Goal: Information Seeking & Learning: Check status

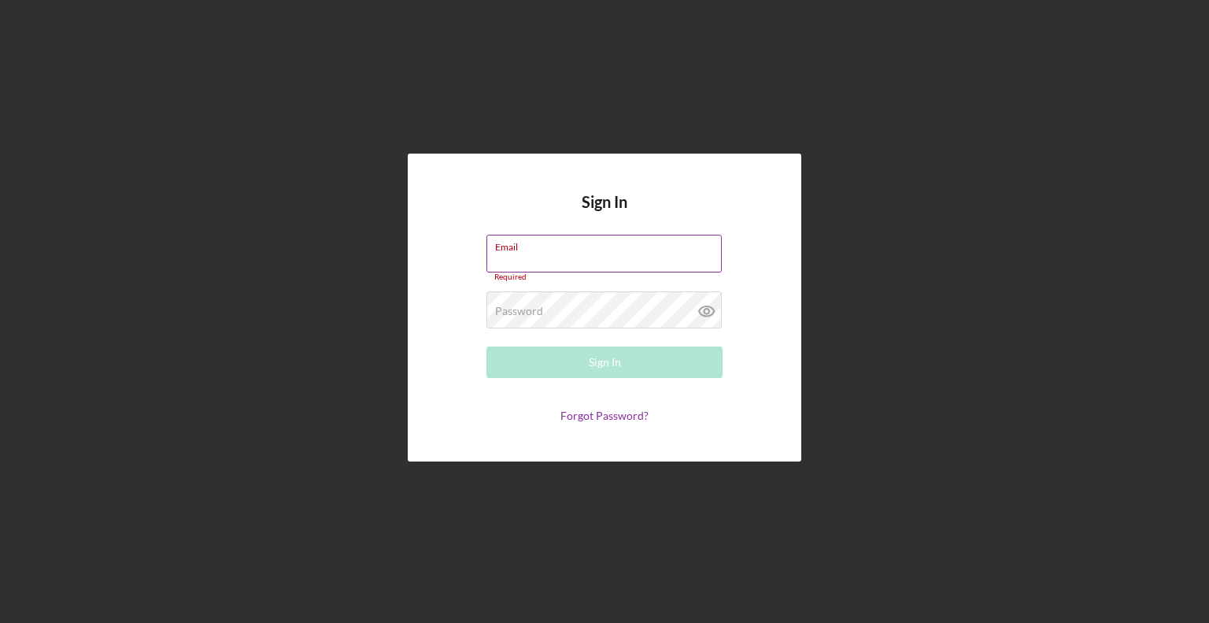
type input "[EMAIL_ADDRESS][DOMAIN_NAME]"
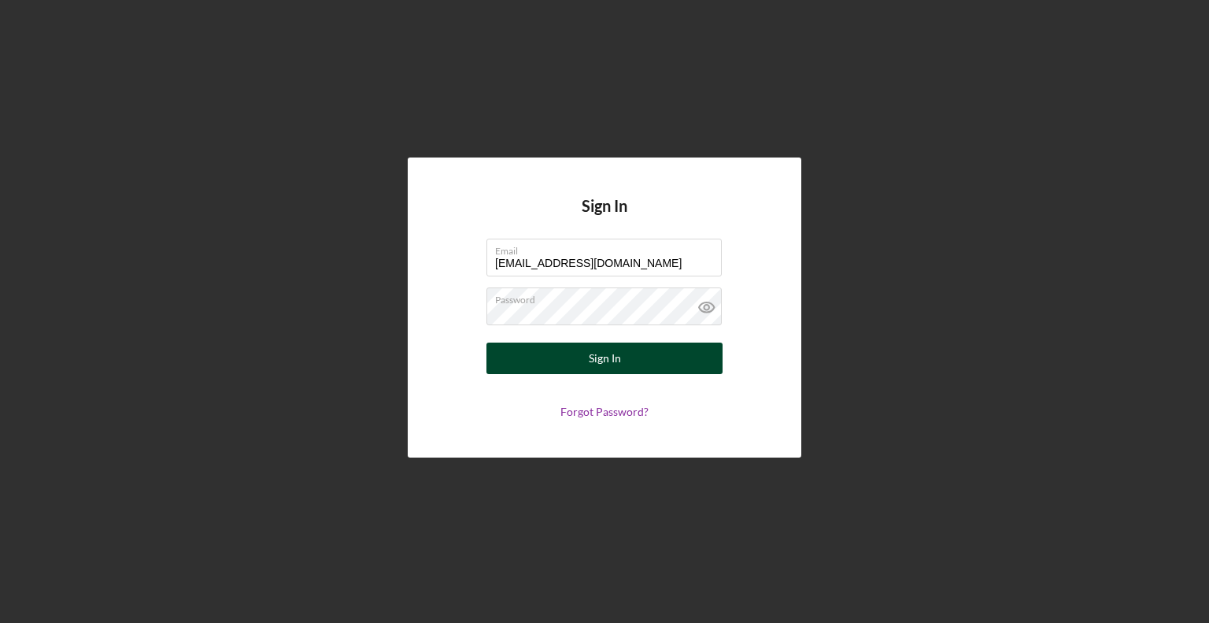
click at [652, 357] on button "Sign In" at bounding box center [604, 357] width 236 height 31
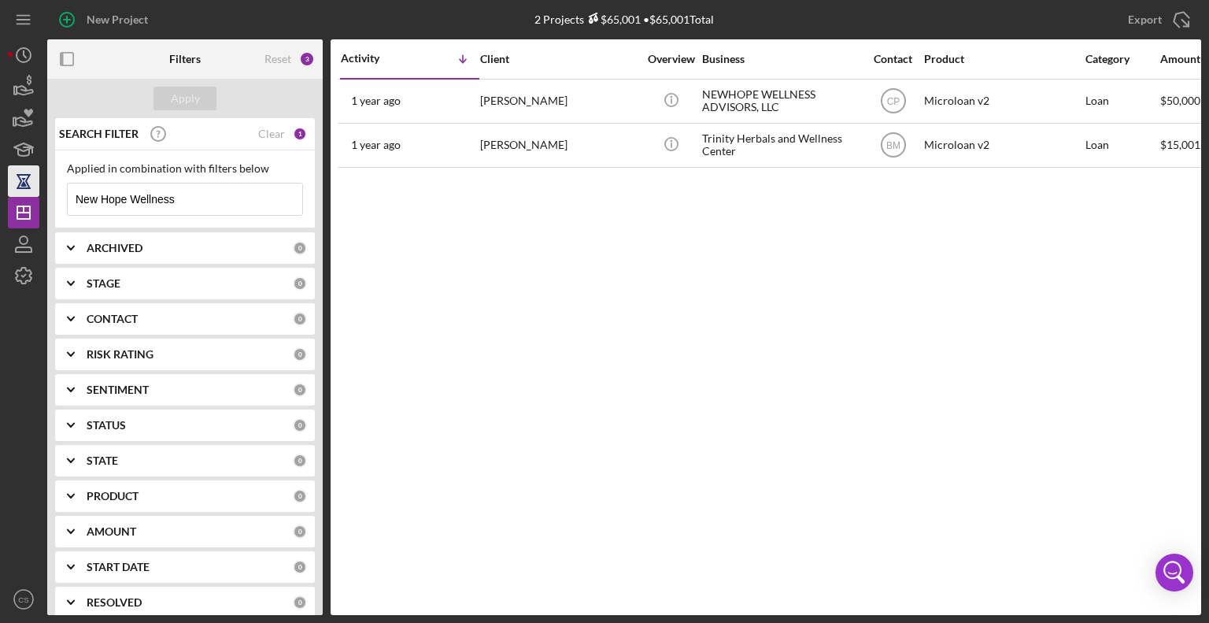
drag, startPoint x: 192, startPoint y: 194, endPoint x: 28, endPoint y: 187, distance: 164.7
click at [28, 187] on div "New Project 2 Projects $65,001 • $65,001 Total New Hope Wellness Export Icon/Ex…" at bounding box center [604, 307] width 1193 height 615
click at [245, 177] on div "Applied in combination with filters below New Hope Wellness Icon/Menu Close" at bounding box center [185, 189] width 236 height 54
click at [234, 198] on input "New Hope Wellness" at bounding box center [185, 198] width 235 height 31
click at [233, 198] on input "New Hope Wellness" at bounding box center [185, 198] width 235 height 31
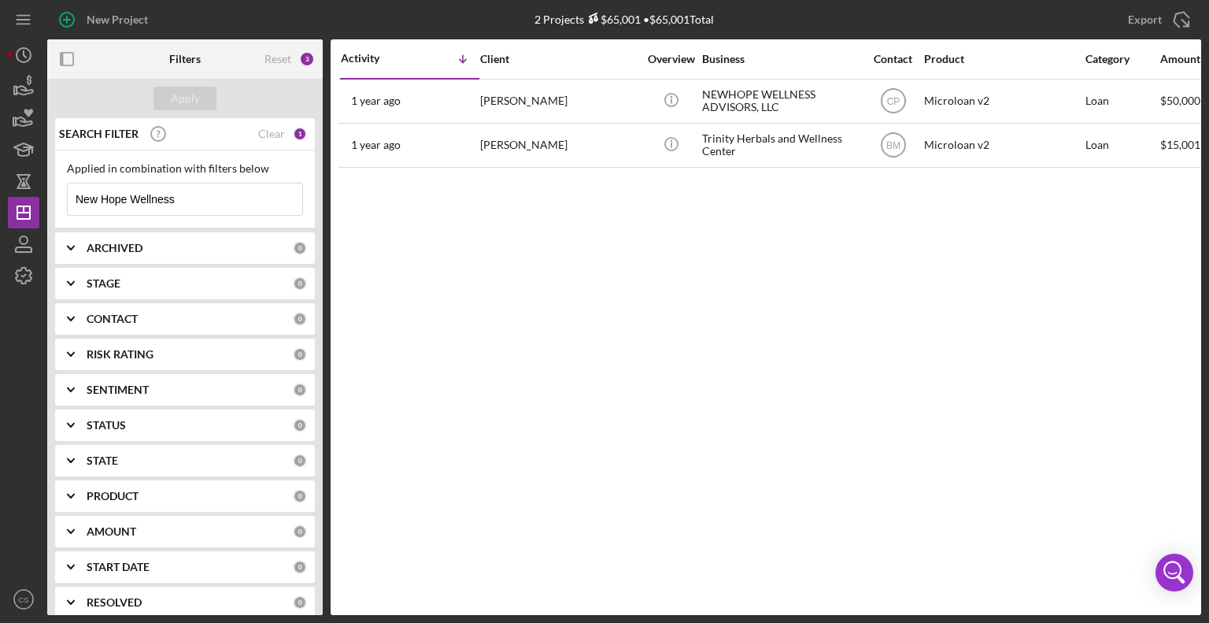
click at [230, 199] on input "New Hope Wellness" at bounding box center [185, 198] width 235 height 31
paste input "[PERSON_NAME]'ULI LLC"
type input "[PERSON_NAME]'ULI LLC"
click at [196, 91] on div "Apply" at bounding box center [185, 99] width 29 height 24
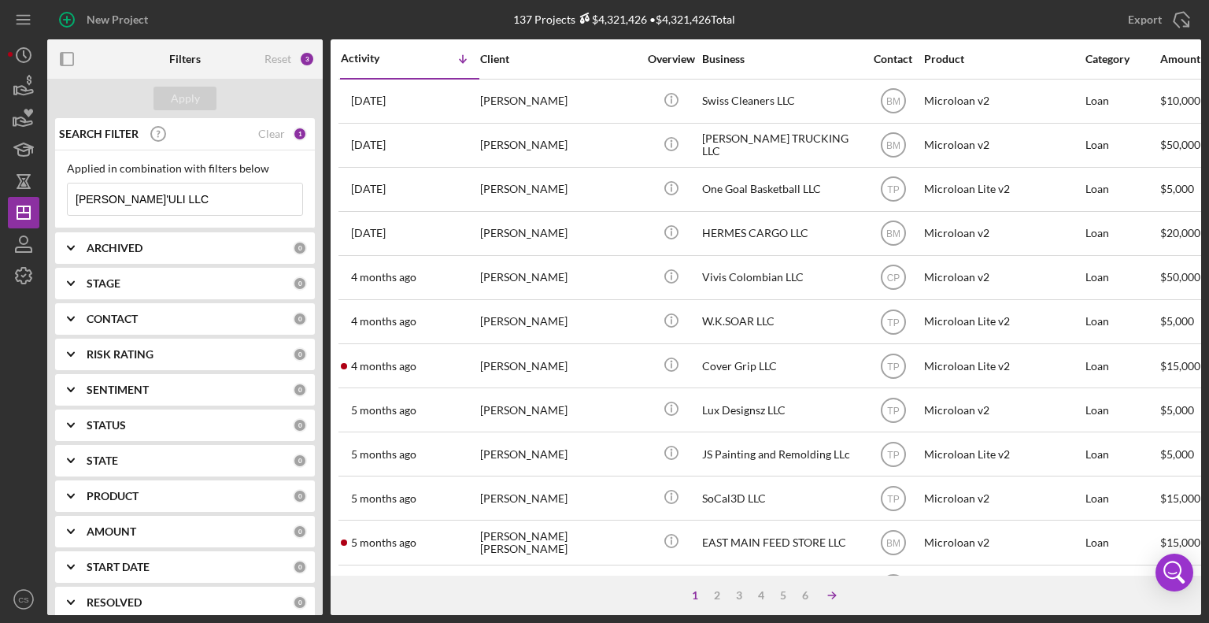
click at [828, 596] on icon "Icon/Table Sort Arrow" at bounding box center [831, 594] width 31 height 31
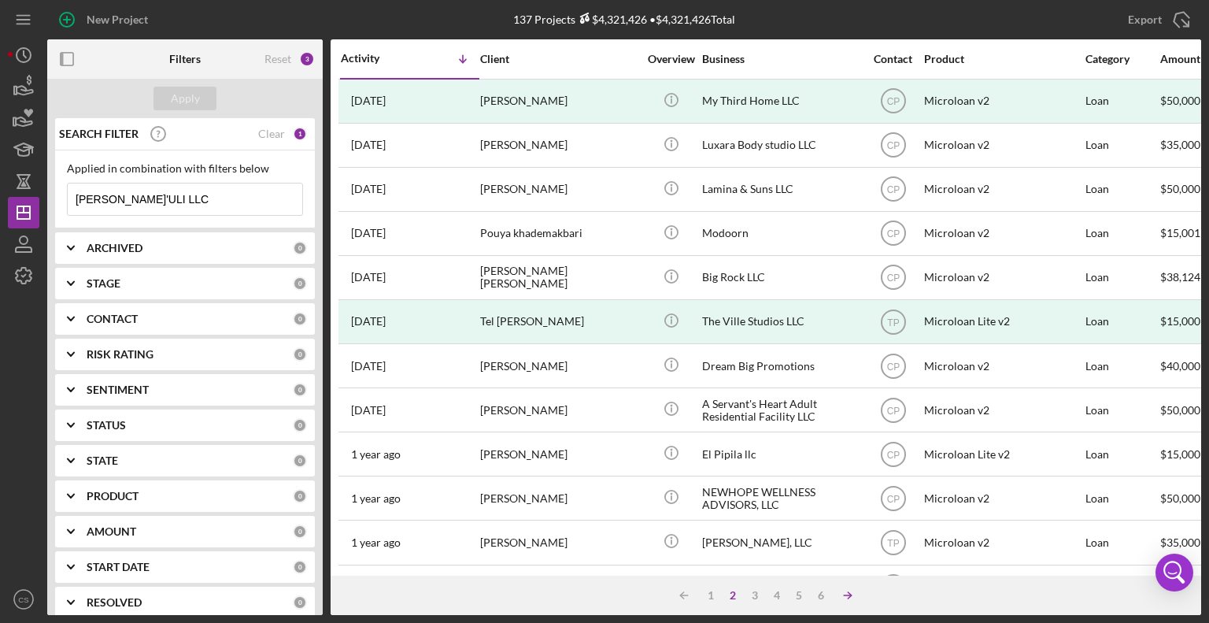
click at [851, 587] on icon "Icon/Table Sort Arrow" at bounding box center [847, 594] width 31 height 31
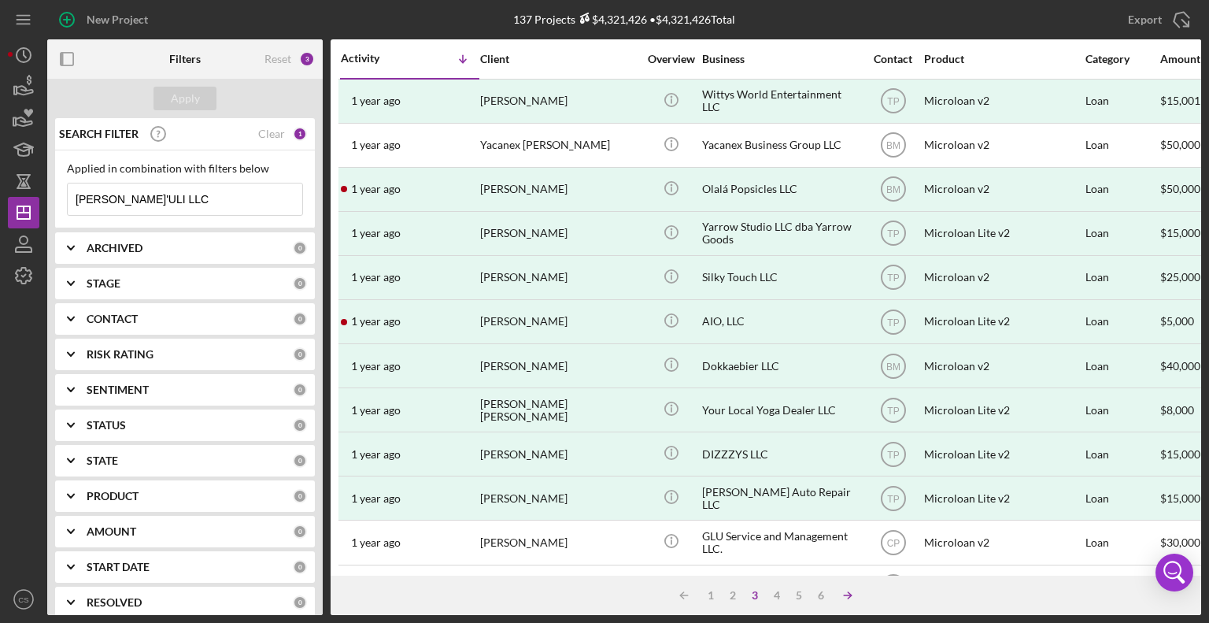
click at [683, 592] on polyline at bounding box center [681, 595] width 3 height 6
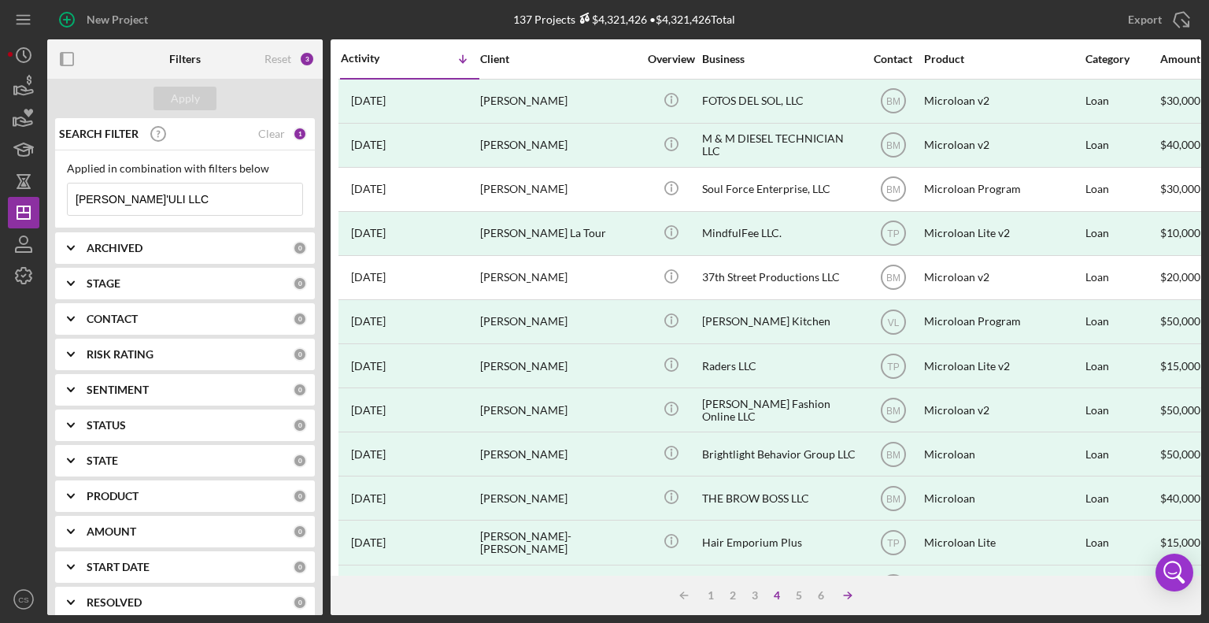
click at [683, 592] on polyline at bounding box center [681, 595] width 3 height 6
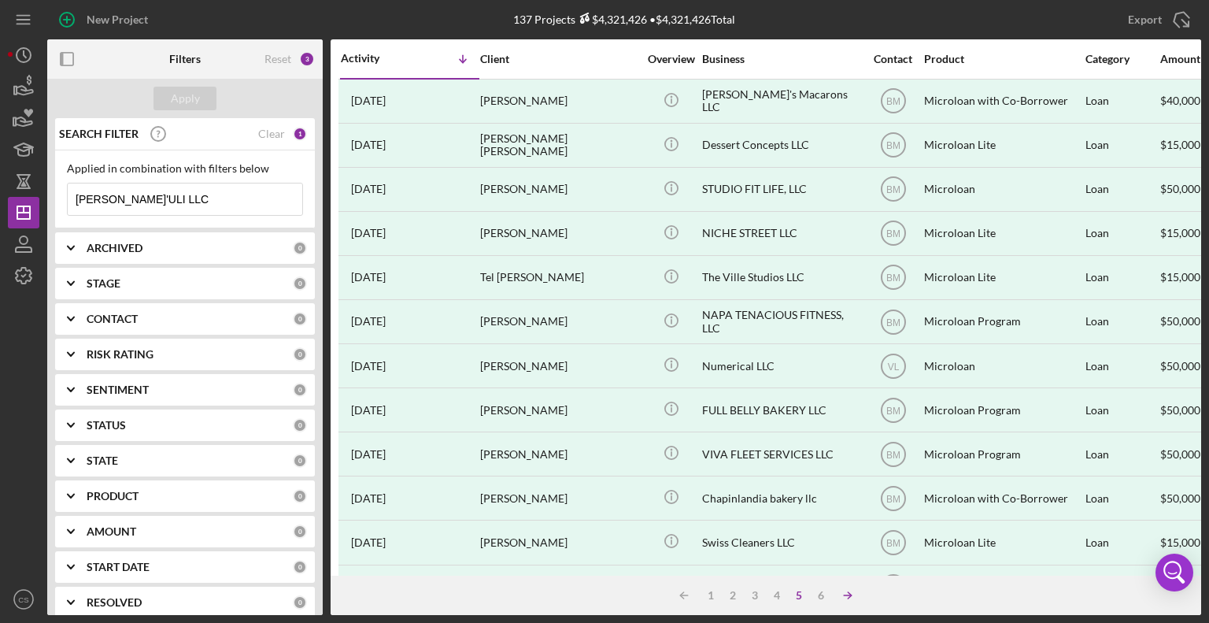
click at [683, 592] on polyline at bounding box center [681, 595] width 3 height 6
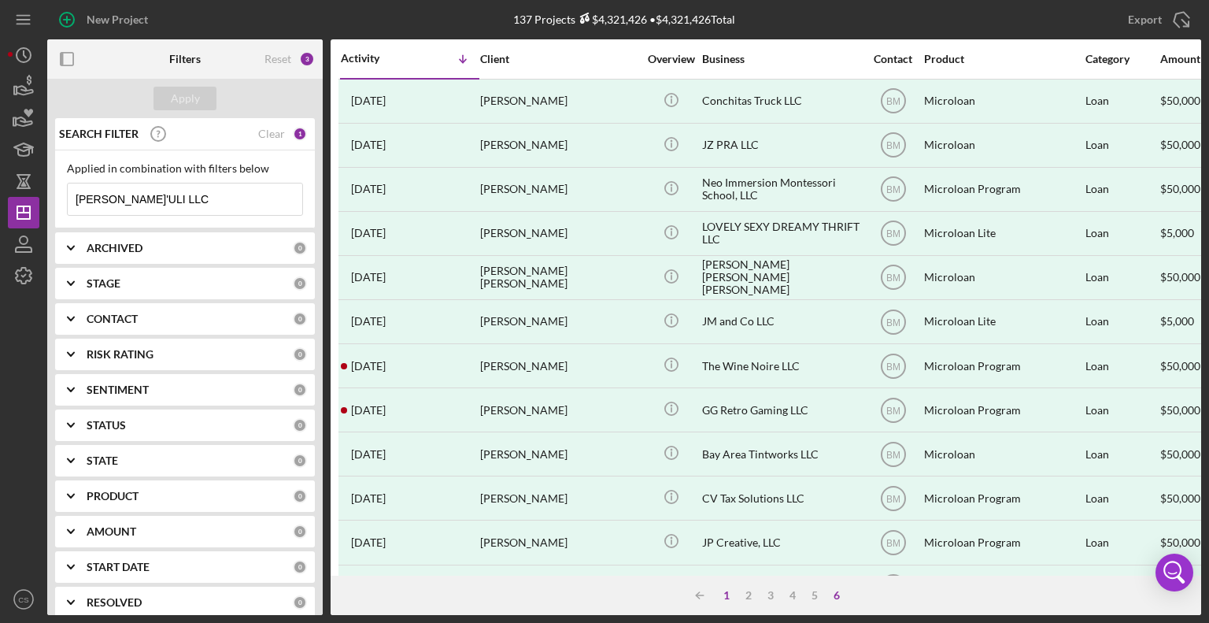
click at [730, 597] on div "1" at bounding box center [727, 595] width 22 height 13
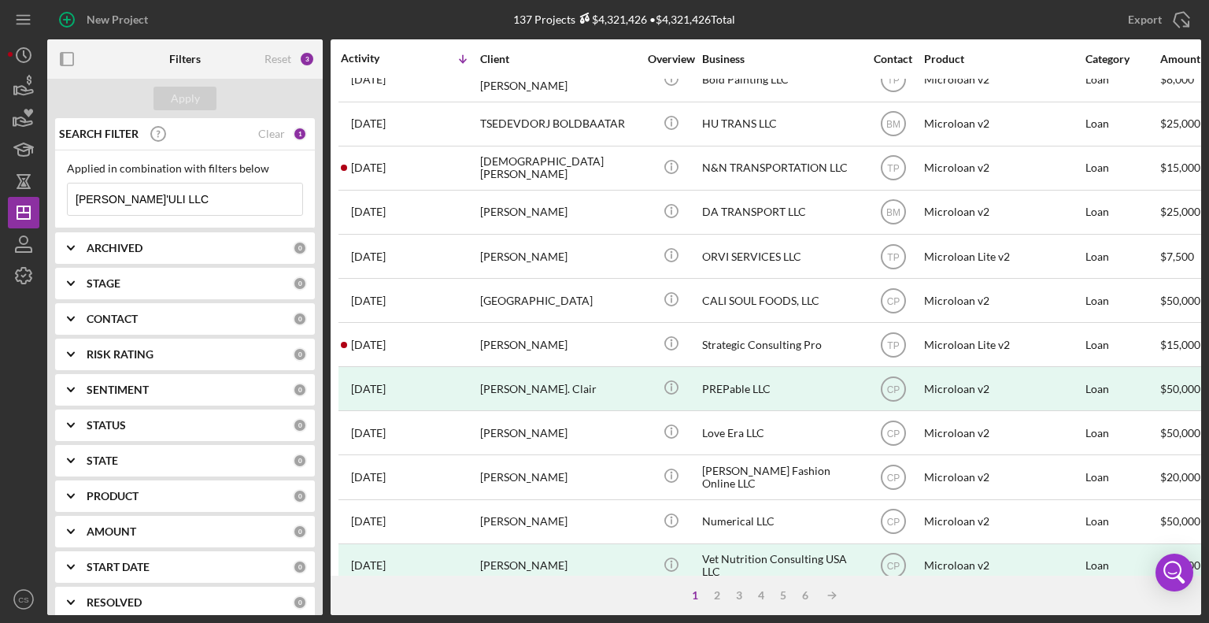
scroll to position [627, 0]
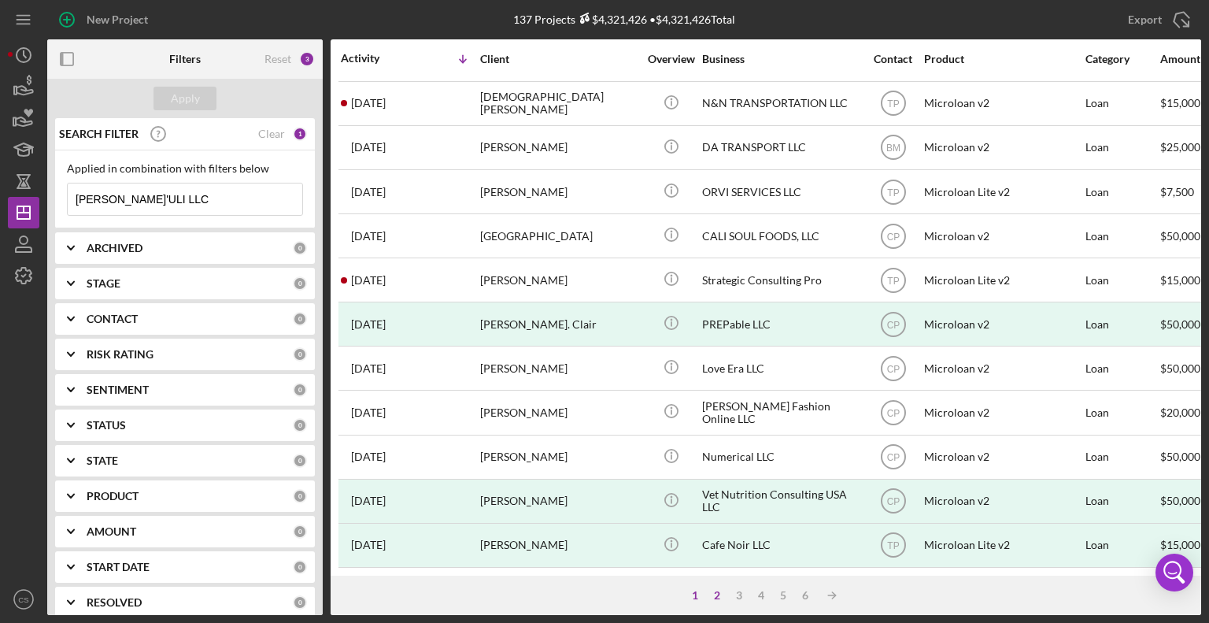
click at [716, 593] on div "2" at bounding box center [717, 595] width 22 height 13
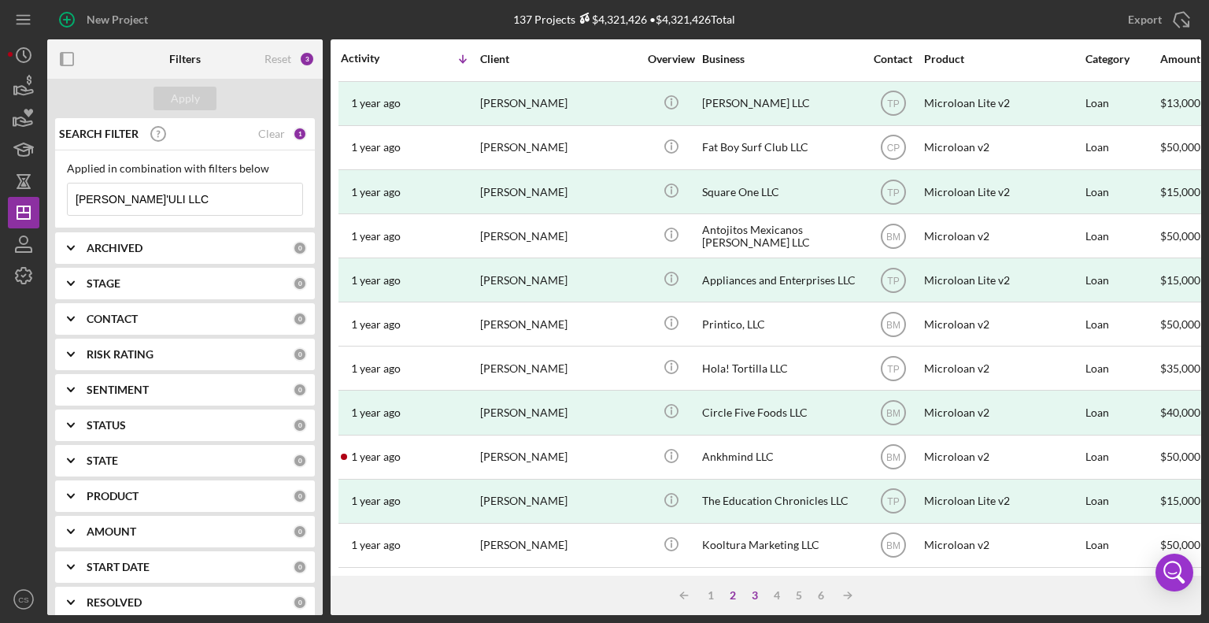
click at [753, 597] on div "3" at bounding box center [755, 595] width 22 height 13
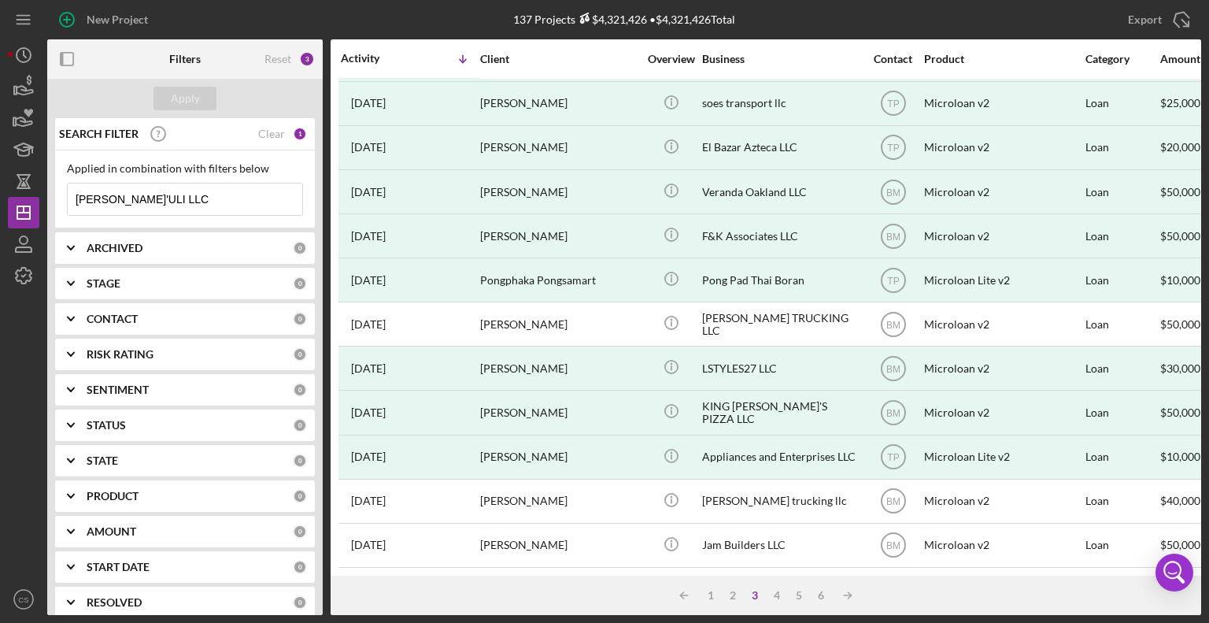
drag, startPoint x: 261, startPoint y: 191, endPoint x: -13, endPoint y: 210, distance: 275.4
click at [0, 210] on html "New Project 137 Projects $4,321,426 • $4,321,426 Total New Hope Wellness Export…" at bounding box center [604, 311] width 1209 height 623
click at [94, 257] on div "ARCHIVED 0" at bounding box center [197, 247] width 220 height 31
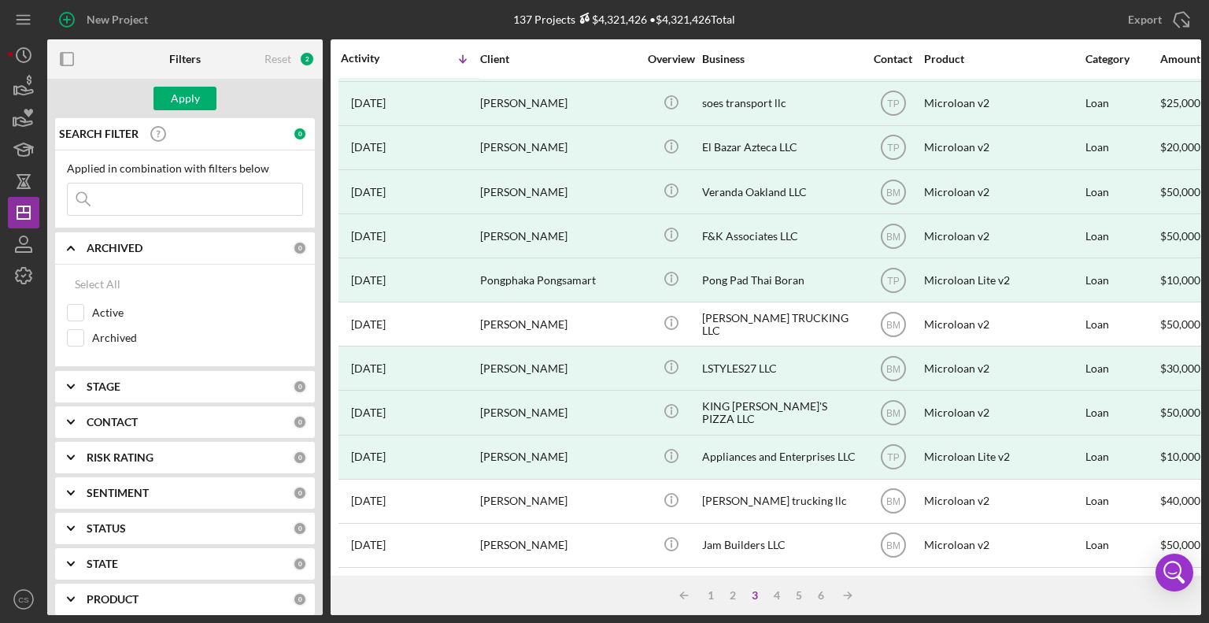
click at [100, 246] on b "ARCHIVED" at bounding box center [115, 248] width 56 height 13
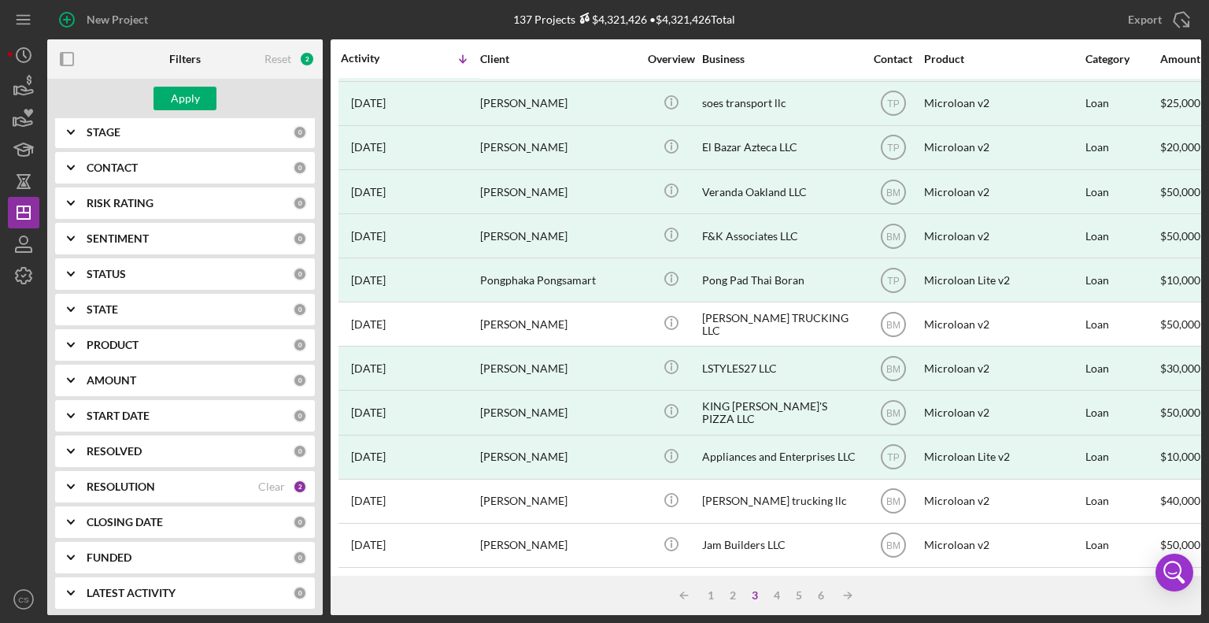
scroll to position [155, 0]
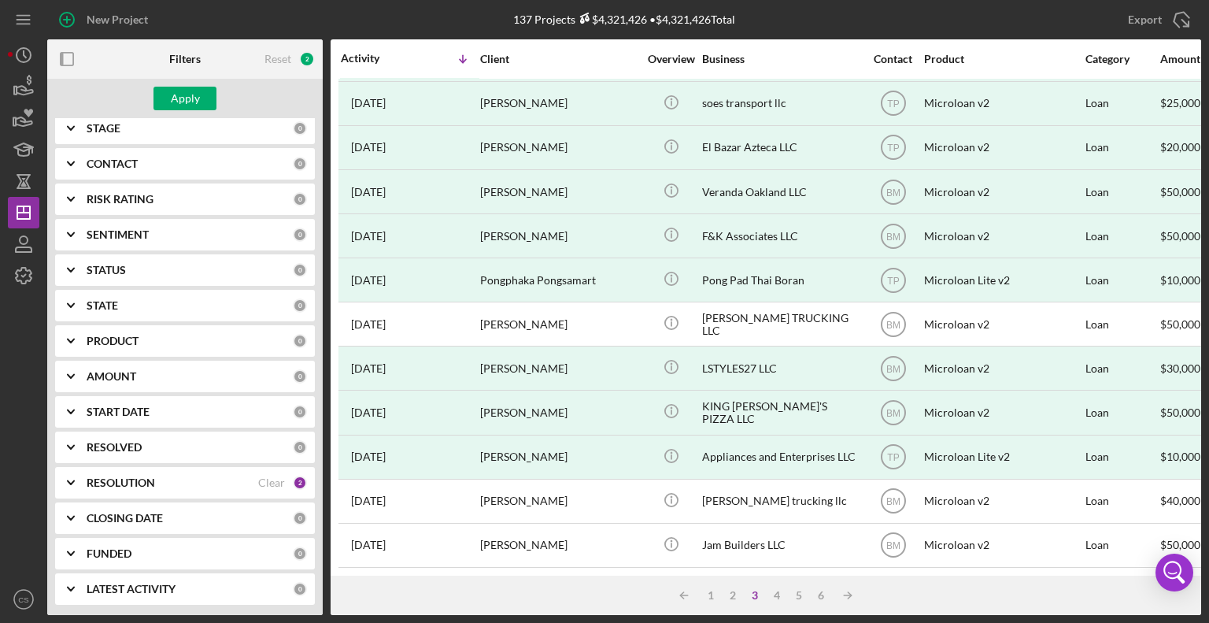
click at [116, 550] on b "FUNDED" at bounding box center [109, 553] width 45 height 13
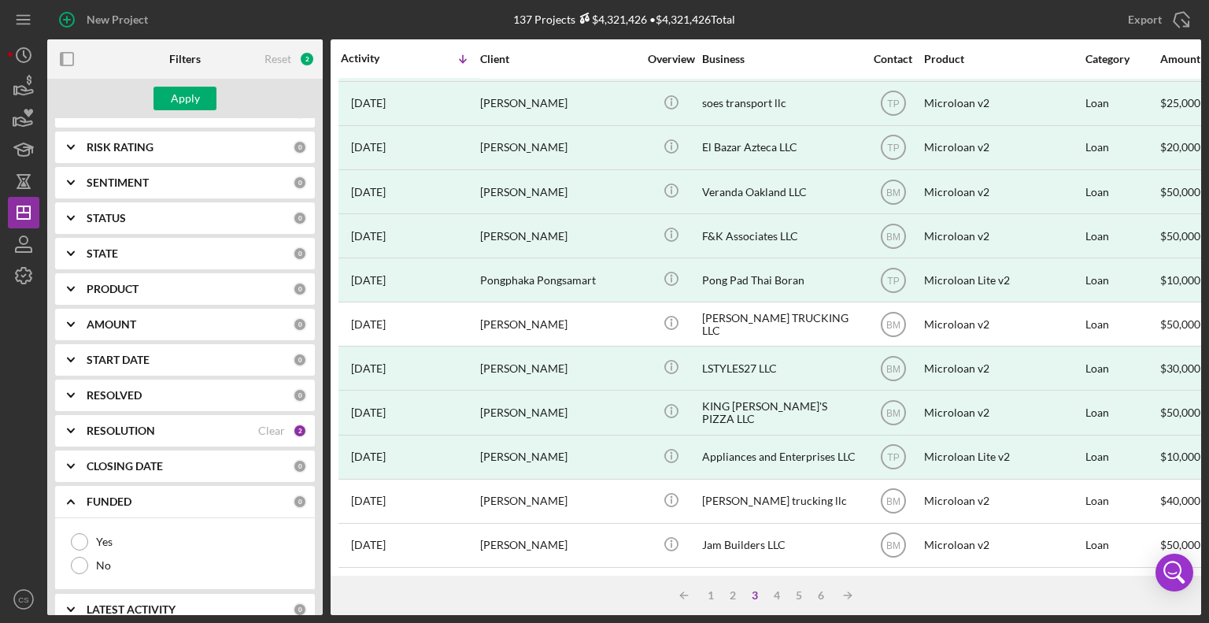
scroll to position [227, 0]
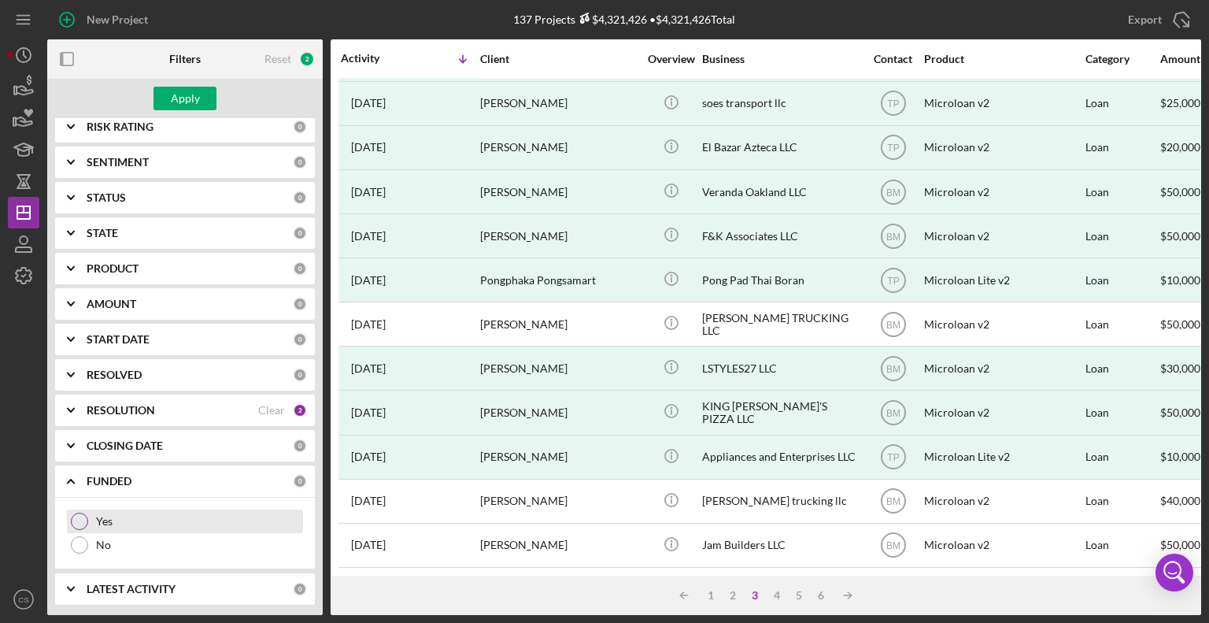
click at [83, 520] on div at bounding box center [79, 520] width 17 height 17
click at [192, 96] on div "Apply" at bounding box center [185, 99] width 29 height 24
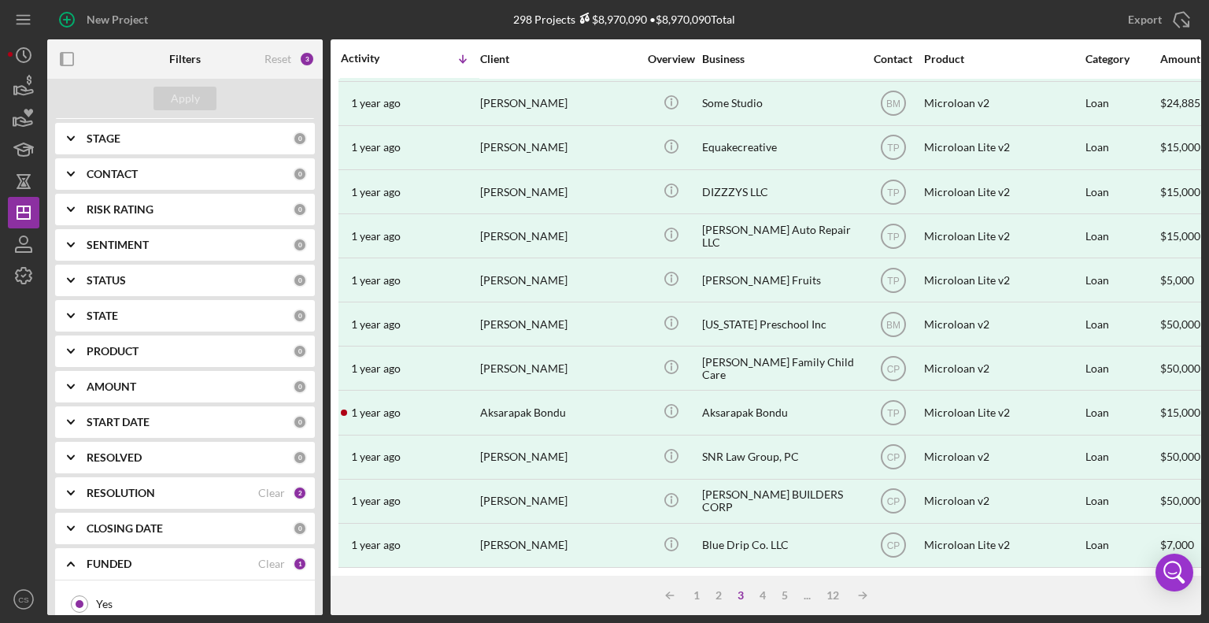
scroll to position [0, 0]
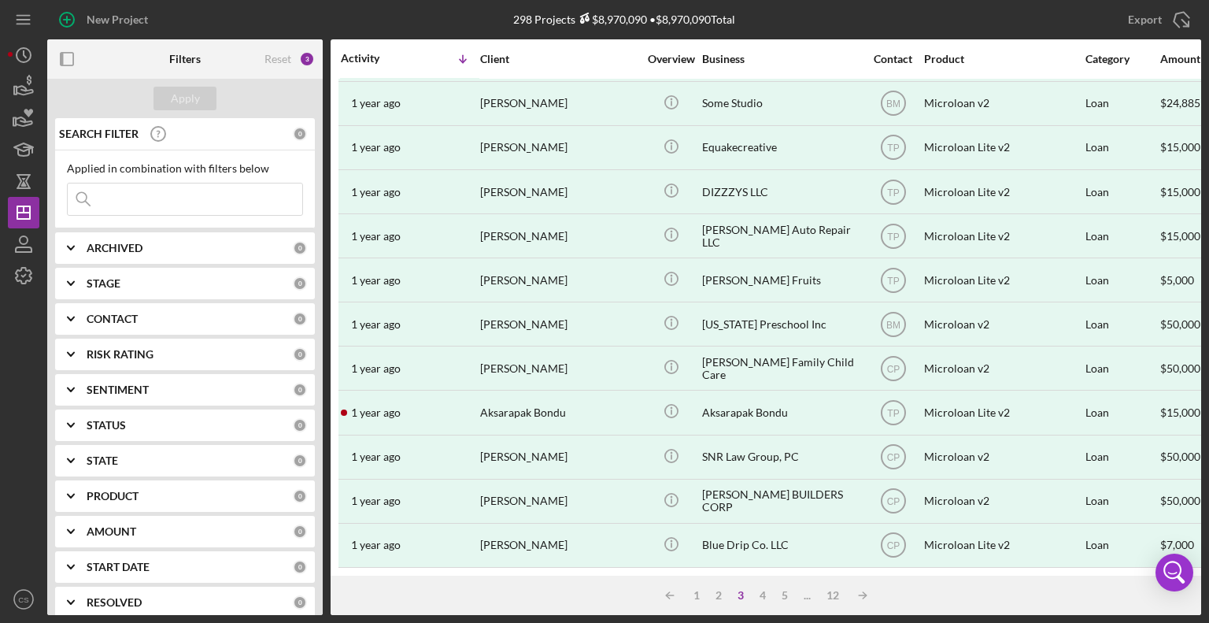
click at [154, 194] on input at bounding box center [185, 198] width 235 height 31
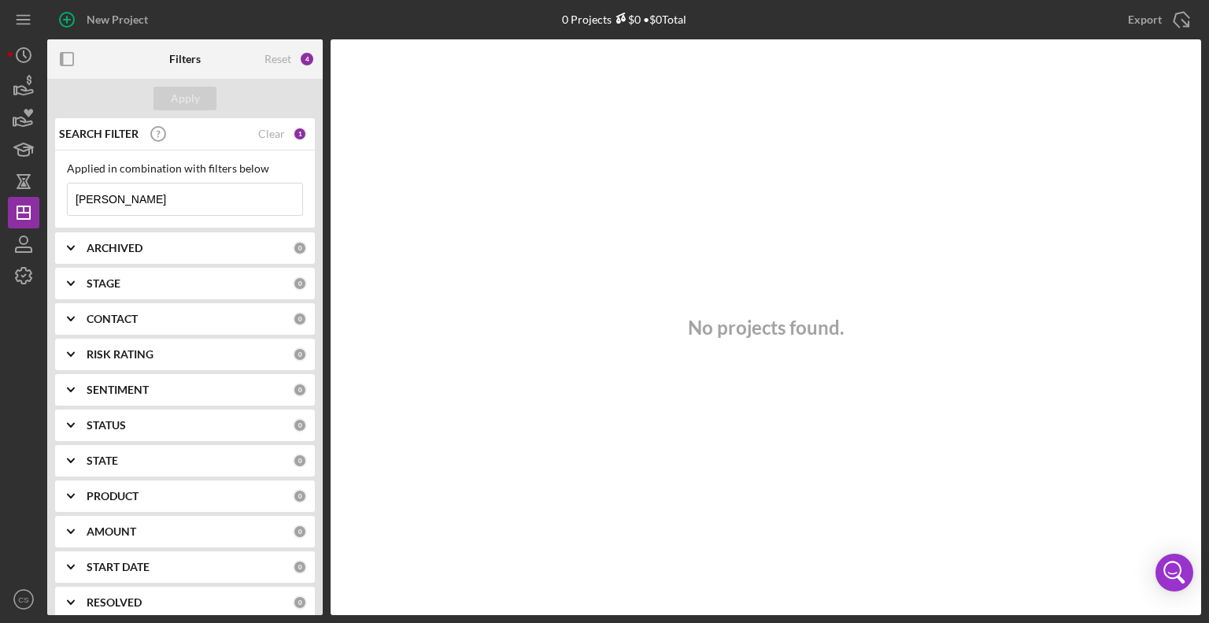
click at [154, 191] on input "[PERSON_NAME]" at bounding box center [185, 198] width 235 height 31
drag, startPoint x: 151, startPoint y: 191, endPoint x: 46, endPoint y: 195, distance: 105.6
click at [46, 195] on div "New Project 0 Projects $0 • $0 Total New Hope Wellness Export Icon/Export Filte…" at bounding box center [604, 307] width 1193 height 615
type input "[PERSON_NAME]"
click at [297, 66] on div "Reset 4" at bounding box center [289, 58] width 50 height 39
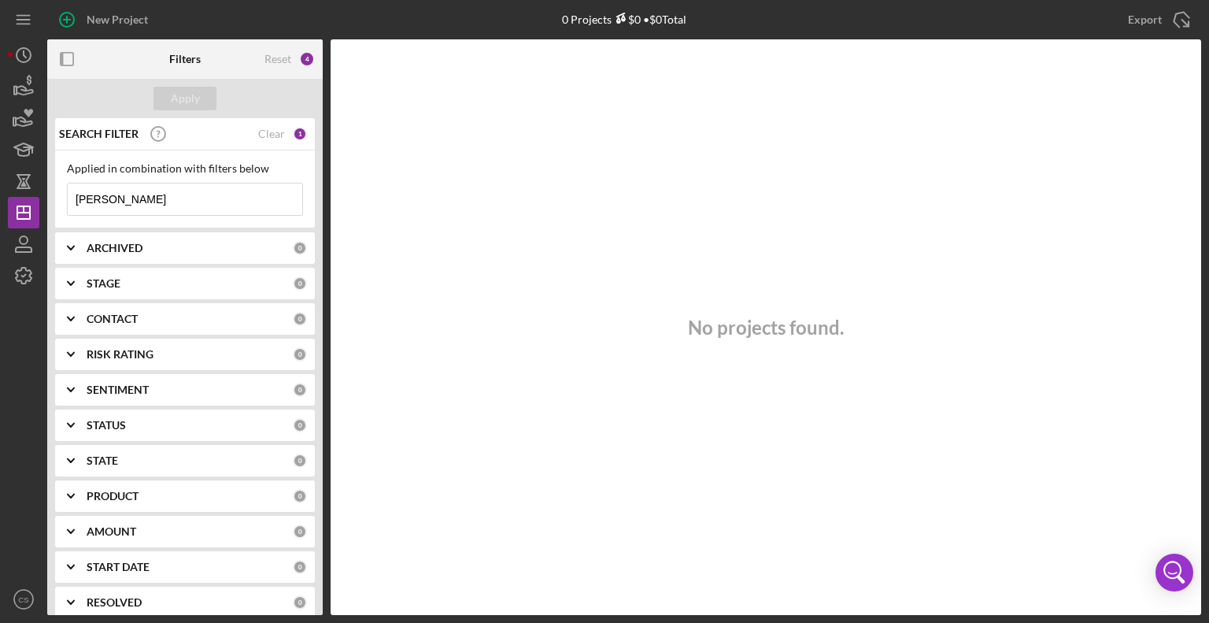
click at [296, 59] on div "Reset 4" at bounding box center [289, 58] width 50 height 39
click at [312, 66] on div "Reset 4" at bounding box center [289, 58] width 50 height 39
click at [277, 137] on div "Clear" at bounding box center [271, 134] width 27 height 13
click at [305, 61] on div "3" at bounding box center [307, 59] width 16 height 16
click at [273, 62] on div "Reset" at bounding box center [277, 59] width 27 height 13
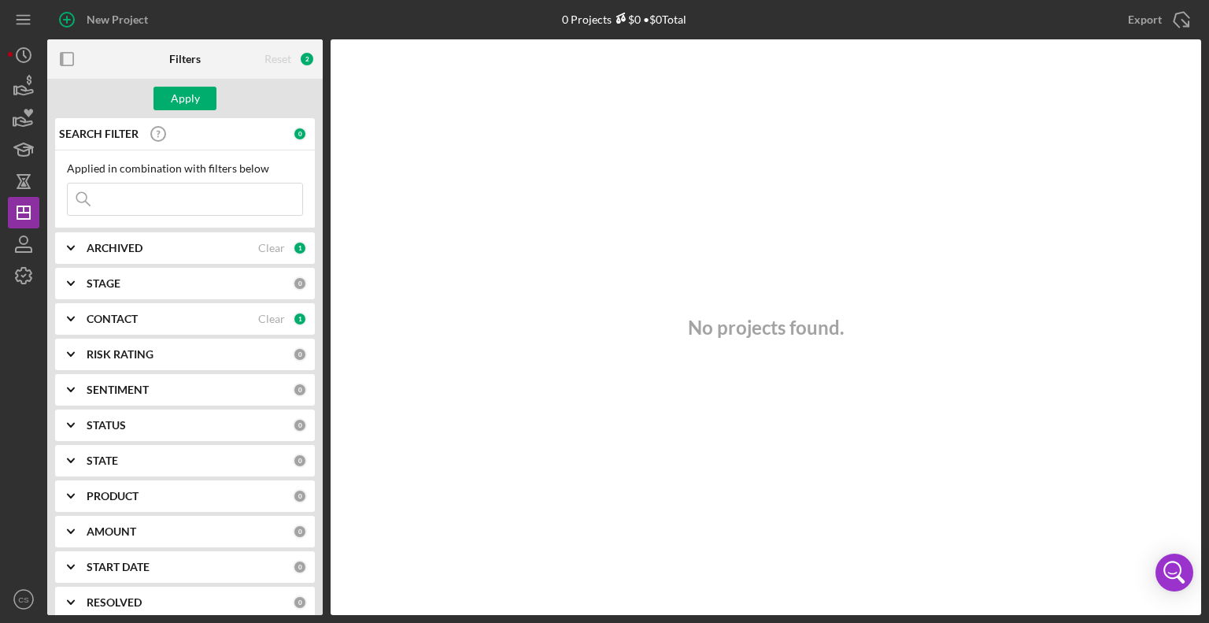
click at [68, 245] on icon "Icon/Expander" at bounding box center [70, 247] width 39 height 39
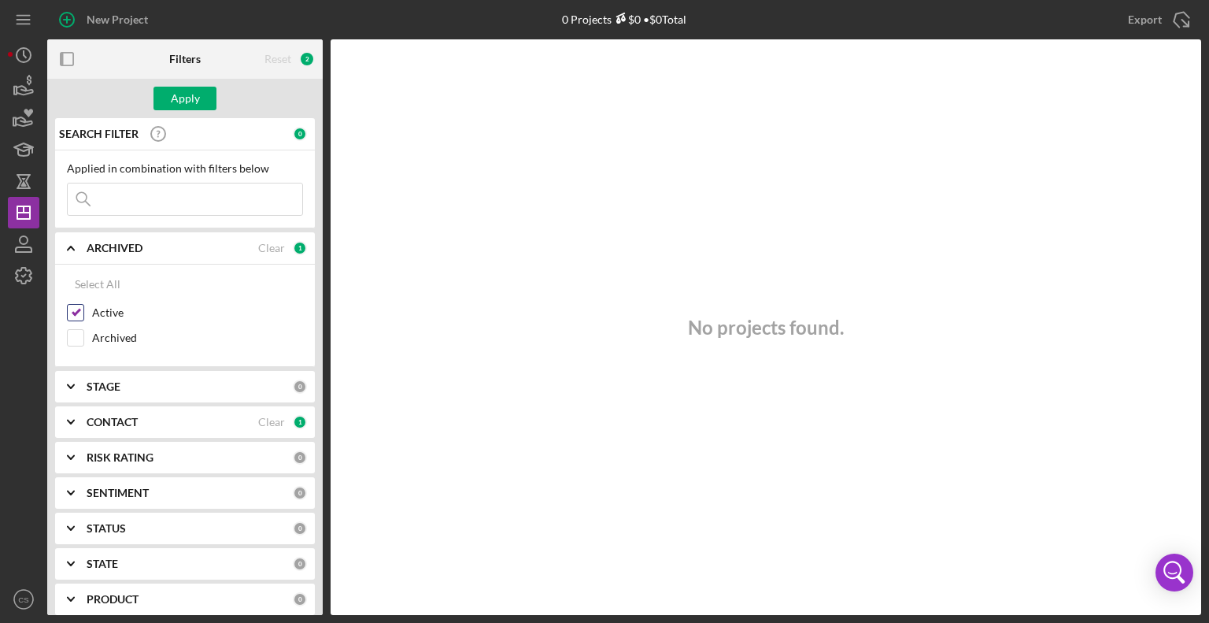
click at [79, 312] on input "Active" at bounding box center [76, 313] width 16 height 16
checkbox input "false"
click at [74, 245] on icon "Icon/Expander" at bounding box center [70, 247] width 39 height 39
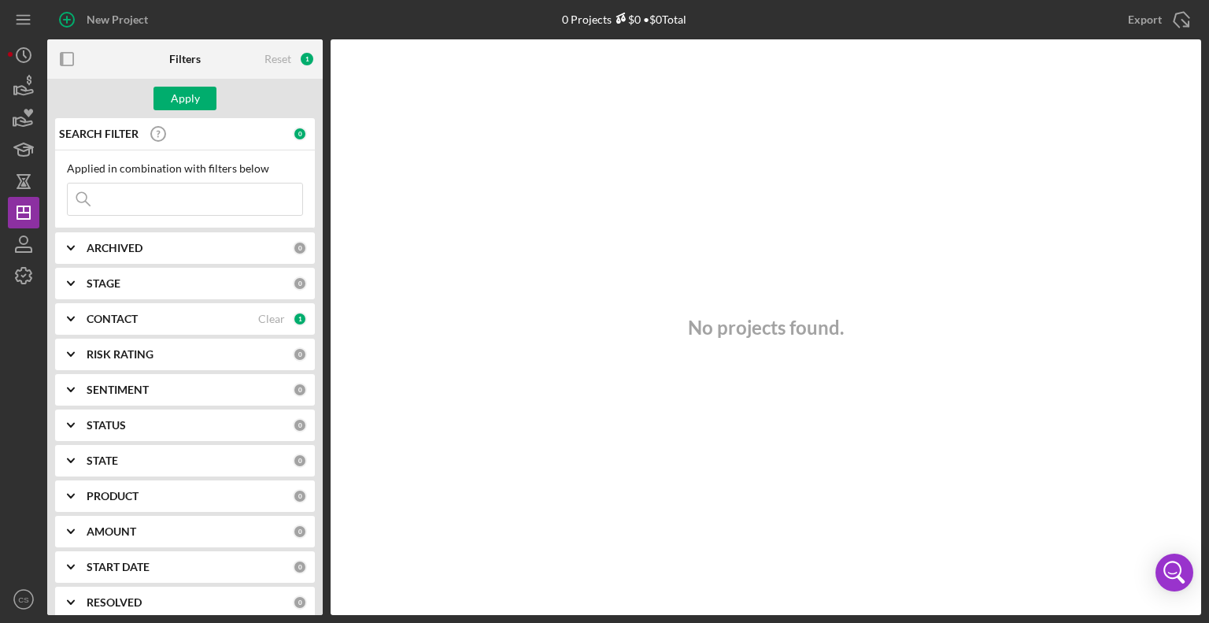
click at [69, 314] on icon "Icon/Expander" at bounding box center [70, 318] width 39 height 39
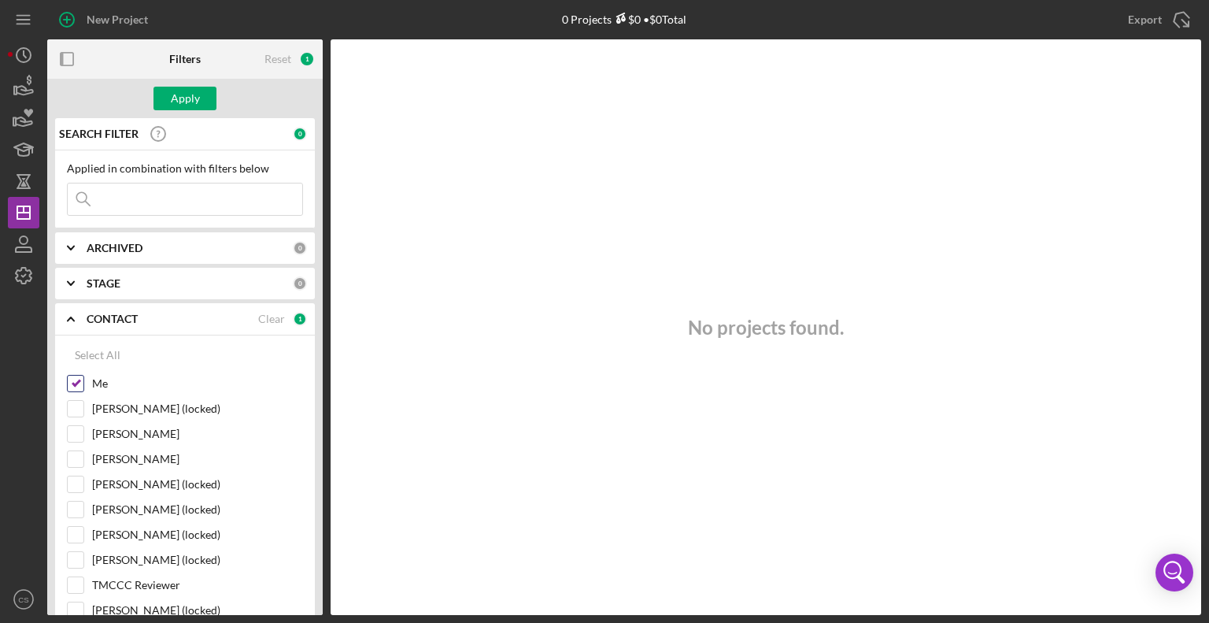
click at [84, 380] on div "Me" at bounding box center [185, 387] width 236 height 25
click at [78, 380] on input "Me" at bounding box center [76, 383] width 16 height 16
checkbox input "false"
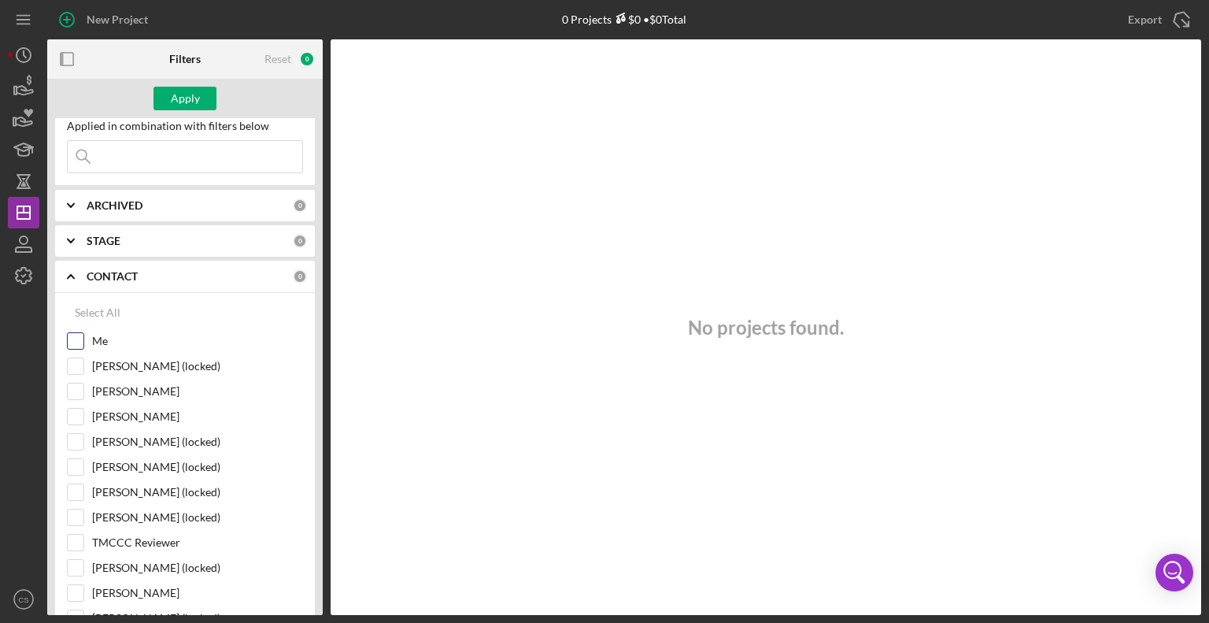
scroll to position [79, 0]
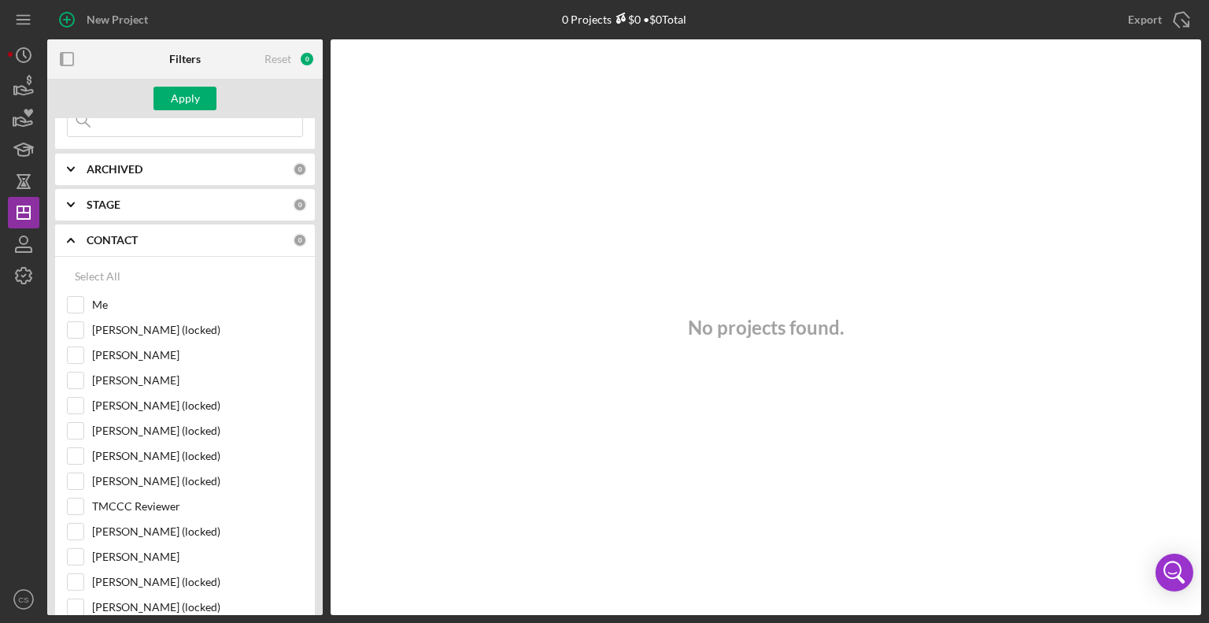
click at [64, 238] on icon "Icon/Expander" at bounding box center [70, 239] width 39 height 39
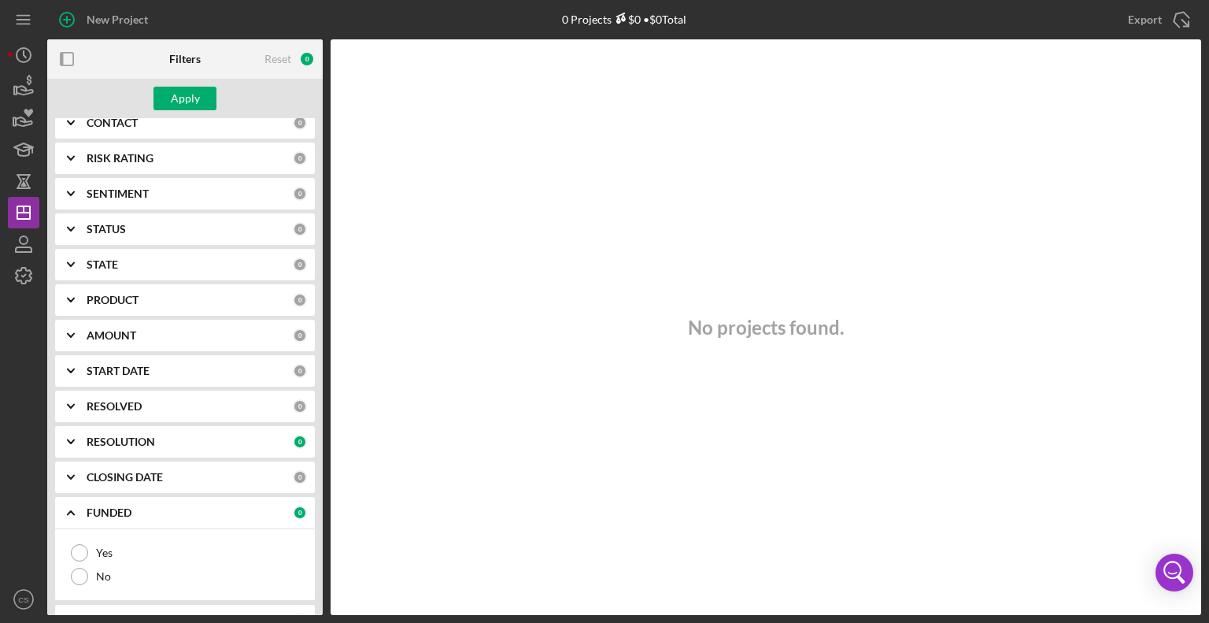
scroll to position [227, 0]
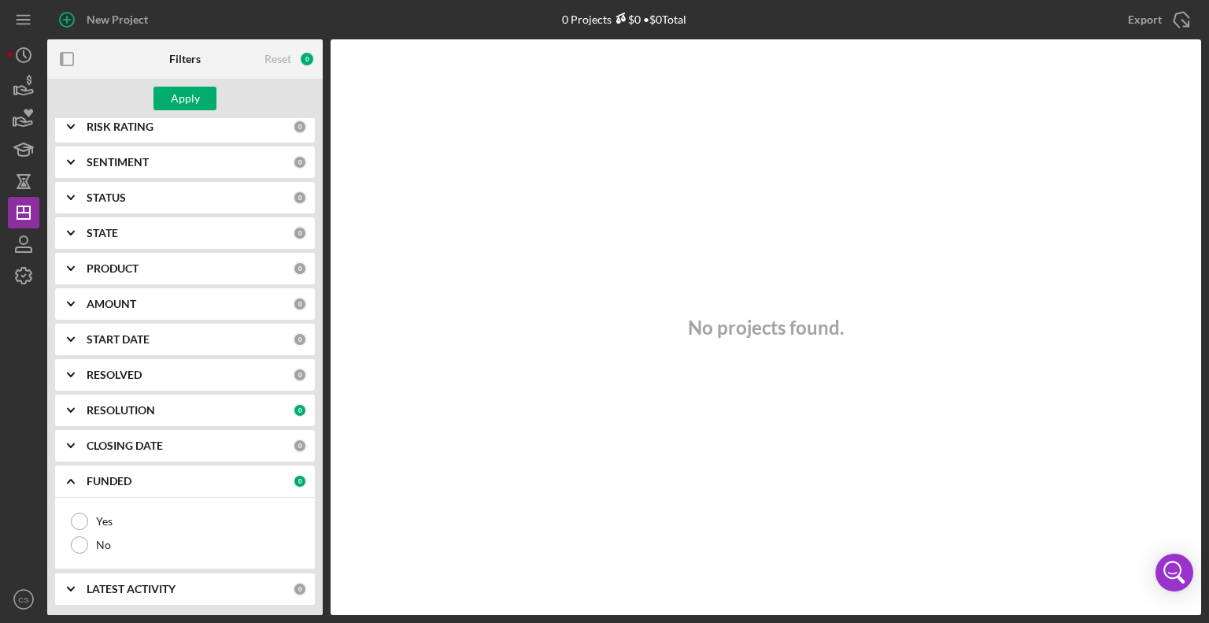
click at [74, 478] on icon "Icon/Expander" at bounding box center [70, 480] width 39 height 39
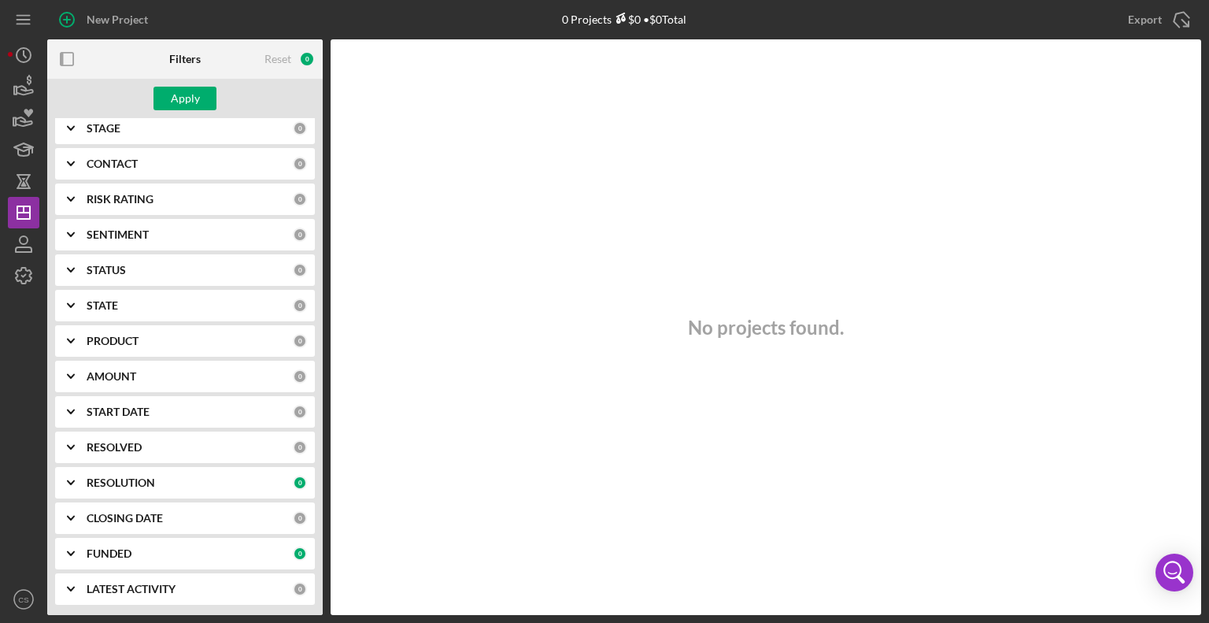
scroll to position [0, 0]
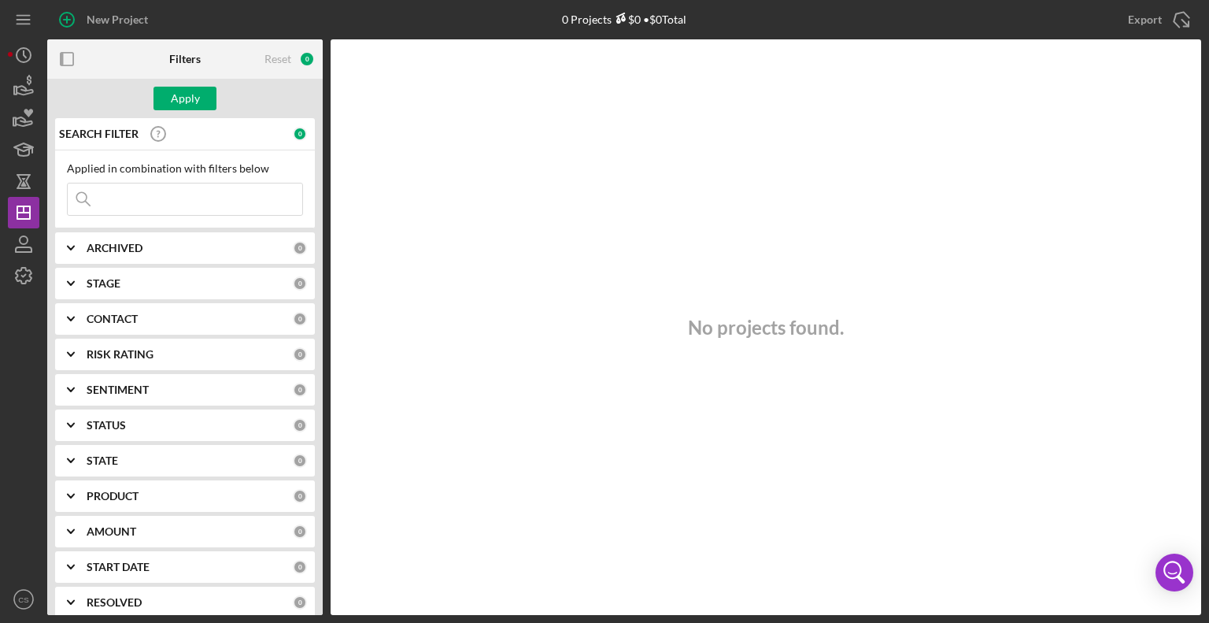
click at [172, 198] on input at bounding box center [185, 198] width 235 height 31
click at [183, 102] on div "Apply" at bounding box center [185, 99] width 29 height 24
drag, startPoint x: 163, startPoint y: 213, endPoint x: 154, endPoint y: 204, distance: 12.8
click at [162, 213] on input "[PERSON_NAME]" at bounding box center [185, 198] width 235 height 31
drag, startPoint x: 154, startPoint y: 204, endPoint x: 41, endPoint y: 220, distance: 114.4
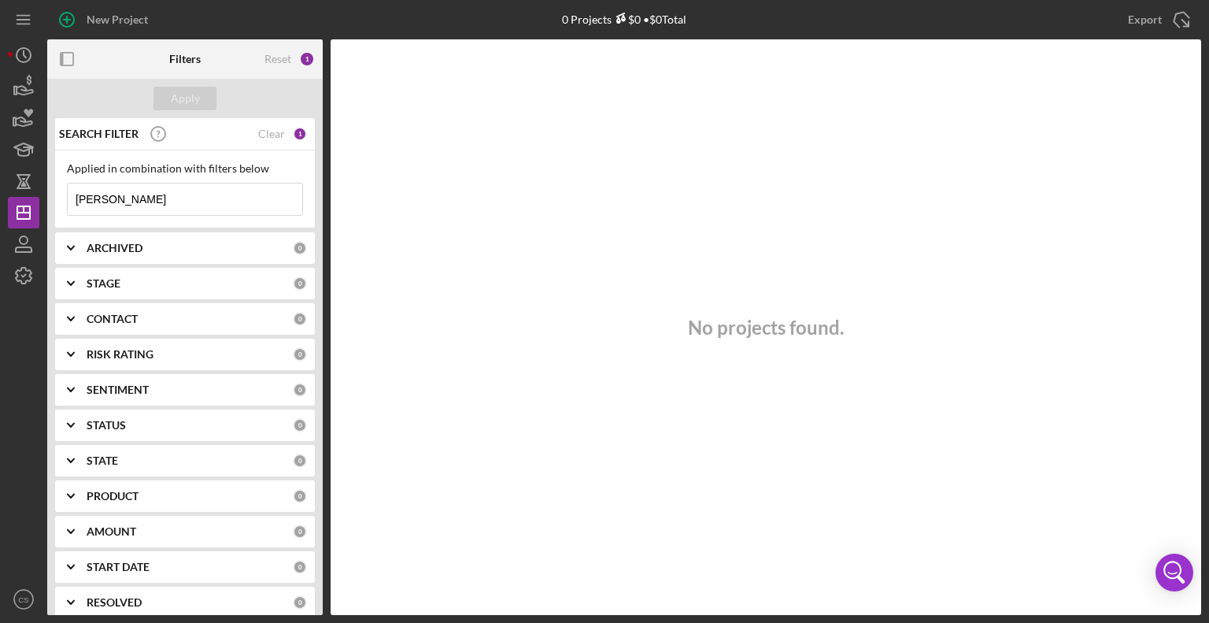
click at [42, 220] on div "New Project 0 Projects $0 • $0 Total New Hope Wellness Export Icon/Export Filte…" at bounding box center [604, 307] width 1193 height 615
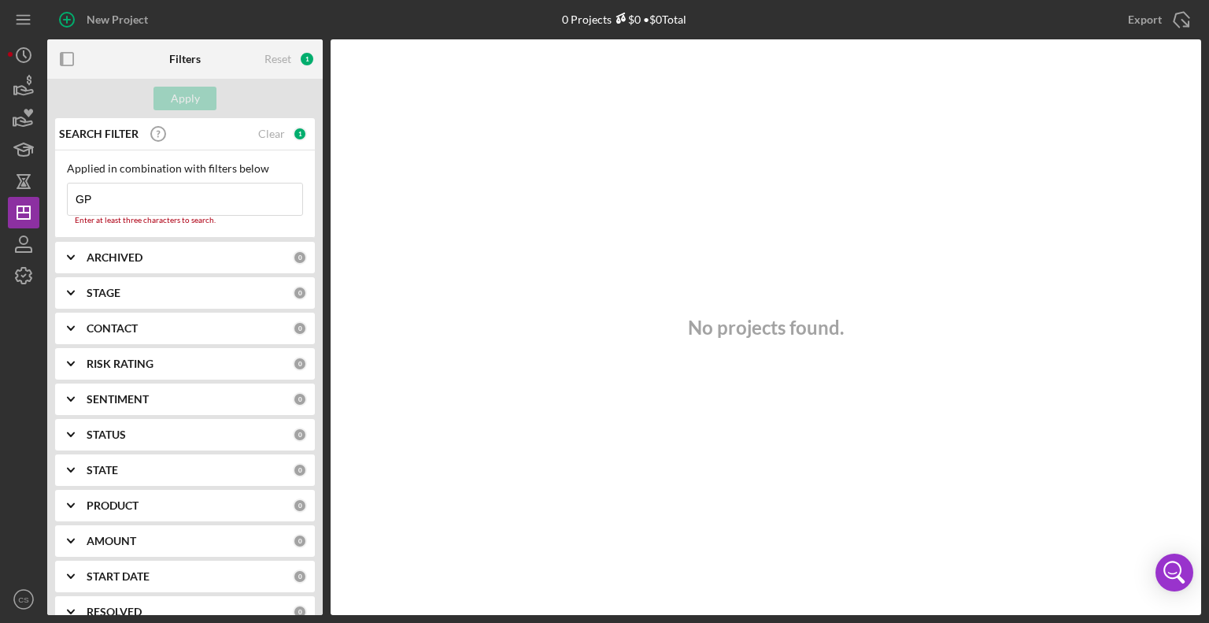
click at [168, 199] on input "GP" at bounding box center [185, 198] width 235 height 31
click at [167, 200] on input "GP" at bounding box center [185, 198] width 235 height 31
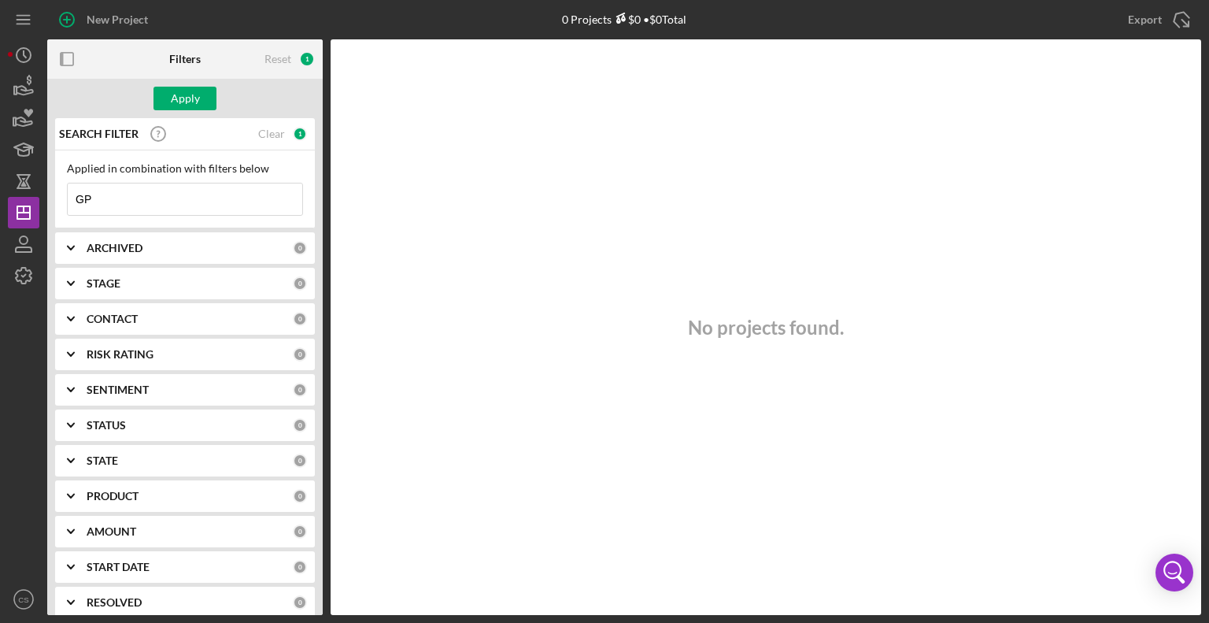
click at [167, 200] on input "GP" at bounding box center [185, 198] width 235 height 31
click at [196, 101] on div "Apply" at bounding box center [185, 99] width 29 height 24
drag, startPoint x: 168, startPoint y: 204, endPoint x: 0, endPoint y: 209, distance: 167.8
click at [0, 209] on div "New Project 18 Projects $558,000 • $558,000 Total New Hope Wellness Export Icon…" at bounding box center [604, 311] width 1209 height 623
type input "TUTU"
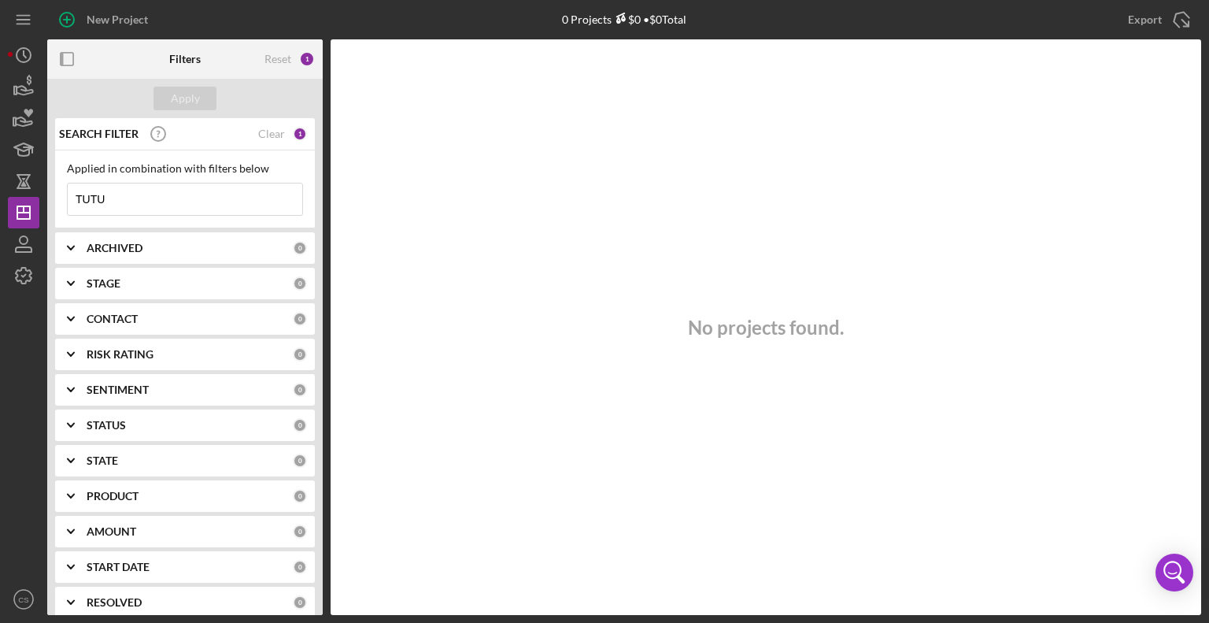
click at [296, 61] on div "Reset 1" at bounding box center [289, 58] width 50 height 39
click at [283, 58] on div "Reset" at bounding box center [277, 59] width 27 height 13
click at [117, 246] on b "ARCHIVED" at bounding box center [115, 248] width 56 height 13
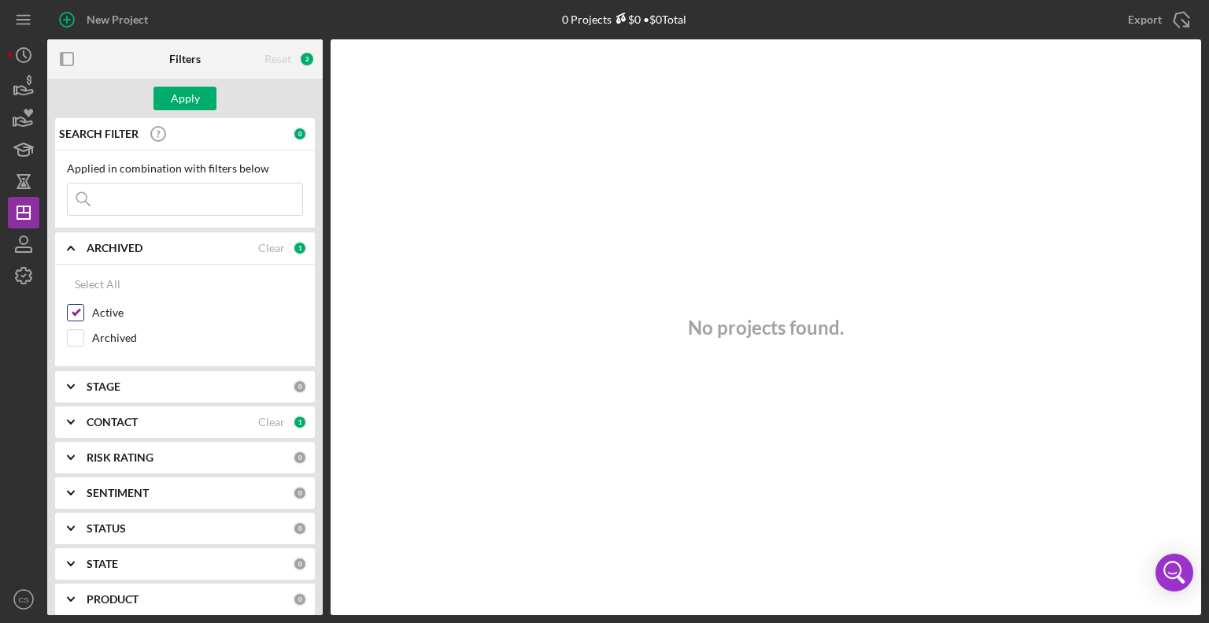
click at [76, 307] on input "Active" at bounding box center [76, 313] width 16 height 16
checkbox input "false"
click at [70, 413] on icon "Icon/Expander" at bounding box center [70, 421] width 39 height 39
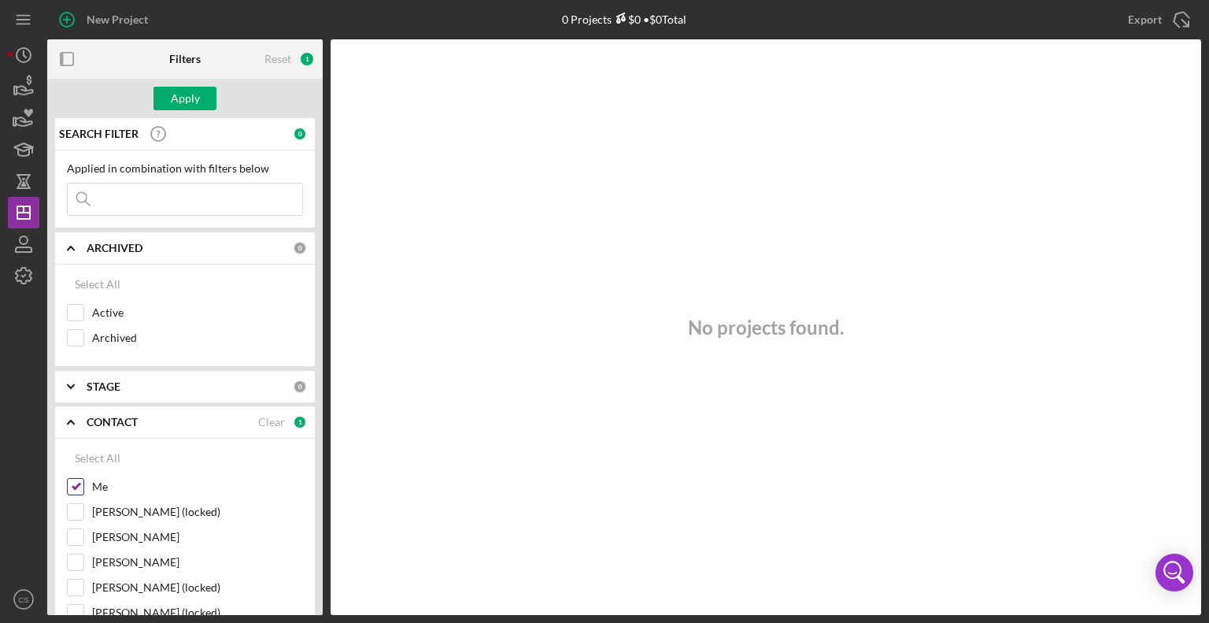
click at [83, 487] on div "Me" at bounding box center [185, 490] width 236 height 25
click at [71, 481] on input "Me" at bounding box center [76, 487] width 16 height 16
checkbox input "false"
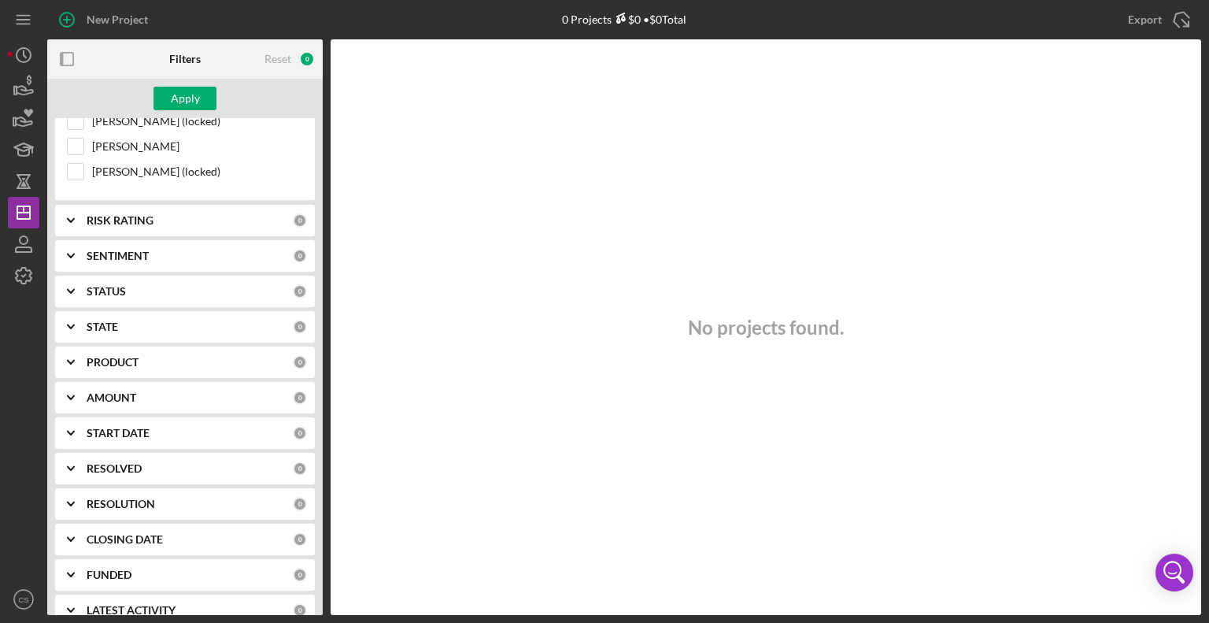
scroll to position [683, 0]
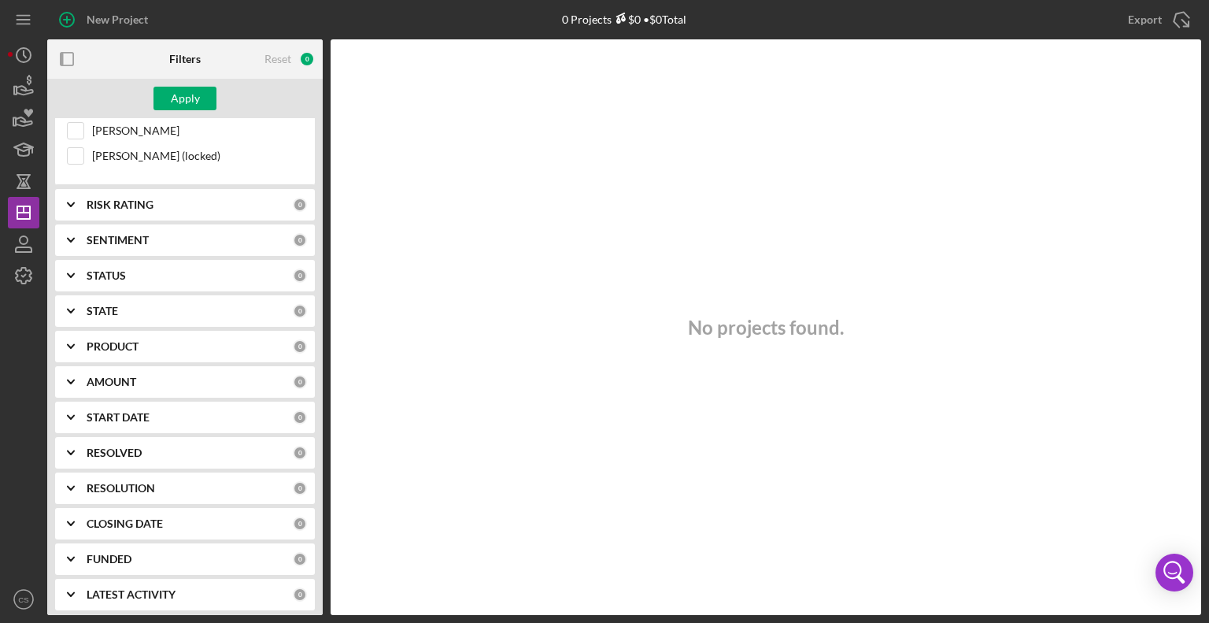
click at [73, 557] on polyline at bounding box center [71, 558] width 6 height 3
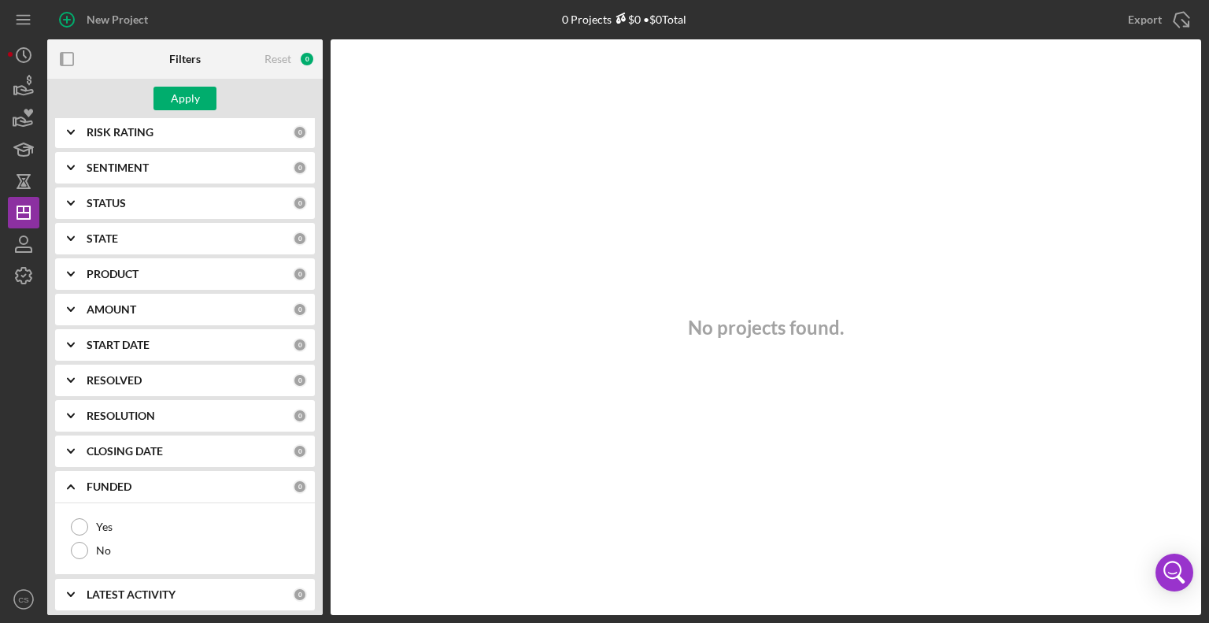
click at [72, 476] on icon "Icon/Expander" at bounding box center [70, 486] width 39 height 39
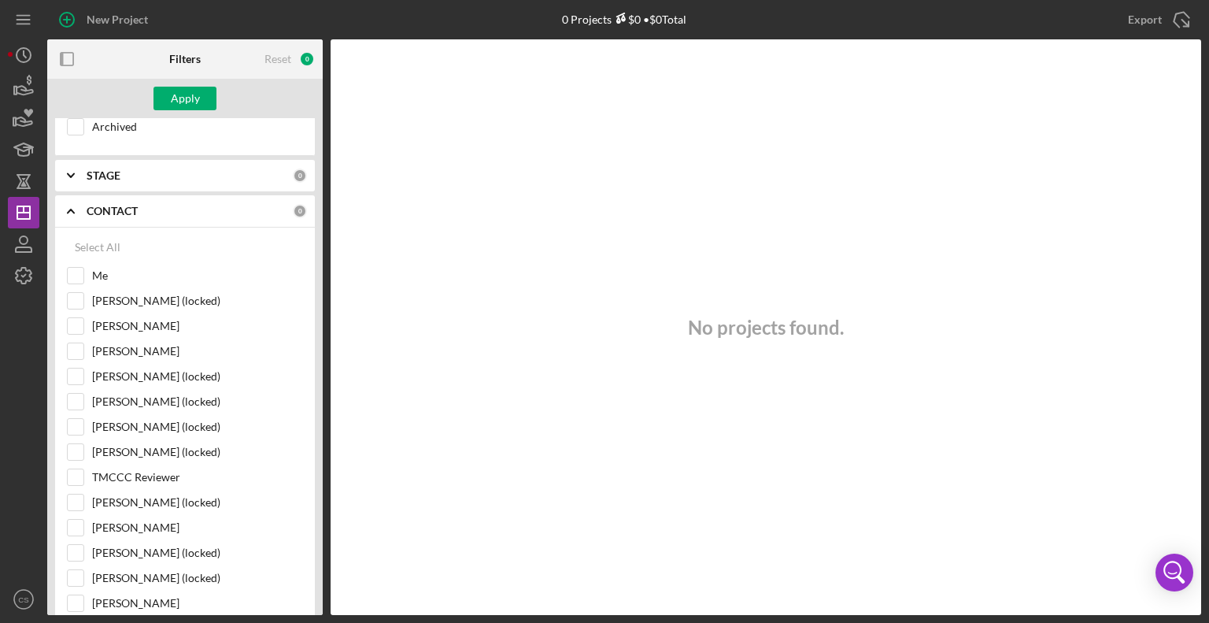
scroll to position [0, 0]
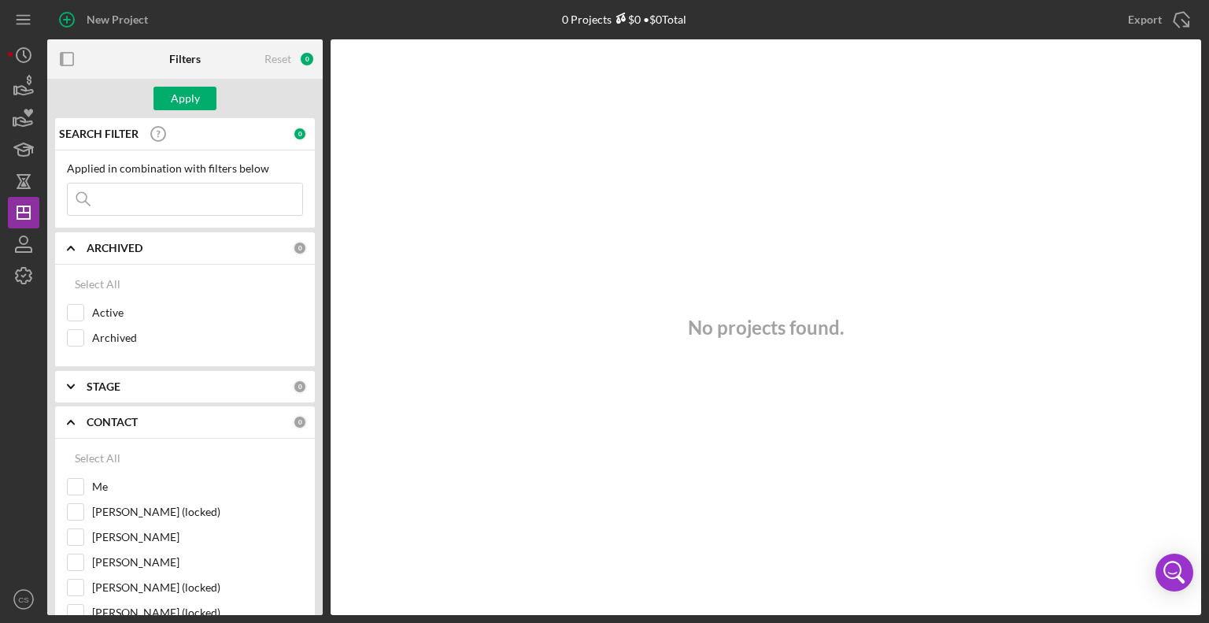
click at [132, 195] on input at bounding box center [185, 198] width 235 height 31
click at [175, 107] on div "Apply" at bounding box center [185, 99] width 29 height 24
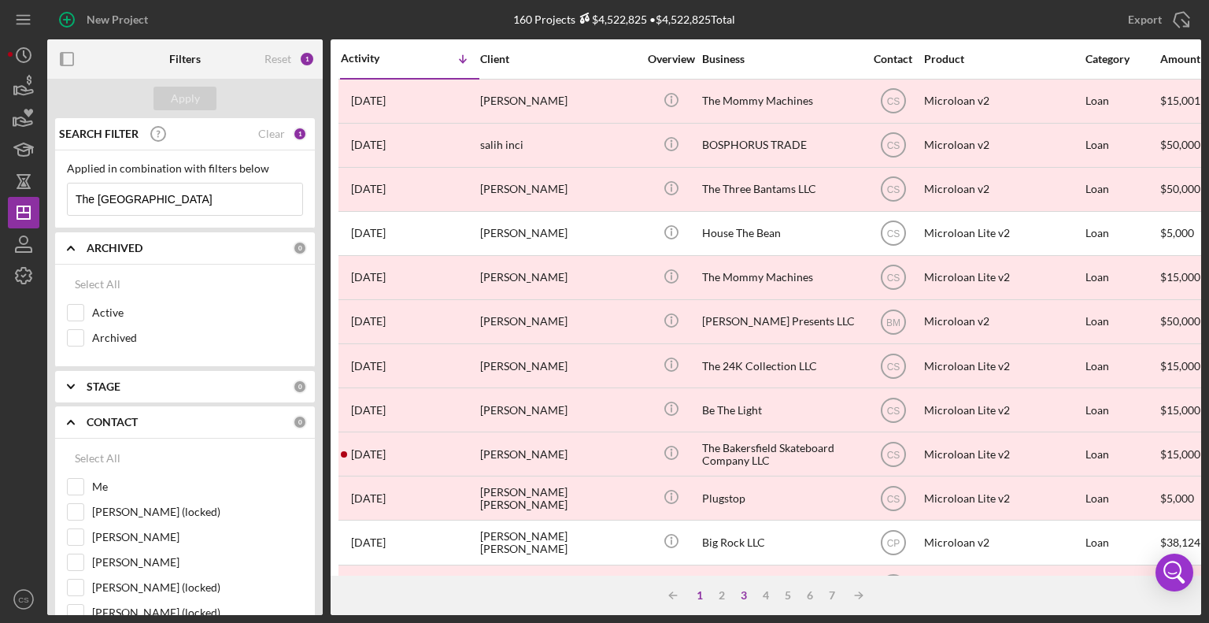
click at [698, 591] on div "1" at bounding box center [700, 595] width 22 height 13
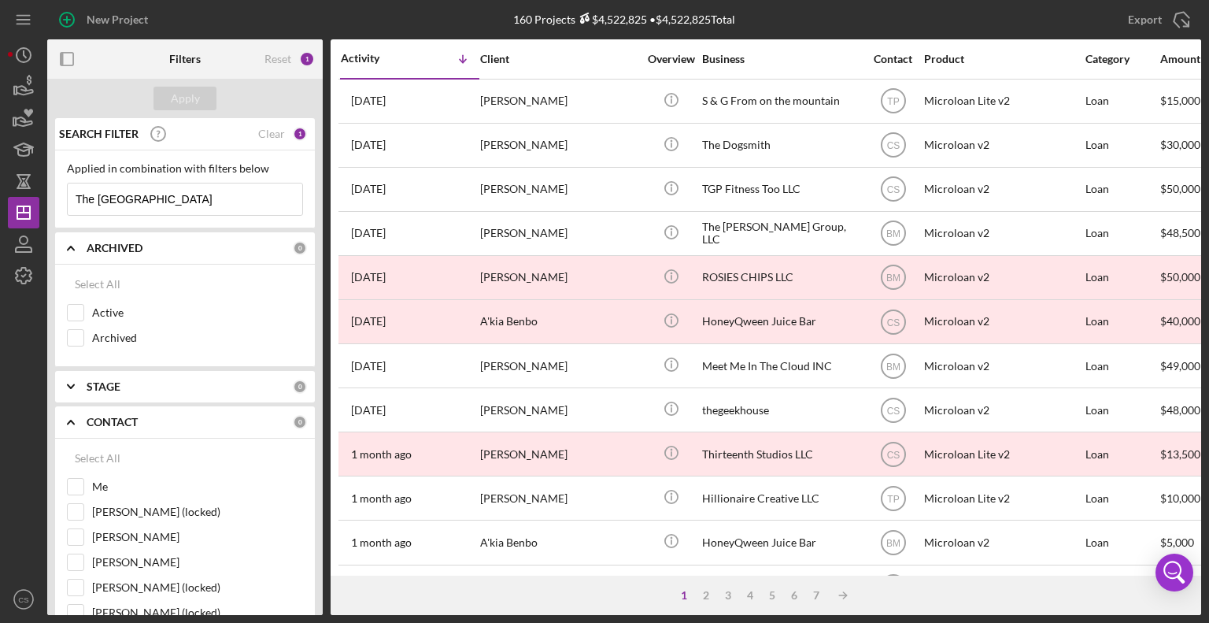
click at [69, 243] on icon "Icon/Expander" at bounding box center [70, 247] width 39 height 39
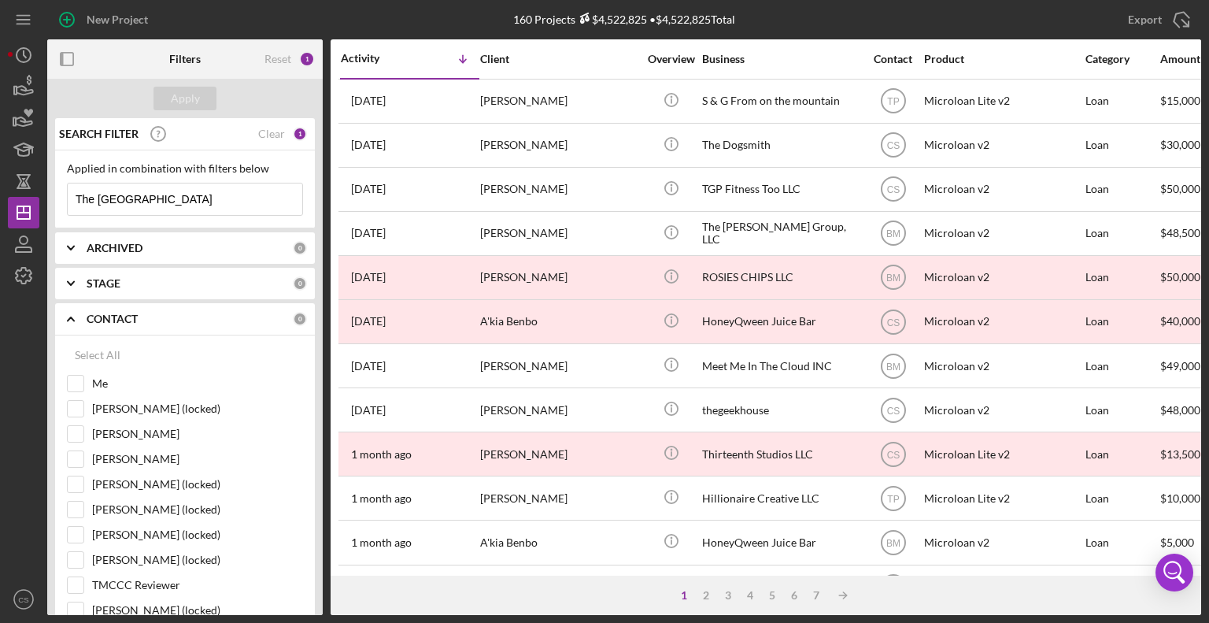
click at [66, 316] on icon "Icon/Expander" at bounding box center [70, 318] width 39 height 39
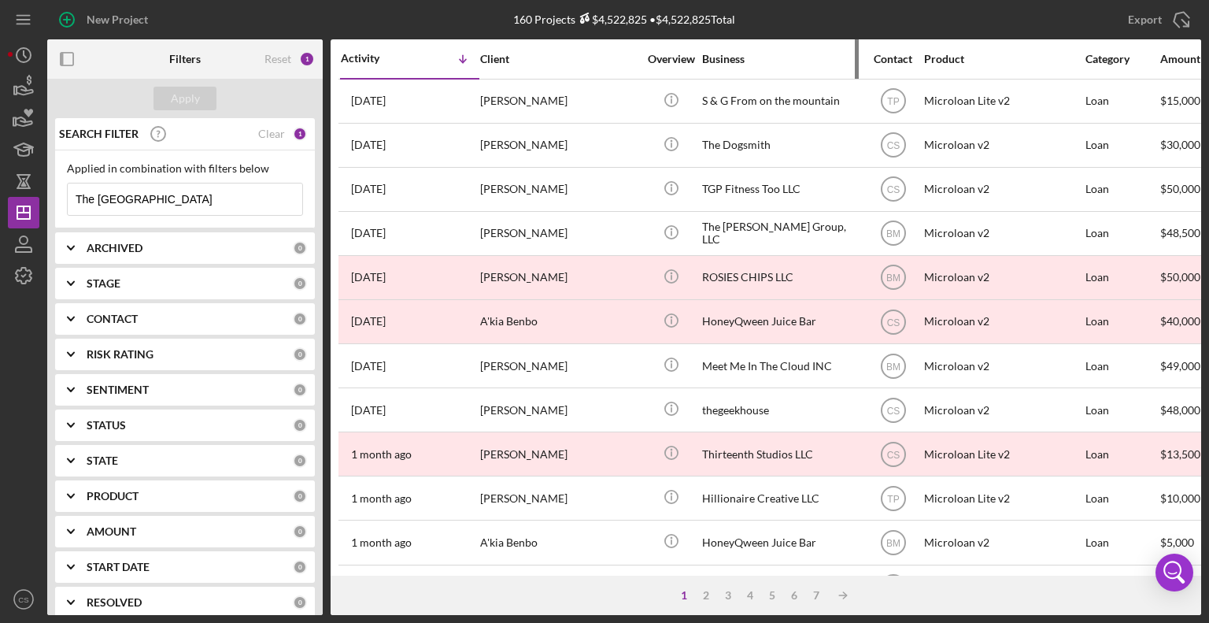
click at [730, 61] on div "Business" at bounding box center [780, 59] width 157 height 13
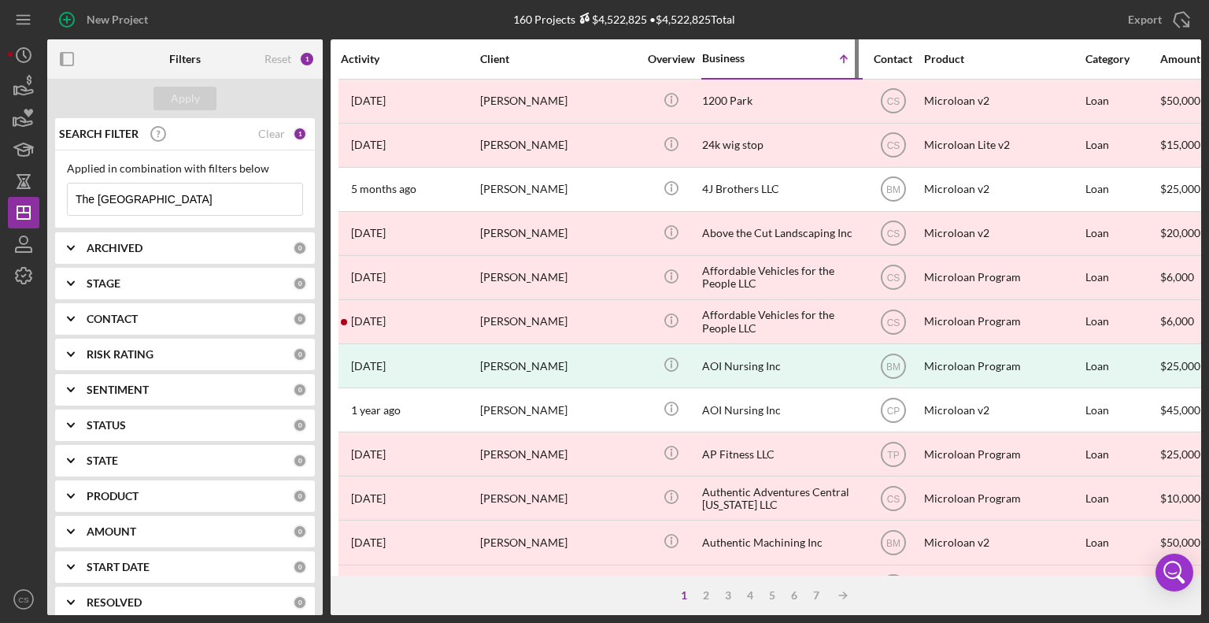
click at [724, 53] on div "Business" at bounding box center [741, 58] width 79 height 13
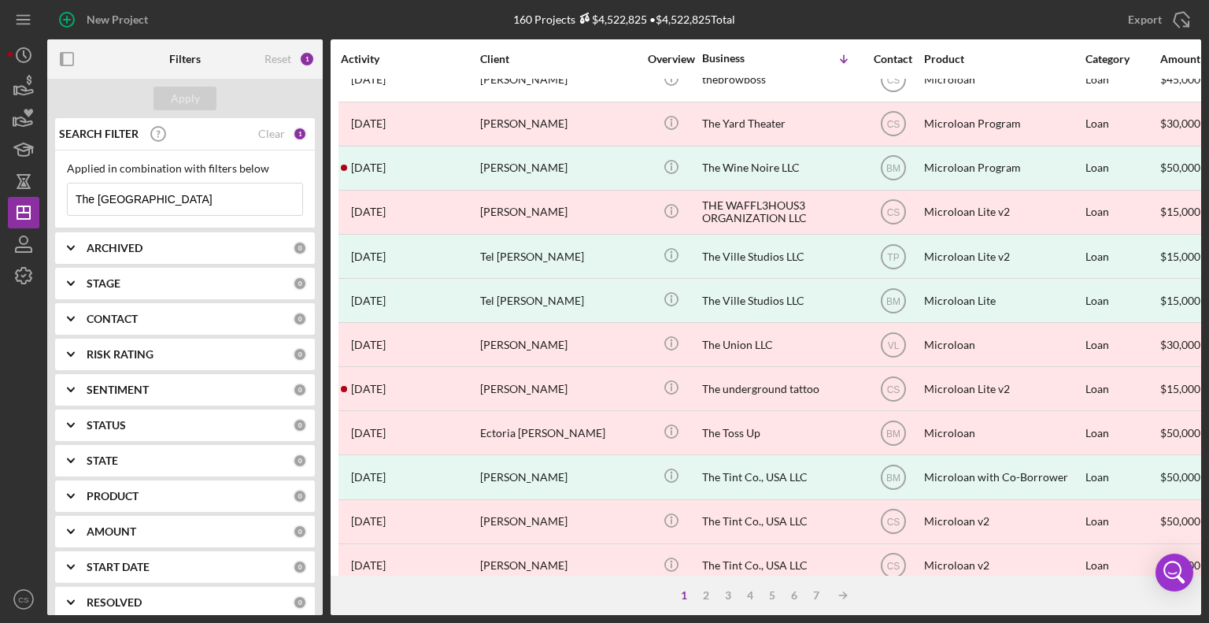
scroll to position [627, 0]
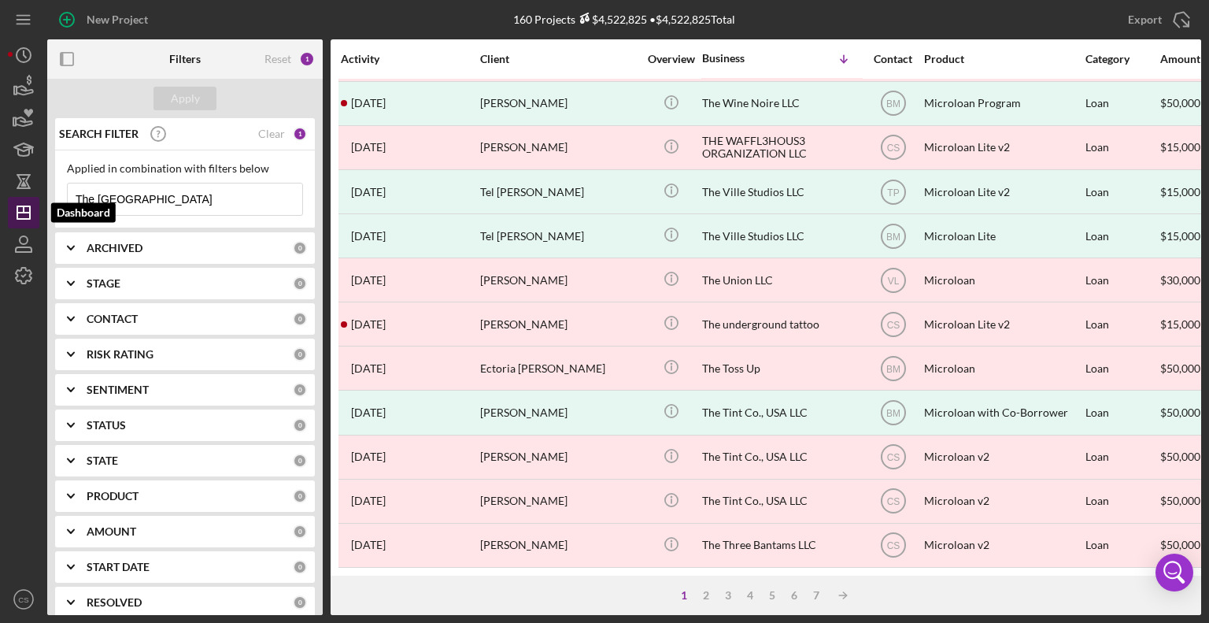
drag, startPoint x: 161, startPoint y: 195, endPoint x: 30, endPoint y: 200, distance: 130.8
click at [30, 200] on div "New Project 160 Projects $4,522,825 • $4,522,825 Total New Hope Wellness Export…" at bounding box center [604, 307] width 1193 height 615
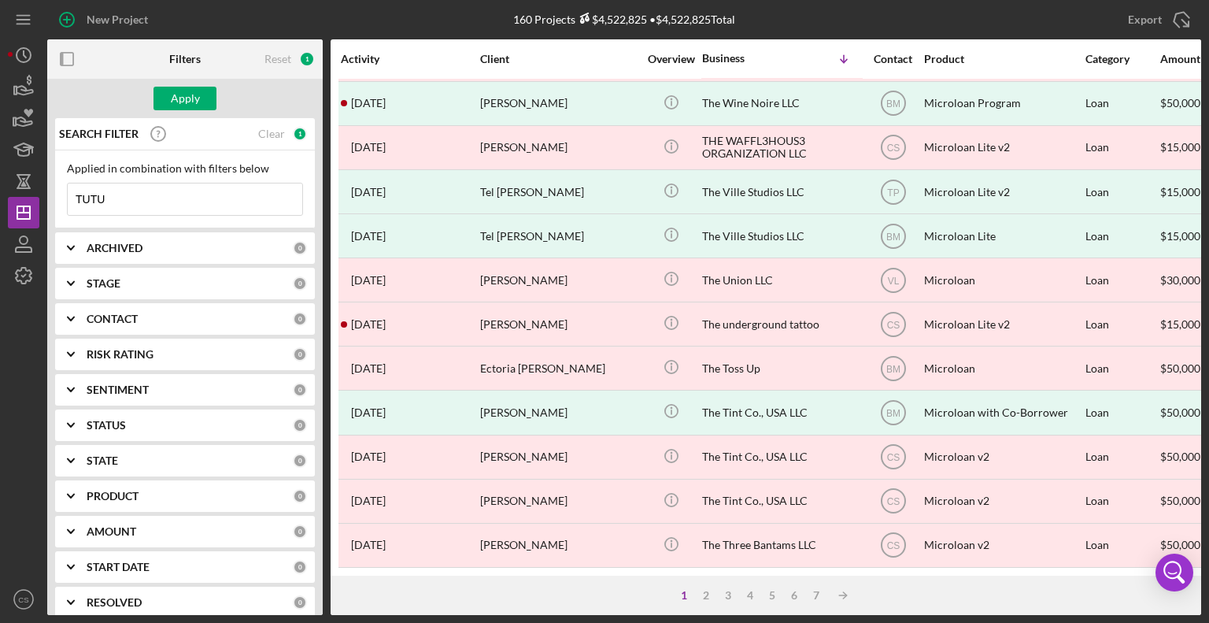
click at [195, 84] on div "Apply" at bounding box center [185, 98] width 276 height 39
click at [190, 95] on div "Apply" at bounding box center [185, 99] width 29 height 24
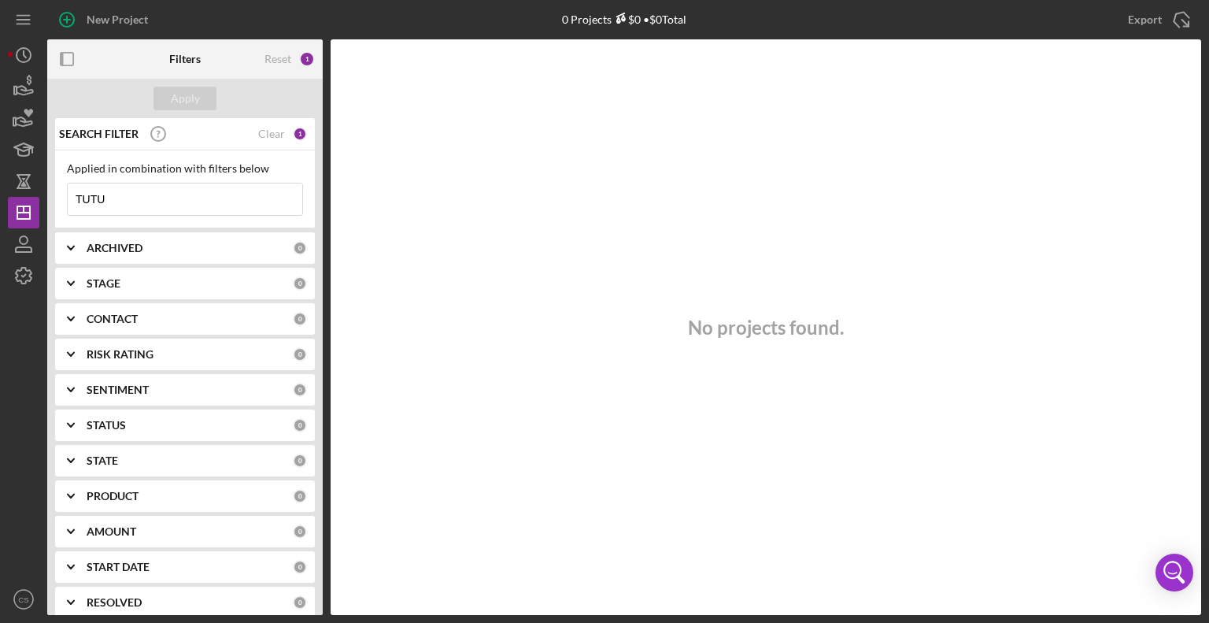
drag, startPoint x: 202, startPoint y: 198, endPoint x: -10, endPoint y: 191, distance: 211.8
click at [0, 191] on html "New Project 0 Projects $0 • $0 Total New Hope Wellness Export Icon/Export Filte…" at bounding box center [604, 311] width 1209 height 623
drag, startPoint x: 214, startPoint y: 206, endPoint x: -6, endPoint y: 207, distance: 219.6
click at [0, 207] on html "New Project 0 Projects $0 • $0 Total New Hope Wellness Export Icon/Export Filte…" at bounding box center [604, 311] width 1209 height 623
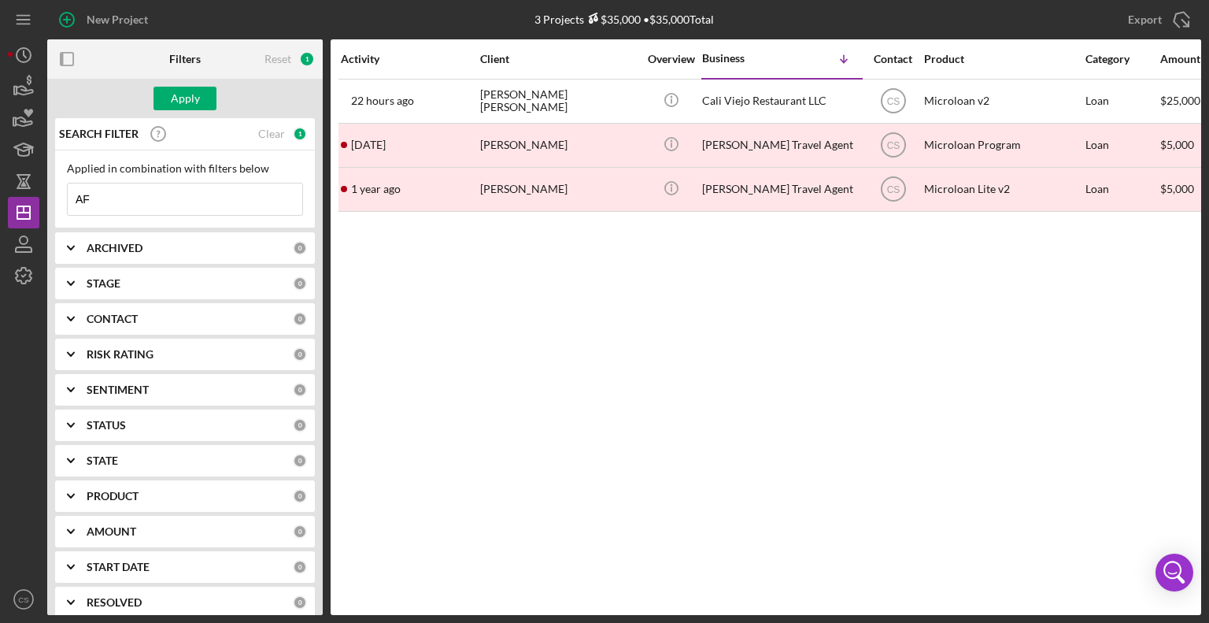
type input "A"
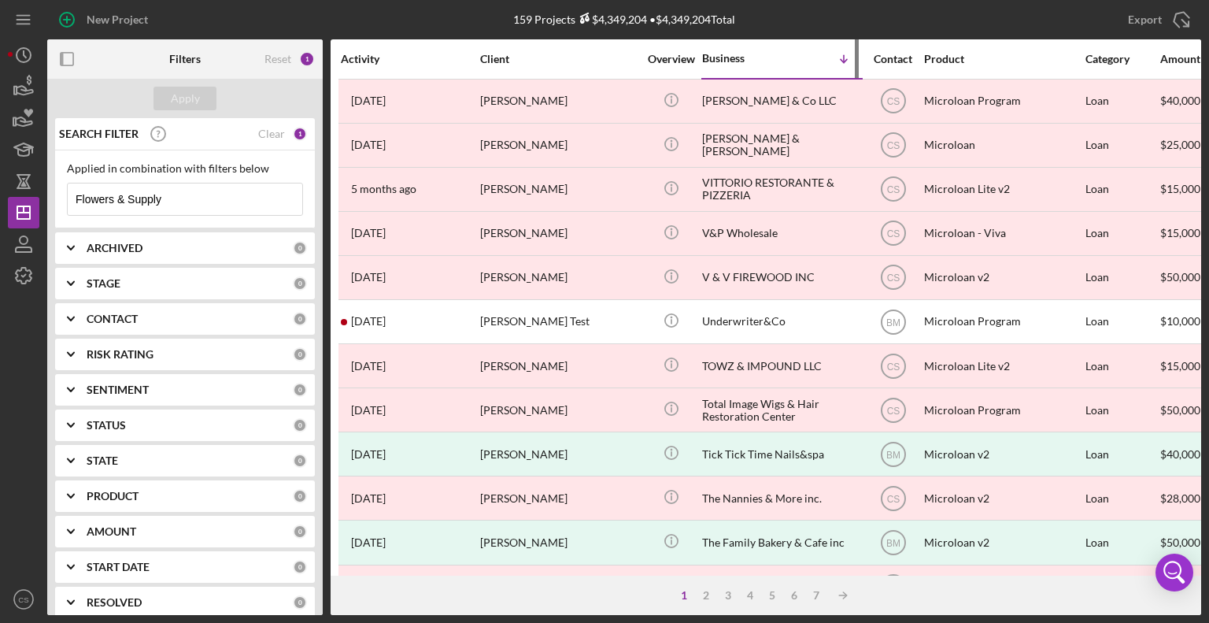
click at [736, 46] on div "Business Icon/Table Sort Arrow" at bounding box center [780, 58] width 157 height 37
click at [734, 57] on div "Business" at bounding box center [741, 58] width 79 height 13
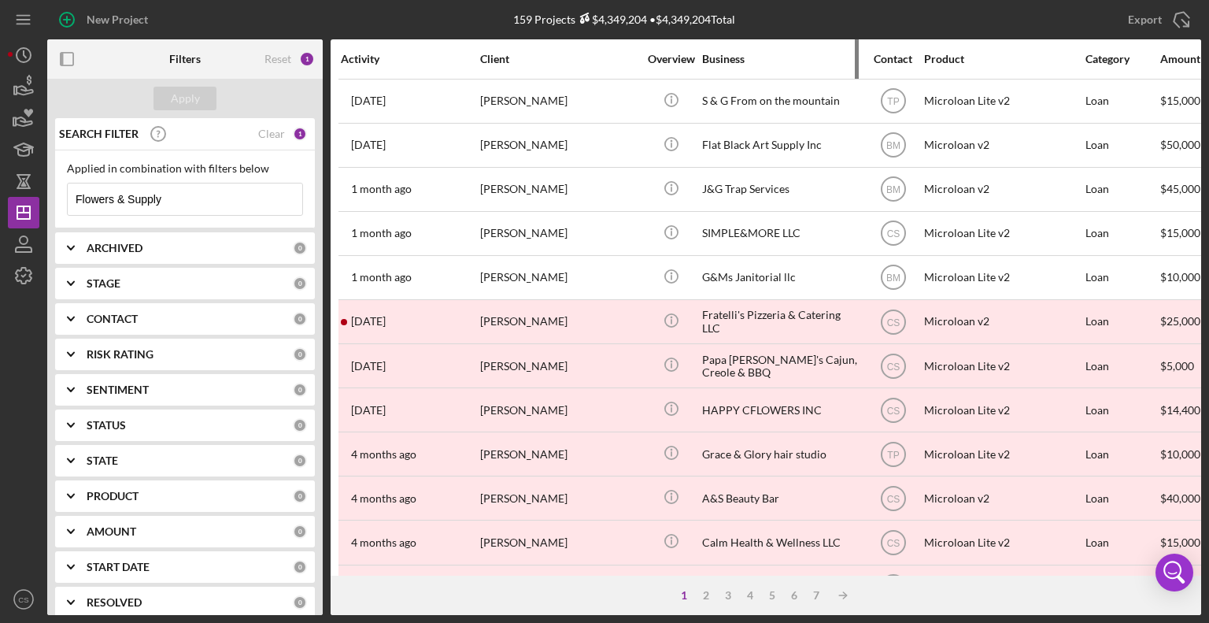
click at [721, 55] on div "Business" at bounding box center [780, 59] width 157 height 13
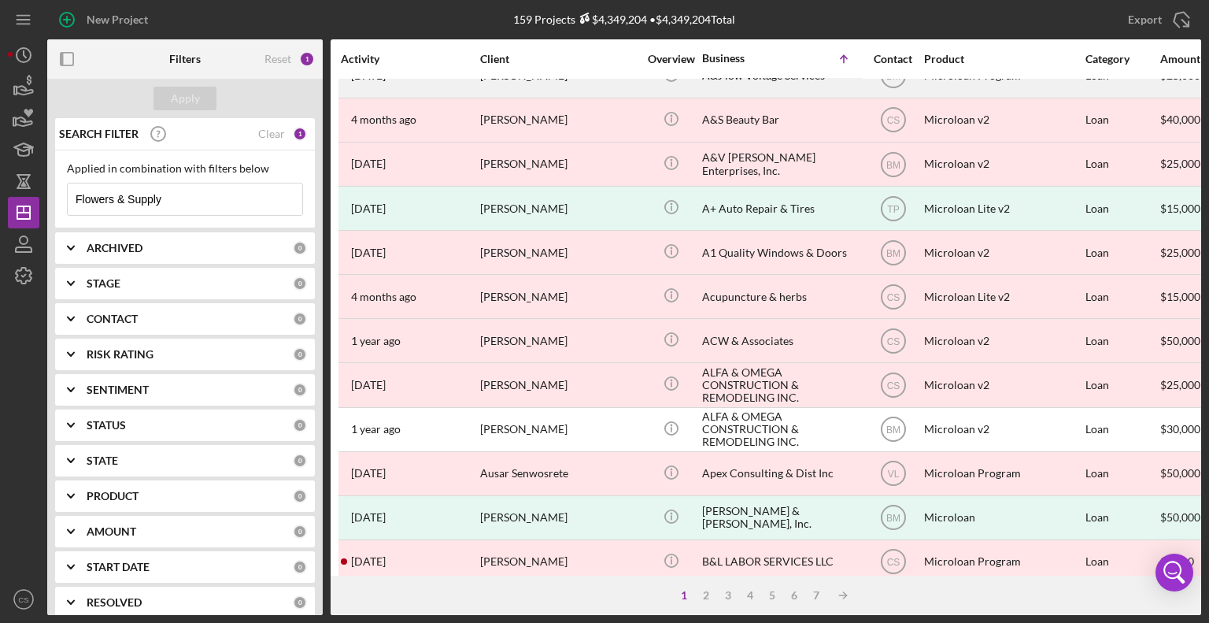
scroll to position [236, 0]
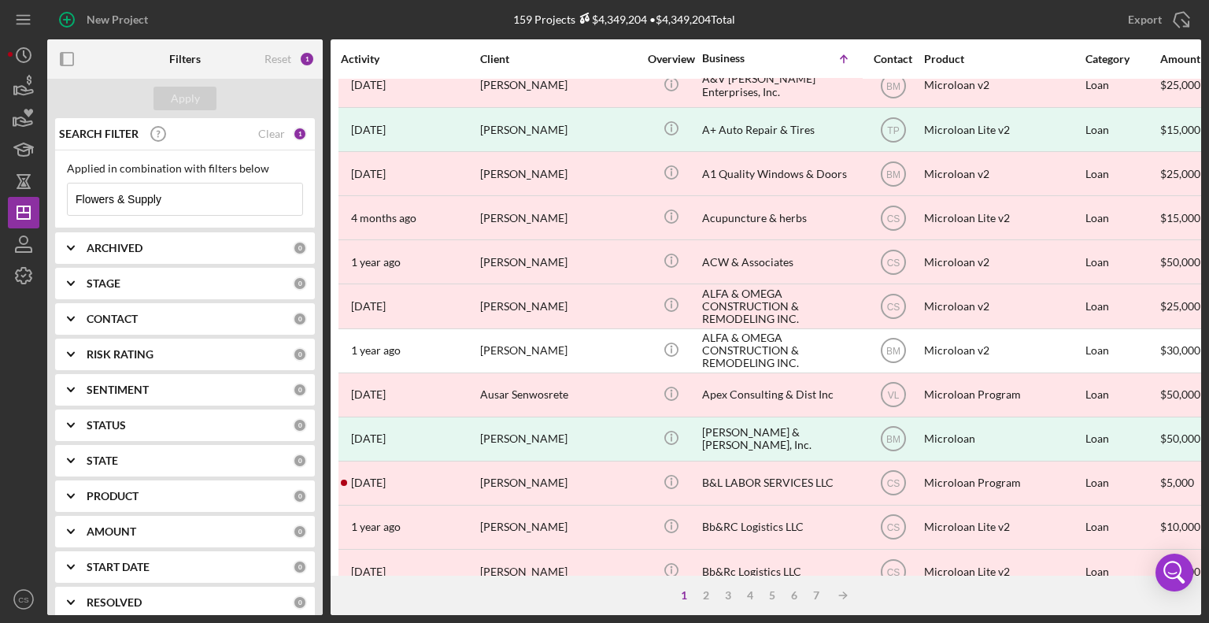
drag, startPoint x: 192, startPoint y: 196, endPoint x: -39, endPoint y: 210, distance: 231.9
click at [0, 210] on html "New Project 159 Projects $4,349,204 • $4,349,204 Total New Hope Wellness Export…" at bounding box center [604, 311] width 1209 height 623
paste input "A Servant's Heart Adult Residential Facility LLC"
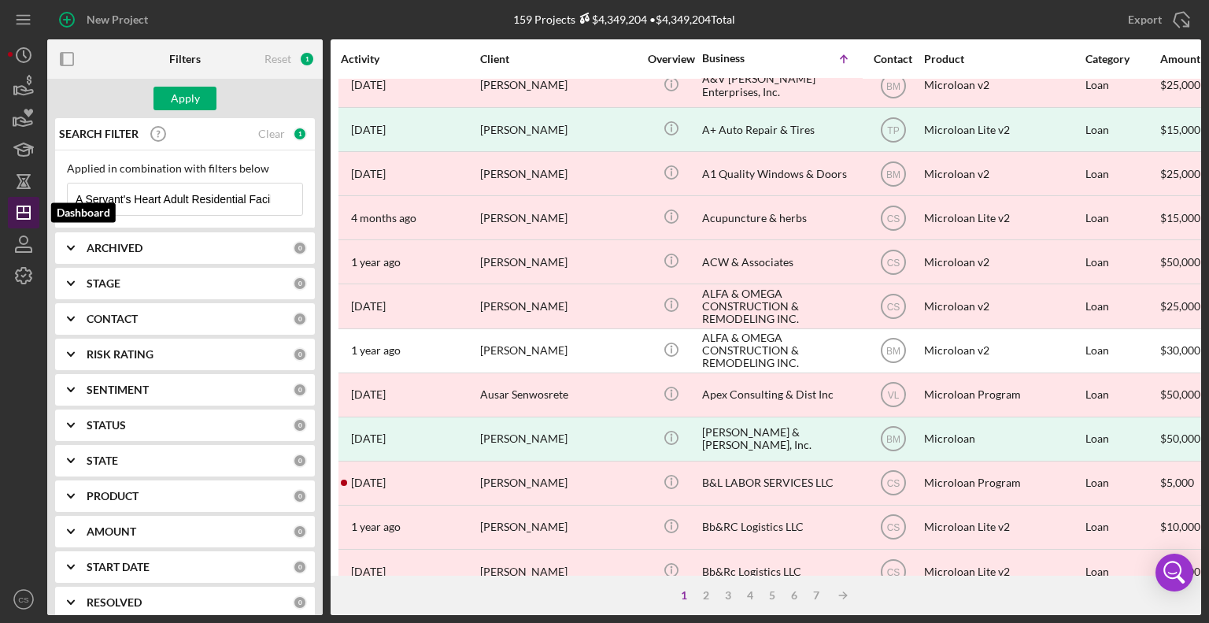
scroll to position [0, 39]
type input "A Servant's Heart Adult Residential Facility LLC"
click at [191, 98] on div "Apply" at bounding box center [185, 99] width 29 height 24
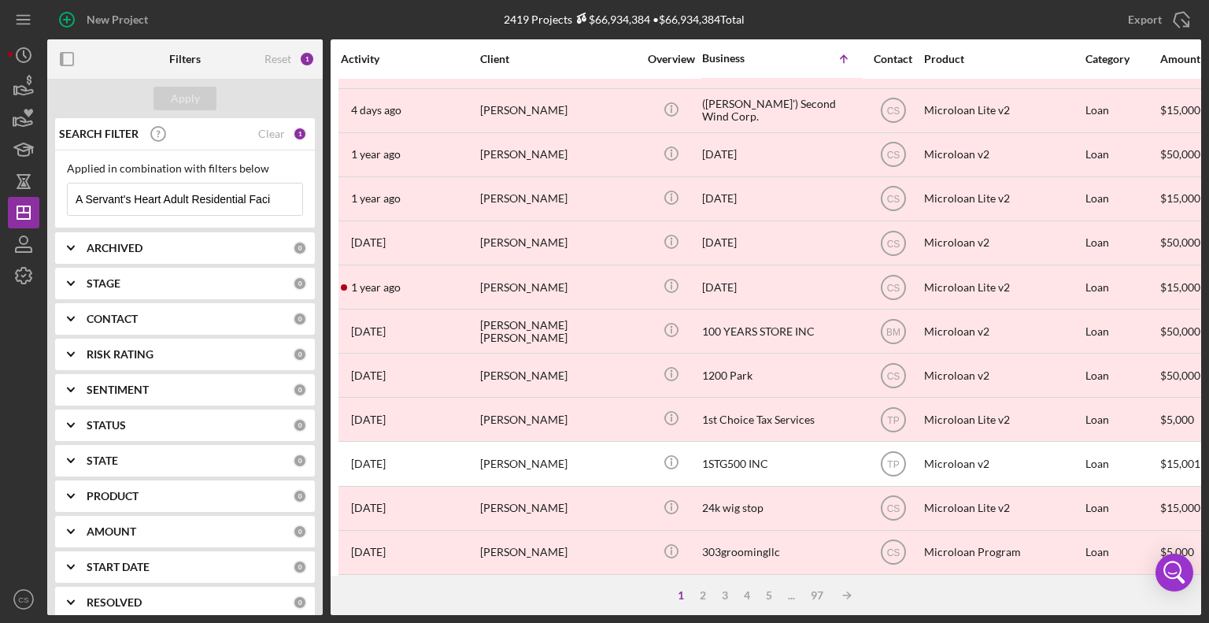
scroll to position [0, 0]
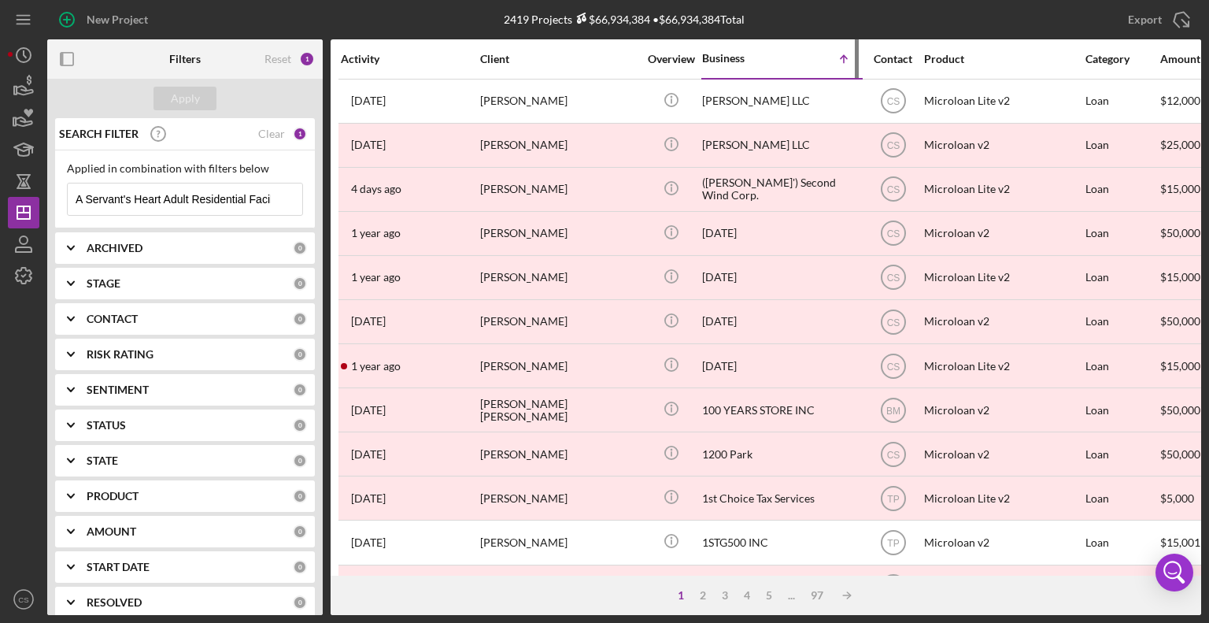
click at [721, 58] on div "Business" at bounding box center [741, 58] width 79 height 13
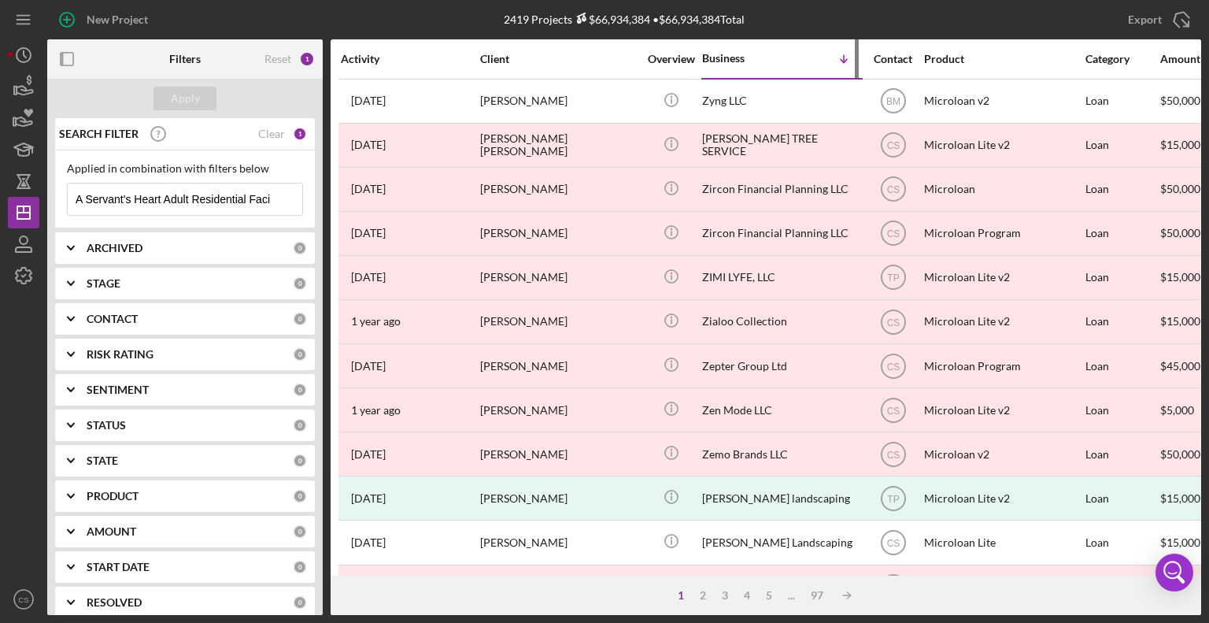
click at [721, 58] on div "Business" at bounding box center [741, 58] width 79 height 13
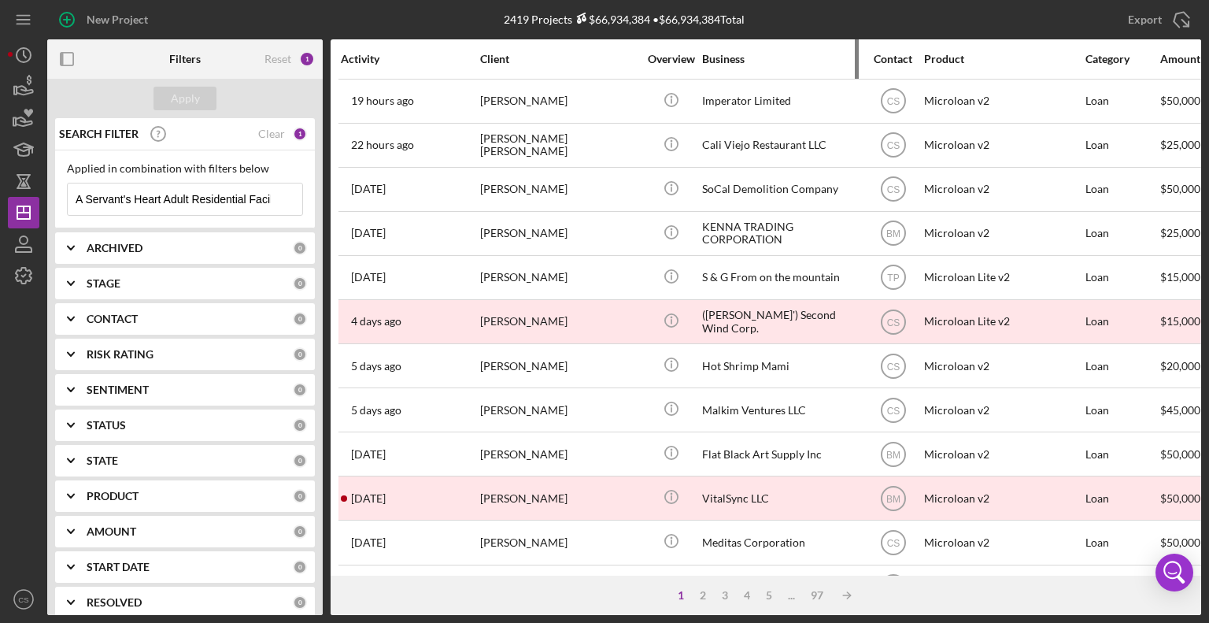
click at [712, 46] on div "Business" at bounding box center [780, 59] width 157 height 38
click at [719, 57] on div "Business" at bounding box center [780, 59] width 157 height 13
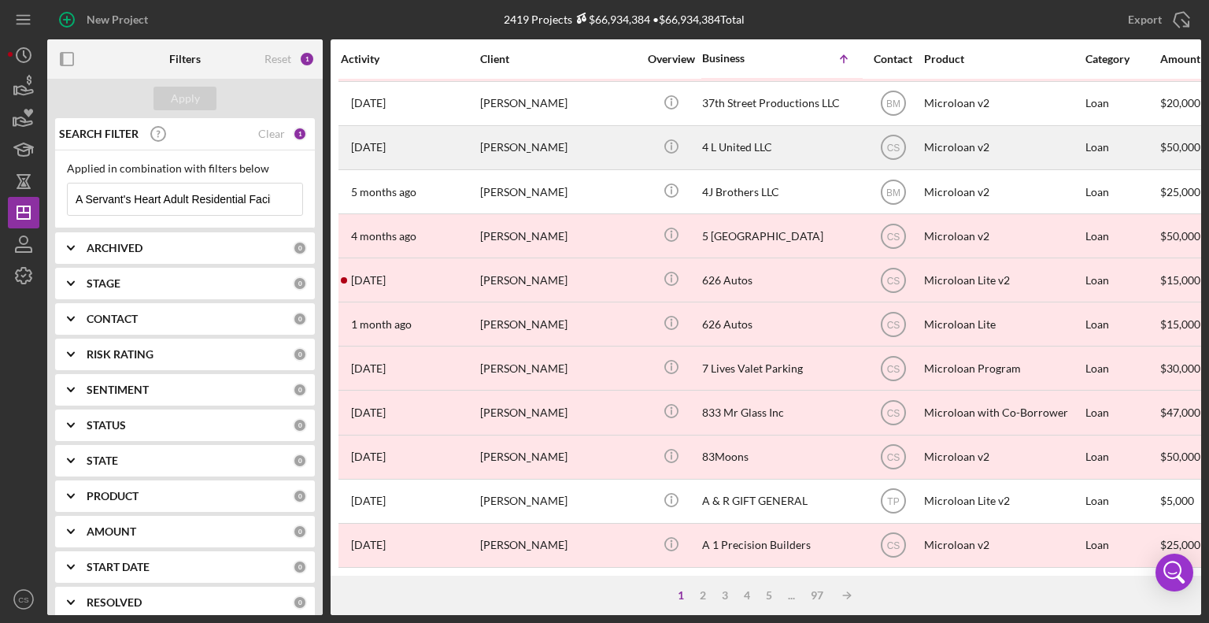
scroll to position [627, 0]
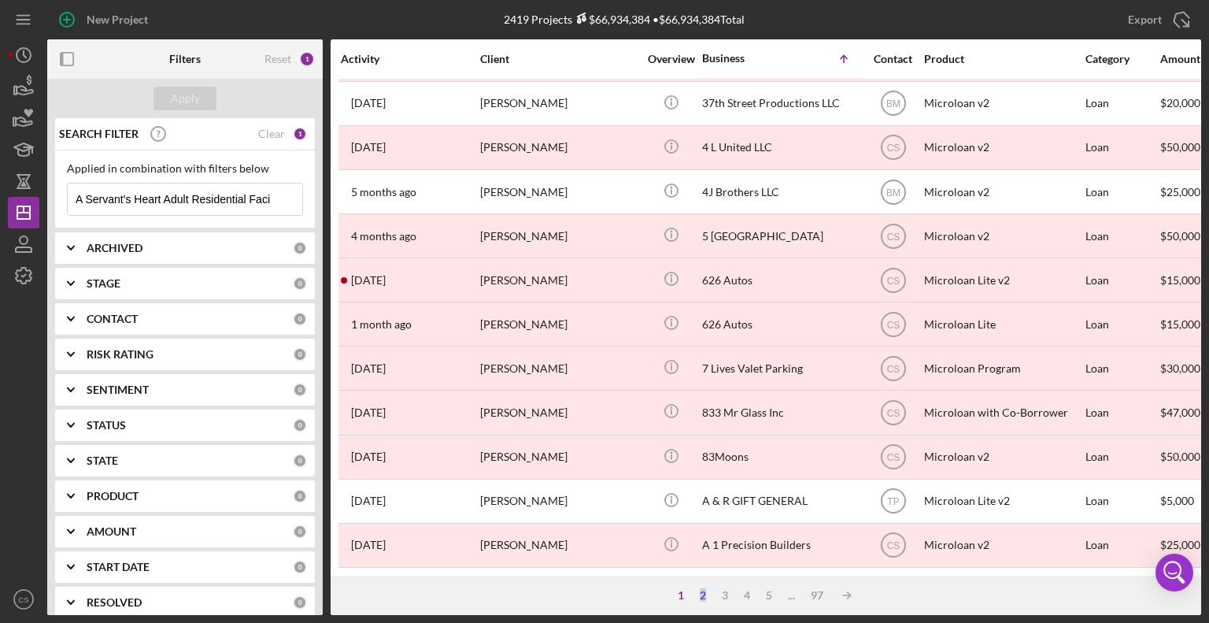
click at [702, 594] on div "2" at bounding box center [703, 595] width 22 height 13
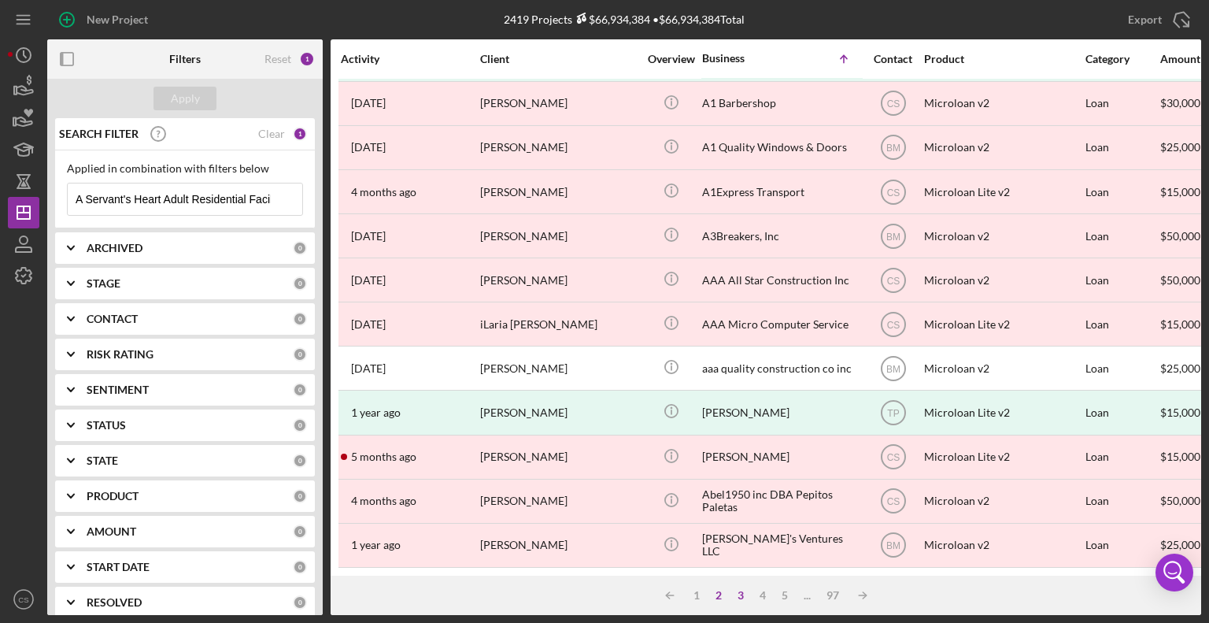
click at [745, 596] on div "3" at bounding box center [741, 595] width 22 height 13
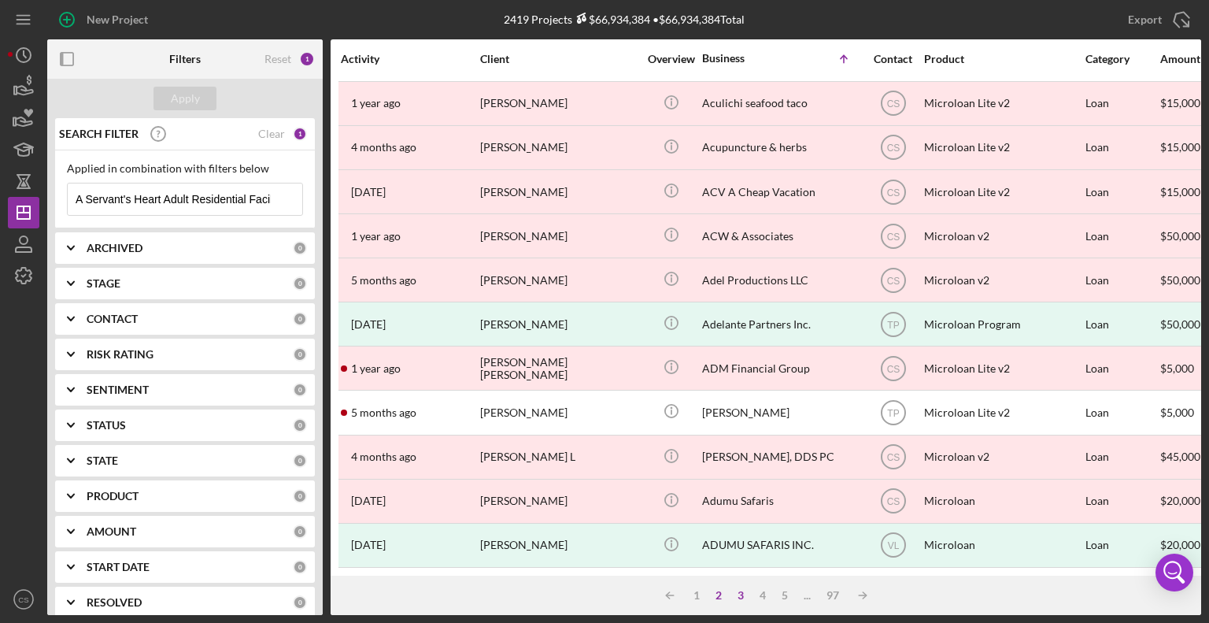
click at [716, 594] on div "2" at bounding box center [719, 595] width 22 height 13
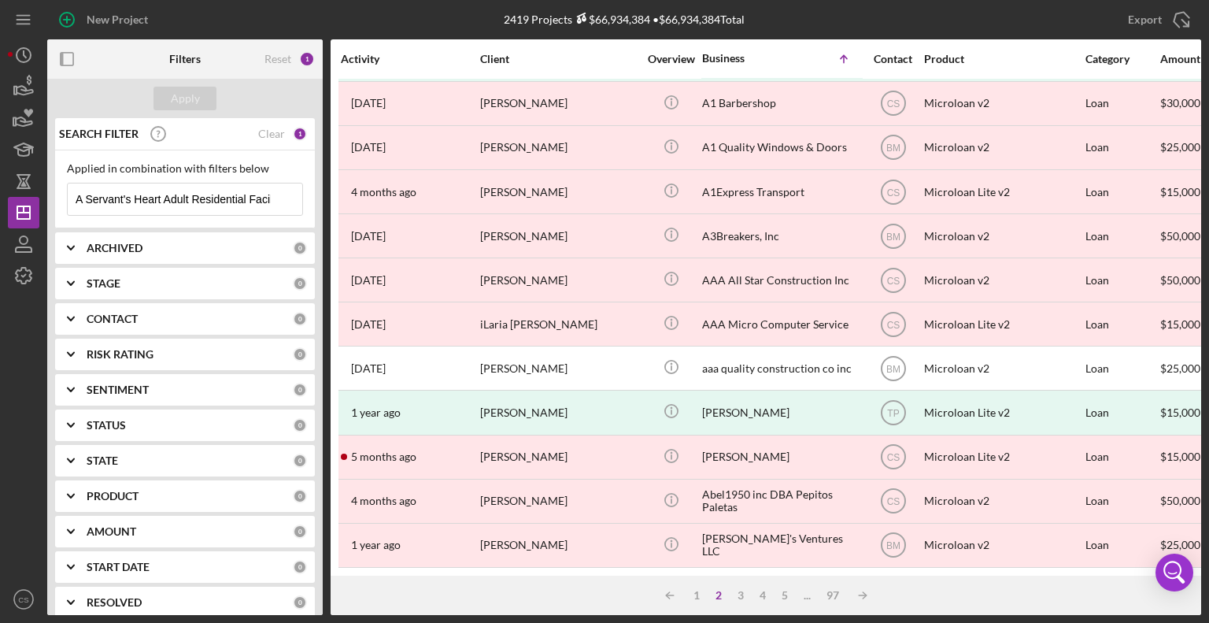
click at [274, 199] on icon "Icon/Menu Close" at bounding box center [286, 198] width 31 height 31
click at [271, 198] on input at bounding box center [185, 198] width 235 height 31
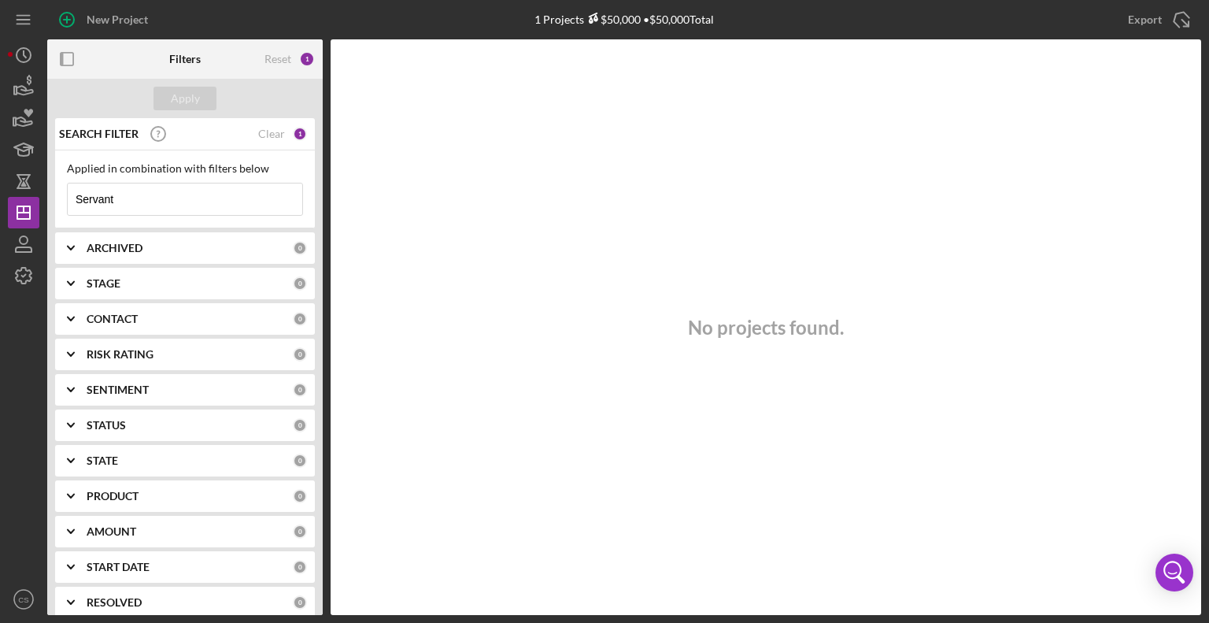
drag, startPoint x: 151, startPoint y: 200, endPoint x: -9, endPoint y: 192, distance: 160.8
click at [0, 192] on html "New Project 1 Projects $50,000 • $50,000 Total New Hope Wellness Export Icon/Ex…" at bounding box center [604, 311] width 1209 height 623
drag, startPoint x: 133, startPoint y: 196, endPoint x: 24, endPoint y: 198, distance: 108.6
click at [24, 198] on div "New Project 1 Projects $50,000 • $50,000 Total New Hope Wellness Export Icon/Ex…" at bounding box center [604, 307] width 1193 height 615
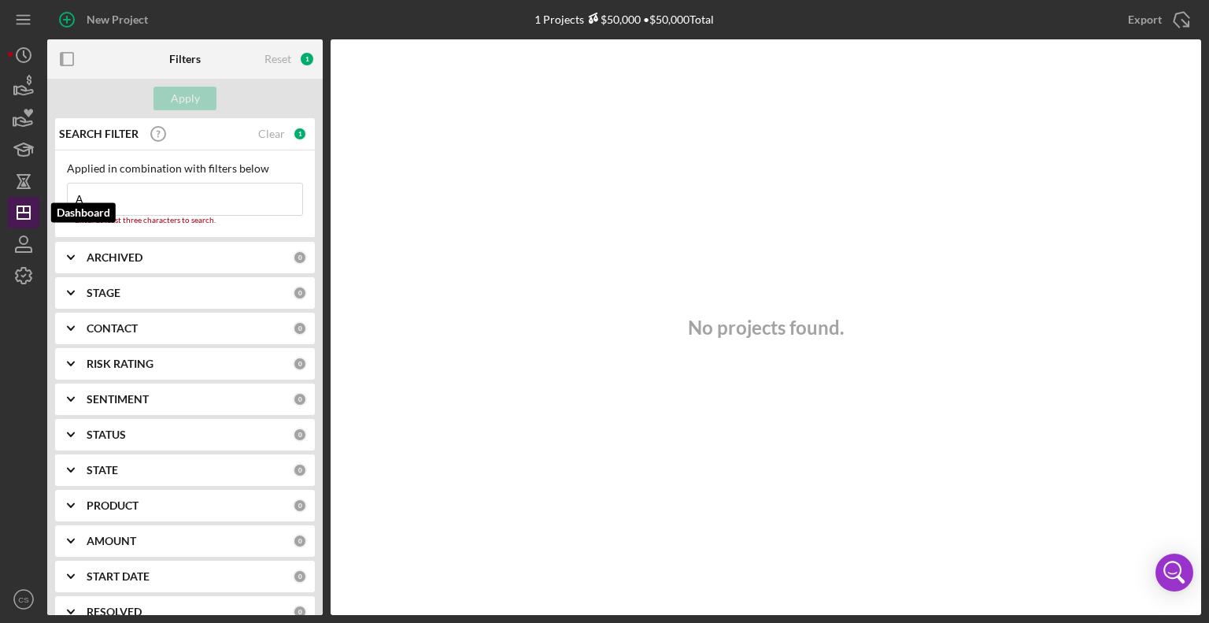
type input "A"
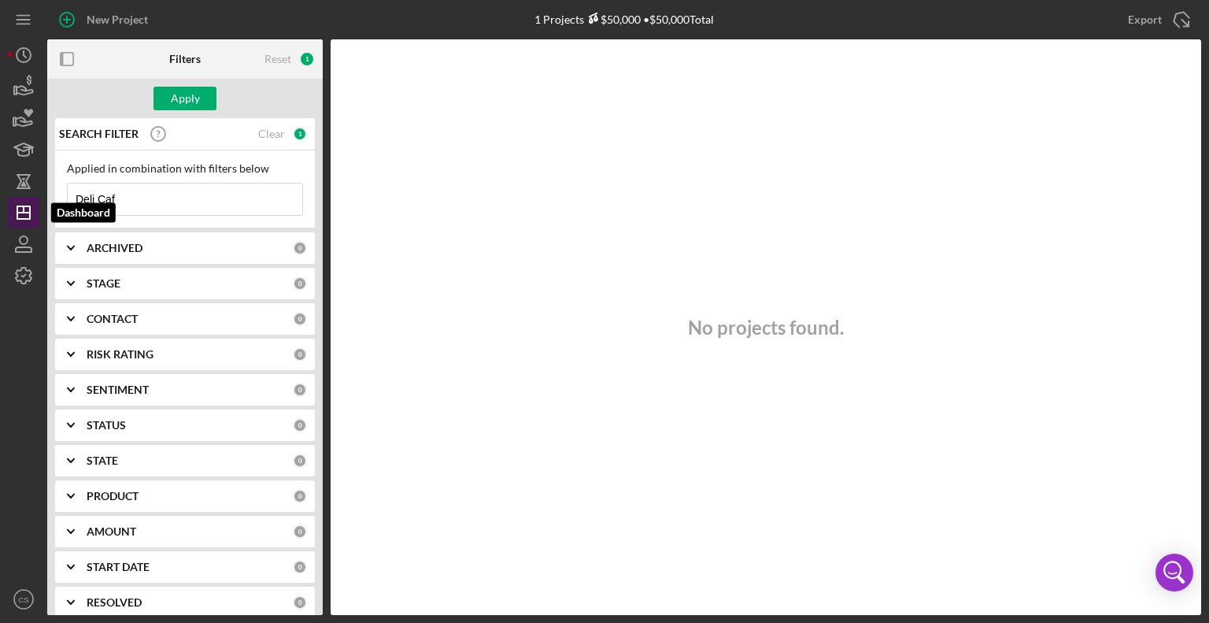
type input "Deli Cafe"
drag, startPoint x: 153, startPoint y: 198, endPoint x: 69, endPoint y: 180, distance: 85.2
click at [69, 180] on div "Applied in combination with filters below Deli Cafe Icon/Menu Close" at bounding box center [185, 189] width 236 height 54
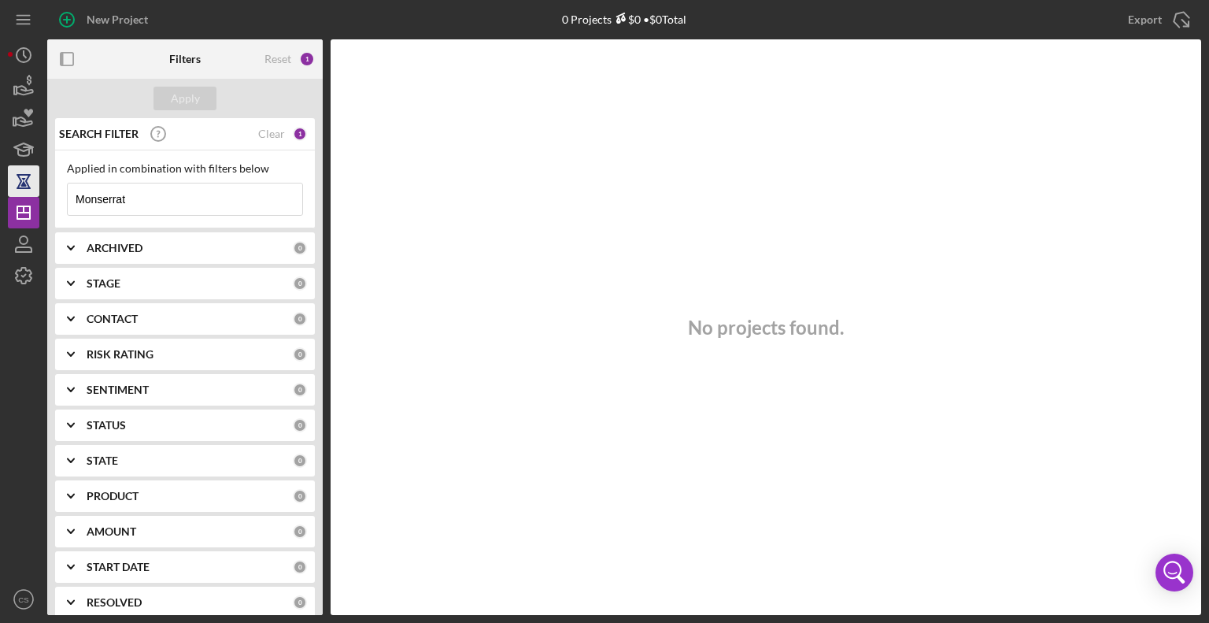
drag, startPoint x: 183, startPoint y: 204, endPoint x: 18, endPoint y: 190, distance: 165.1
click at [18, 190] on div "New Project 0 Projects $0 • $0 Total New Hope Wellness Export Icon/Export Filte…" at bounding box center [604, 307] width 1193 height 615
drag, startPoint x: 152, startPoint y: 192, endPoint x: 47, endPoint y: 201, distance: 105.0
click at [47, 201] on div "SEARCH FILTER Clear 1 Applied in combination with filters below Marina Icon/Men…" at bounding box center [185, 366] width 276 height 497
drag, startPoint x: 164, startPoint y: 194, endPoint x: 42, endPoint y: 207, distance: 122.7
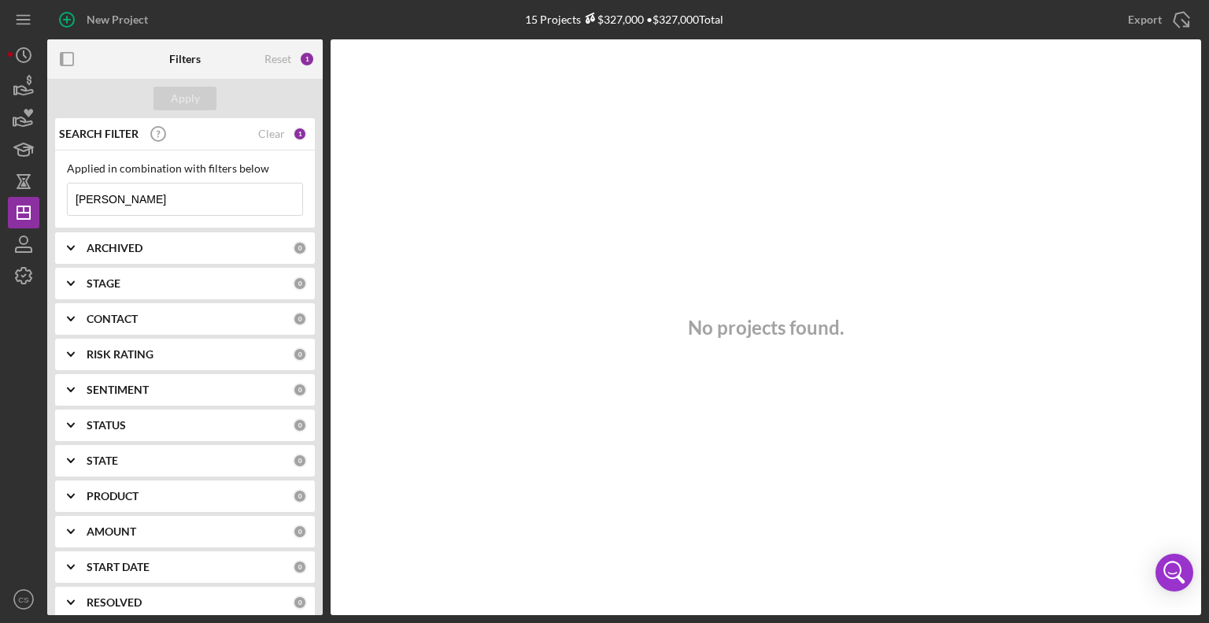
click at [42, 207] on div "New Project 15 Projects $327,000 • $327,000 Total New Hope Wellness Export Icon…" at bounding box center [604, 307] width 1193 height 615
type input "Flowers"
click at [161, 94] on button "Apply" at bounding box center [184, 99] width 63 height 24
drag, startPoint x: 119, startPoint y: 192, endPoint x: 60, endPoint y: 197, distance: 59.2
click at [60, 197] on div "Applied in combination with filters below Flowers Icon/Menu Close" at bounding box center [185, 189] width 260 height 78
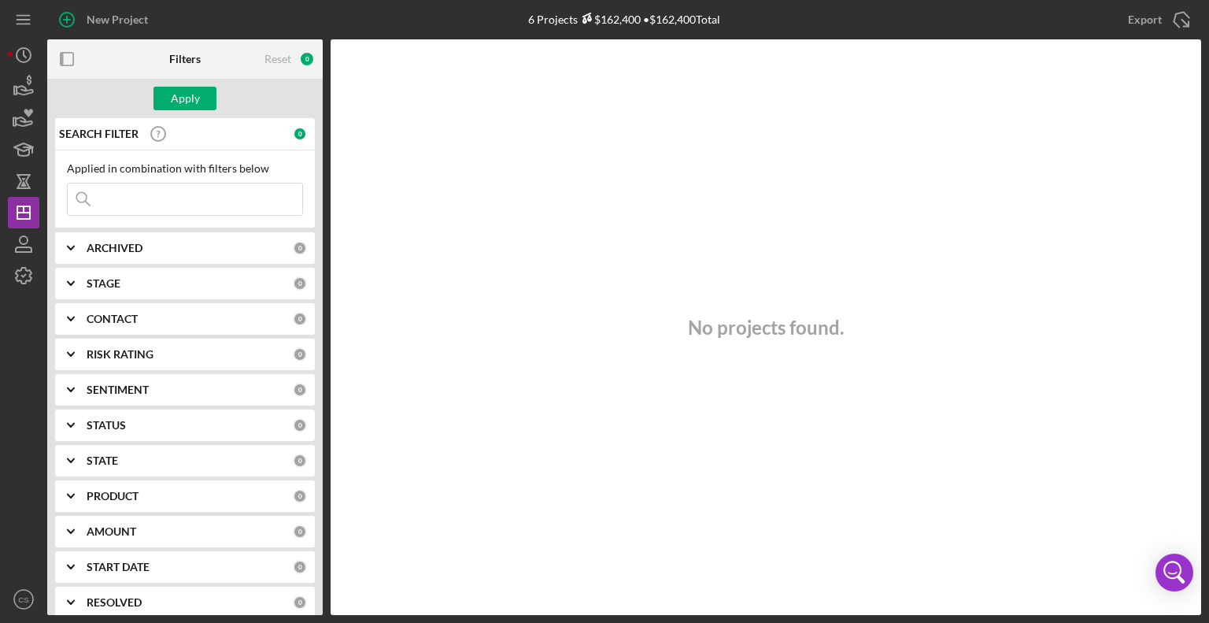
click at [145, 197] on input at bounding box center [185, 198] width 235 height 31
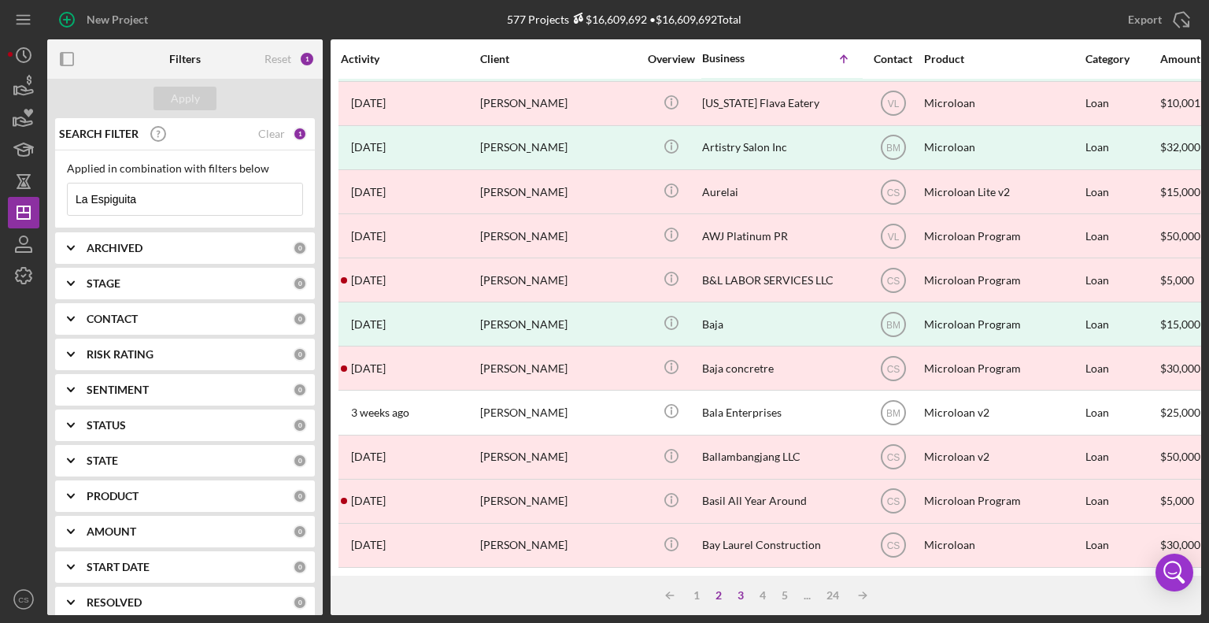
type input "La Espiguita"
click at [745, 594] on div "3" at bounding box center [741, 595] width 22 height 13
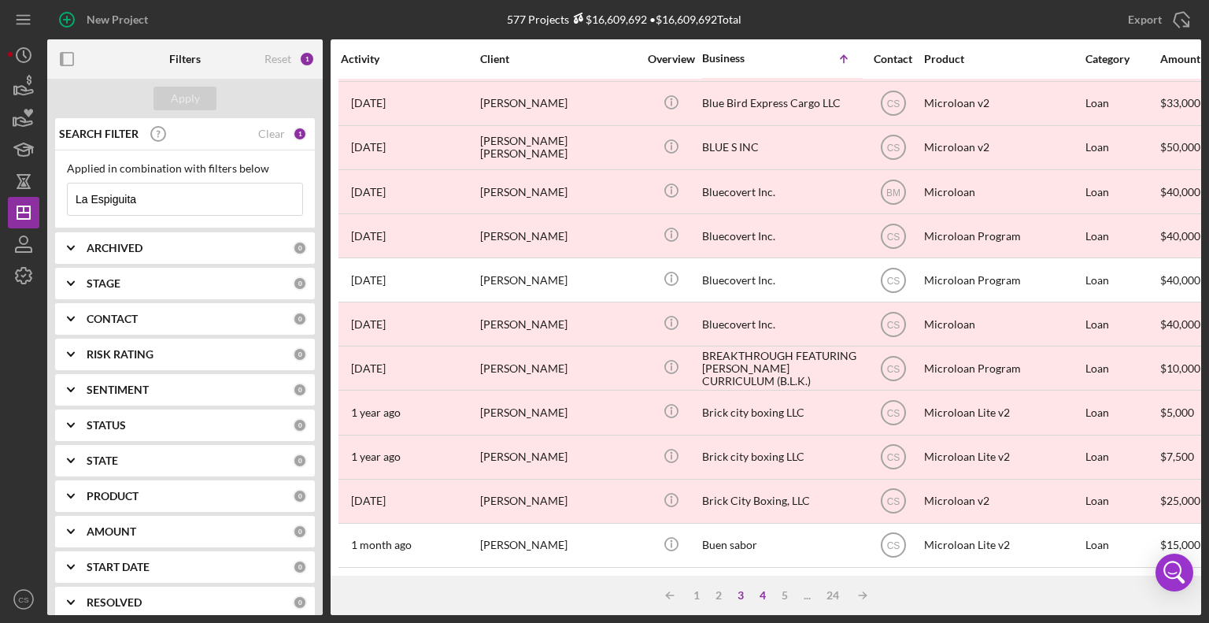
click at [761, 593] on div "4" at bounding box center [763, 595] width 22 height 13
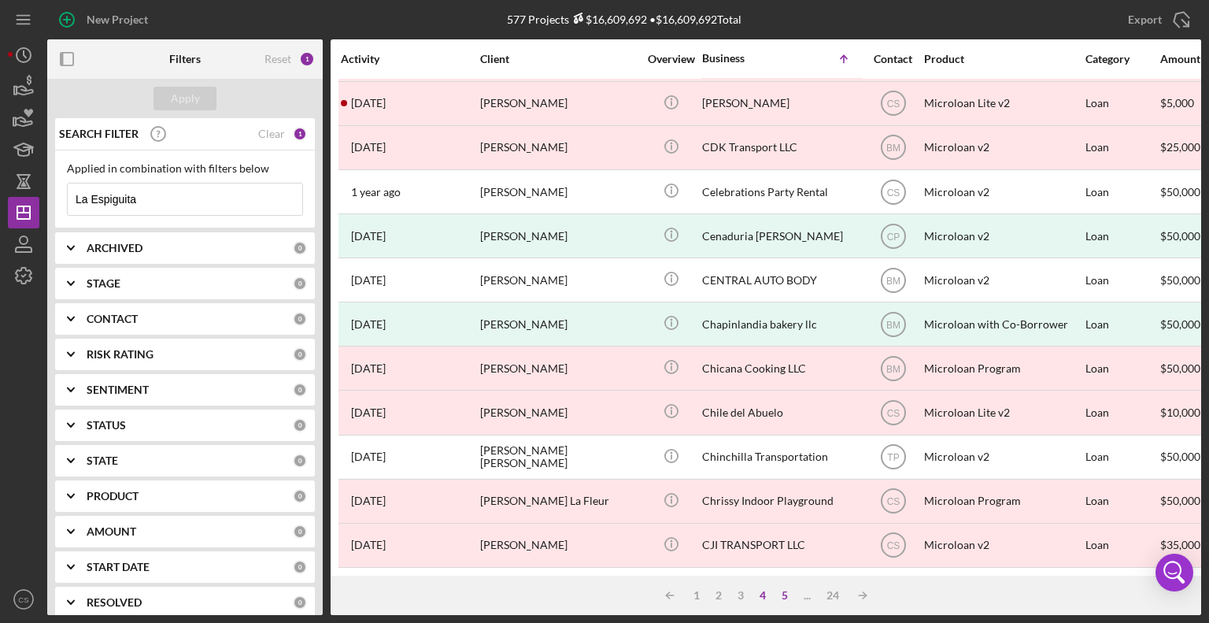
click at [788, 597] on div "5" at bounding box center [785, 595] width 22 height 13
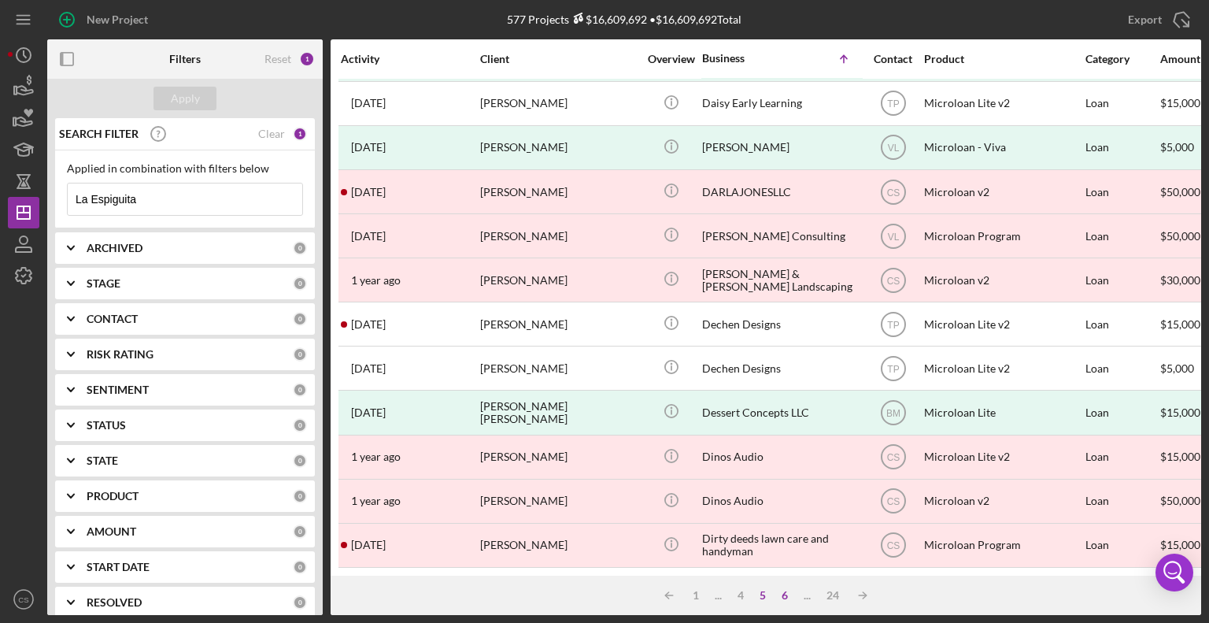
click at [786, 593] on div "6" at bounding box center [785, 595] width 22 height 13
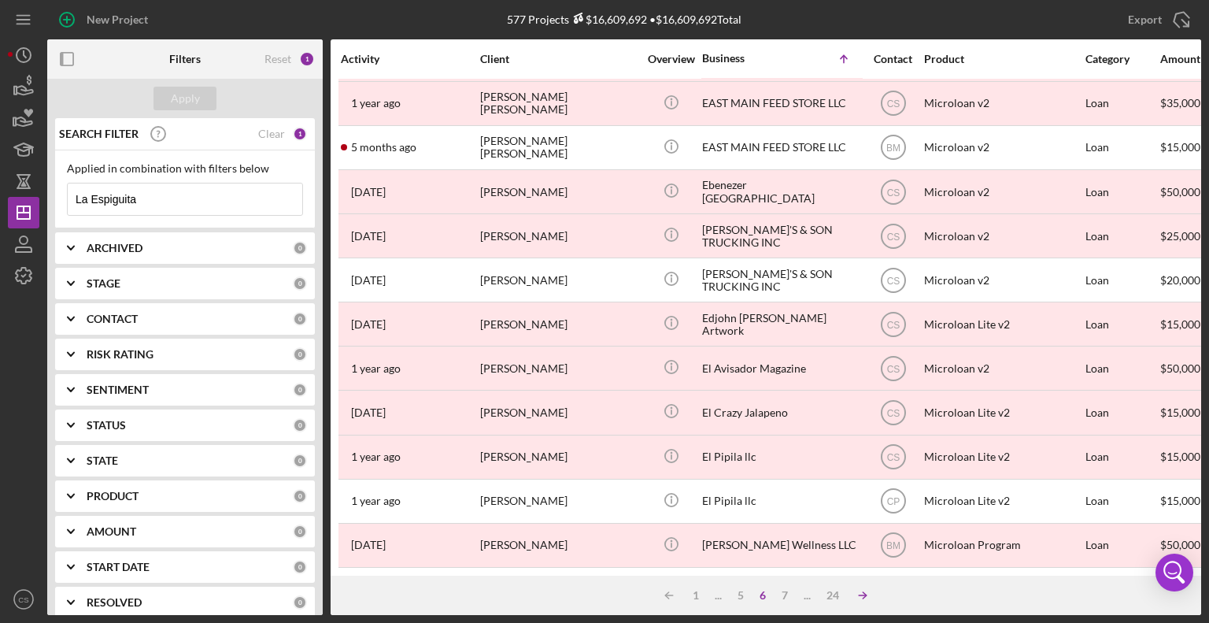
click at [871, 599] on icon "Icon/Table Sort Arrow" at bounding box center [862, 594] width 31 height 31
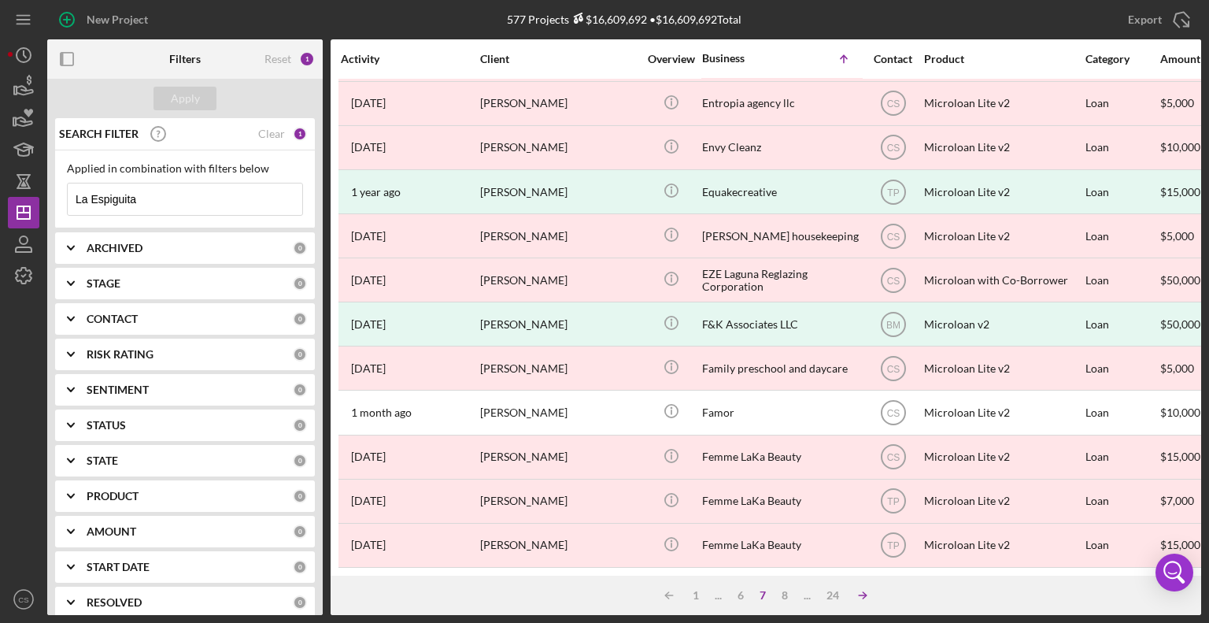
click at [870, 597] on icon "Icon/Table Sort Arrow" at bounding box center [862, 594] width 31 height 31
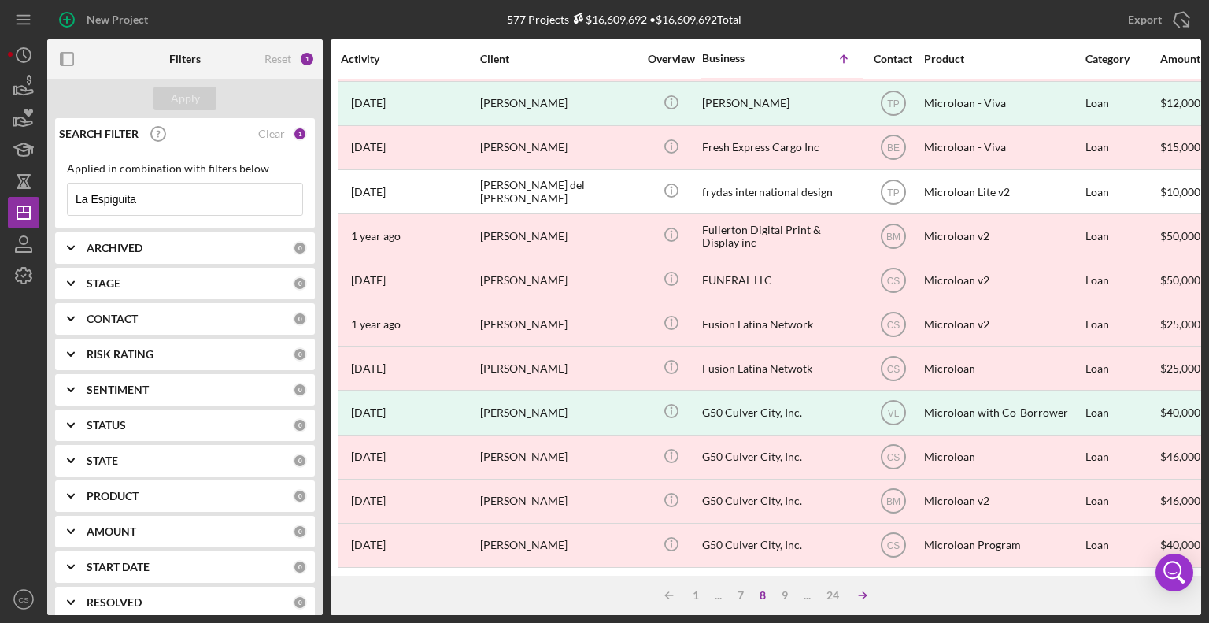
click at [870, 597] on icon "Icon/Table Sort Arrow" at bounding box center [862, 594] width 31 height 31
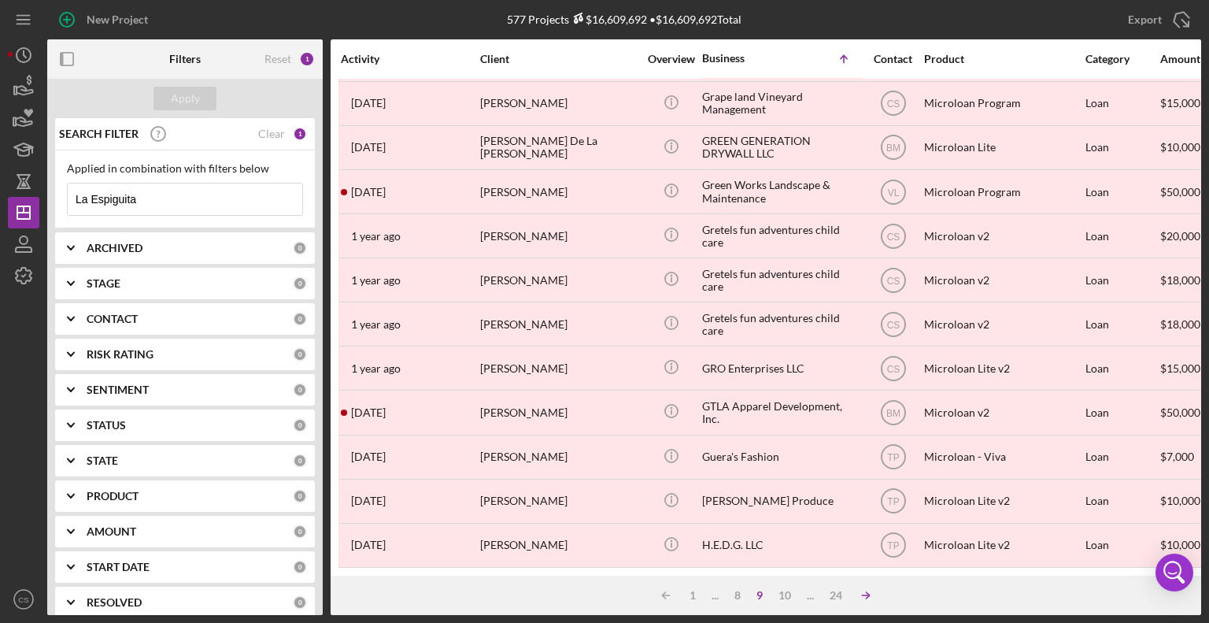
click at [863, 594] on icon "Icon/Table Sort Arrow" at bounding box center [865, 594] width 31 height 31
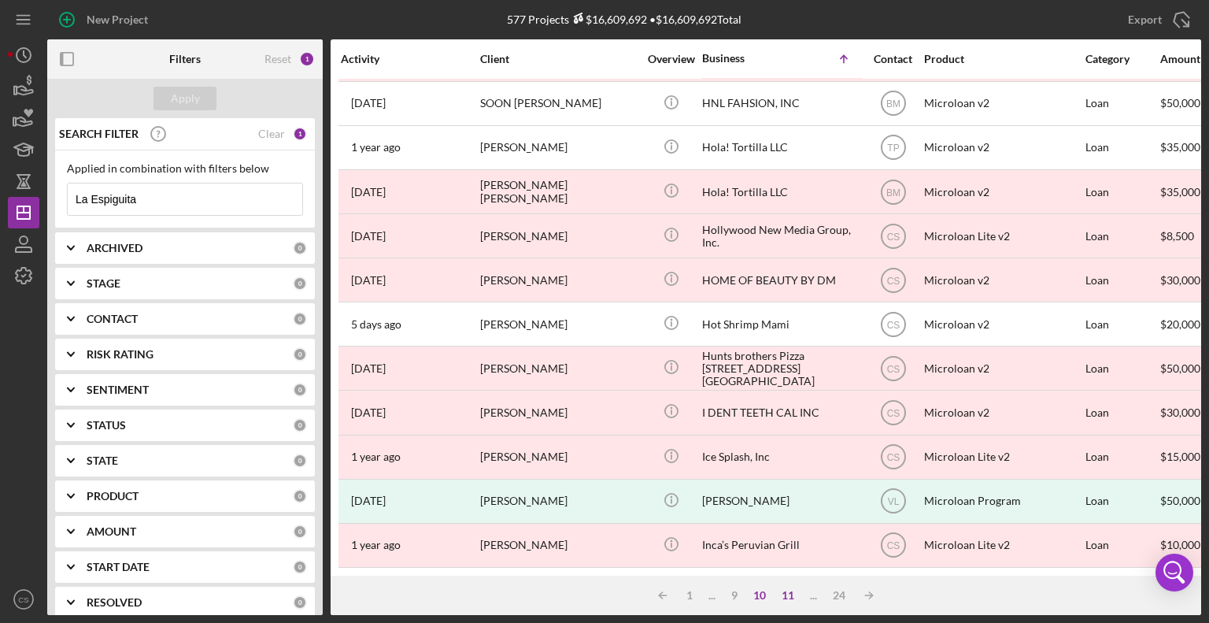
click at [788, 594] on div "11" at bounding box center [788, 595] width 28 height 13
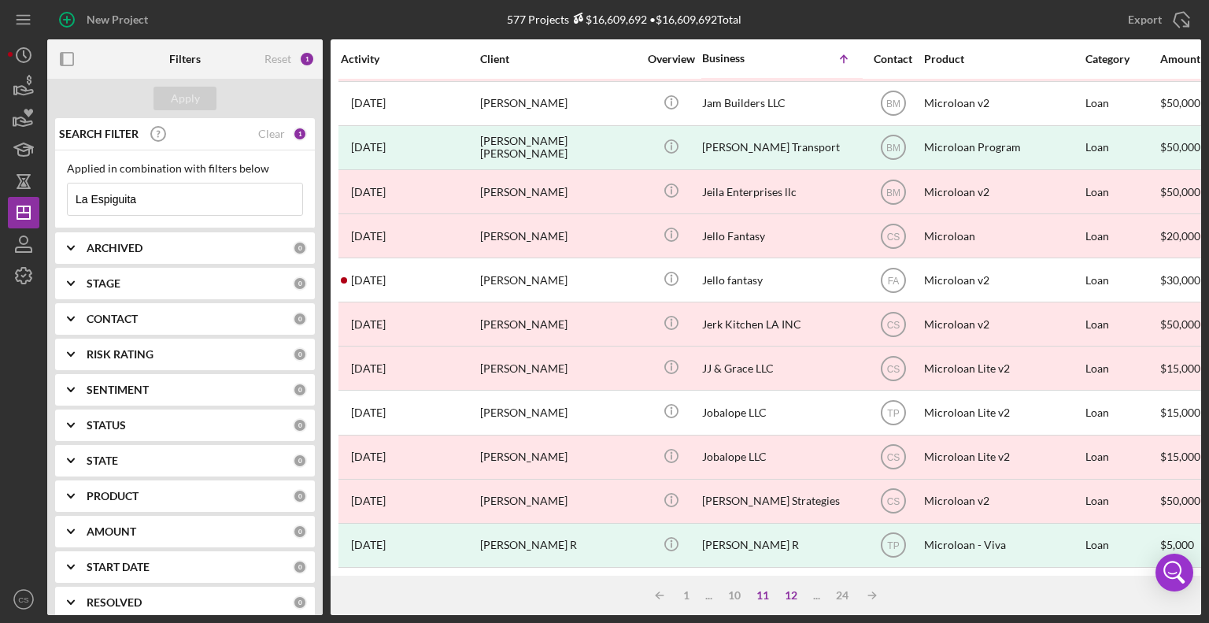
click at [789, 592] on div "12" at bounding box center [791, 595] width 28 height 13
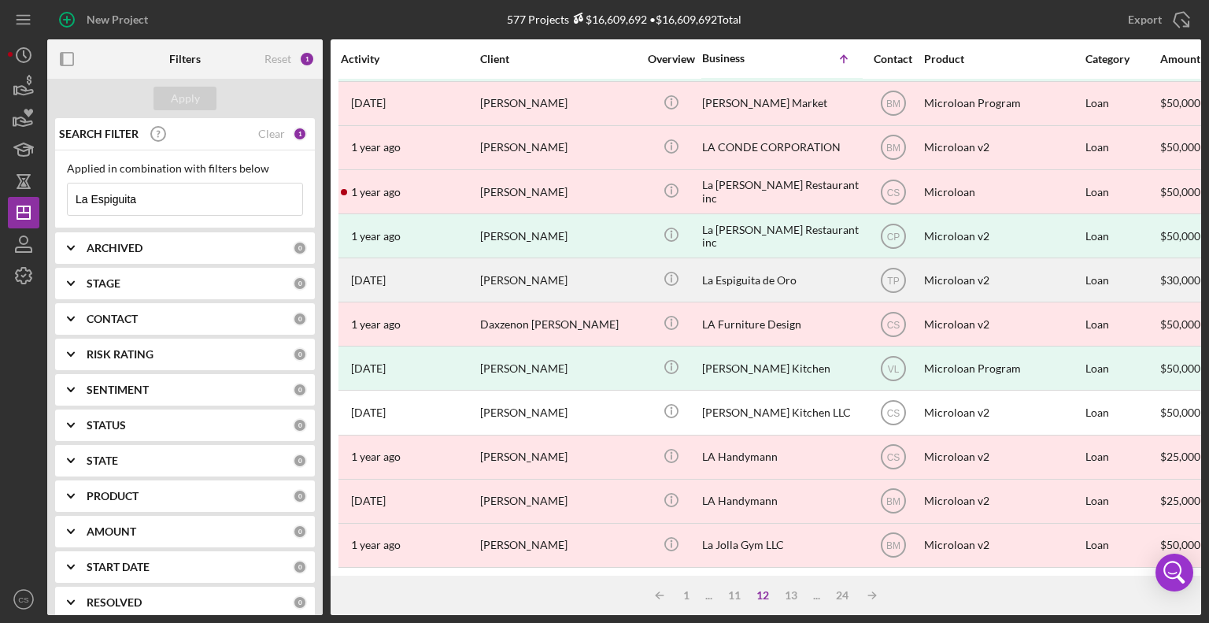
click at [519, 264] on div "[PERSON_NAME]" at bounding box center [558, 280] width 157 height 42
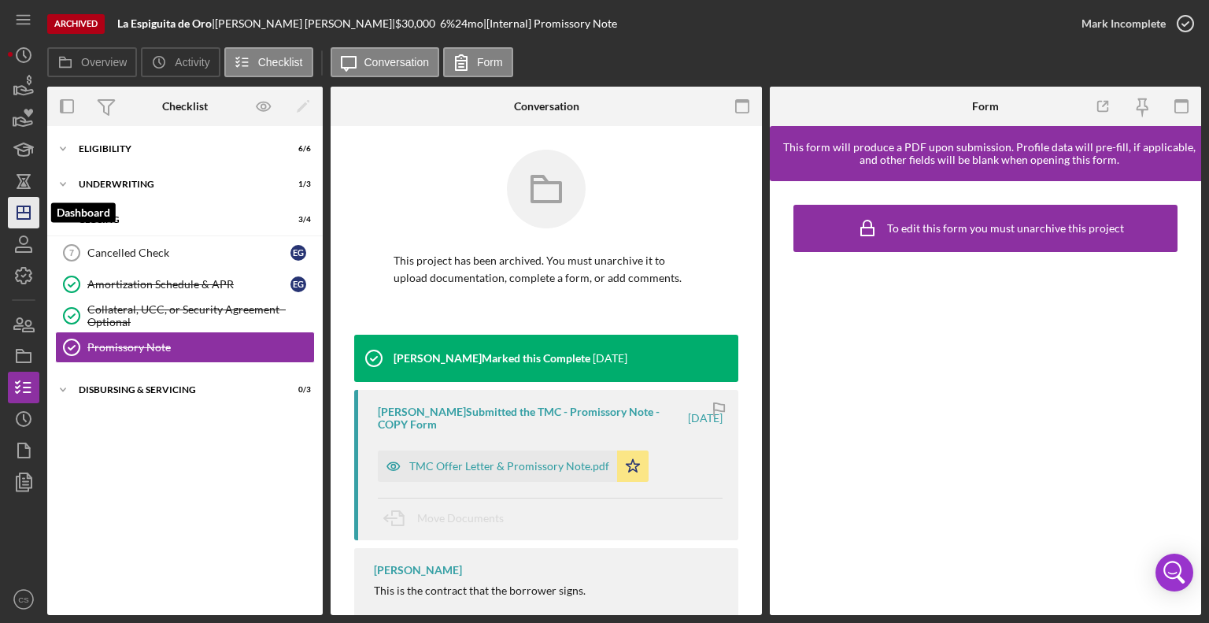
click at [25, 211] on icon "Icon/Dashboard" at bounding box center [23, 212] width 39 height 39
click at [759, 78] on div "Overview Icon/History Activity Checklist Icon/Message Conversation Form" at bounding box center [624, 62] width 1154 height 31
click at [25, 449] on icon "button" at bounding box center [23, 450] width 39 height 39
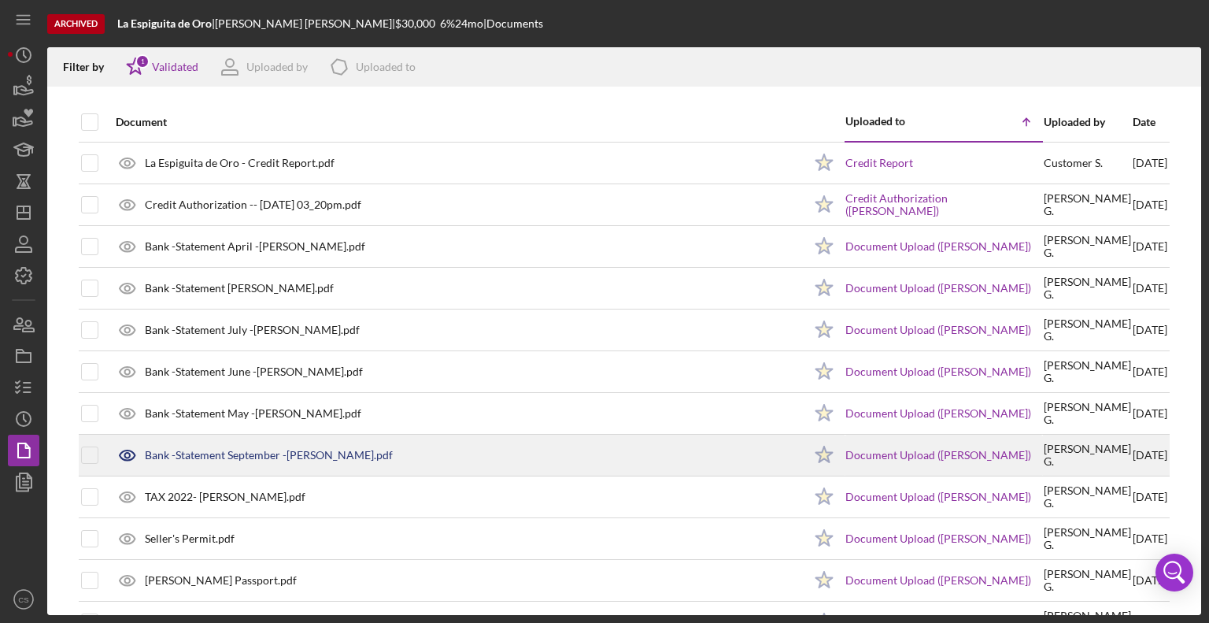
scroll to position [79, 0]
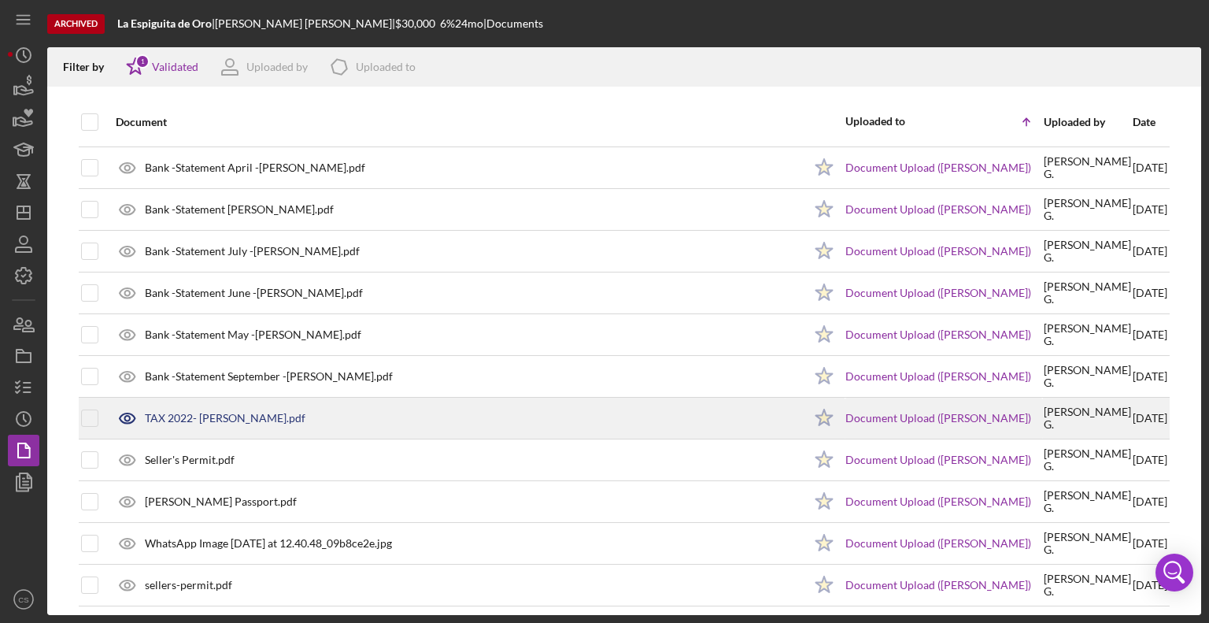
click at [235, 420] on div "TAX 2022- [PERSON_NAME].pdf" at bounding box center [225, 418] width 161 height 13
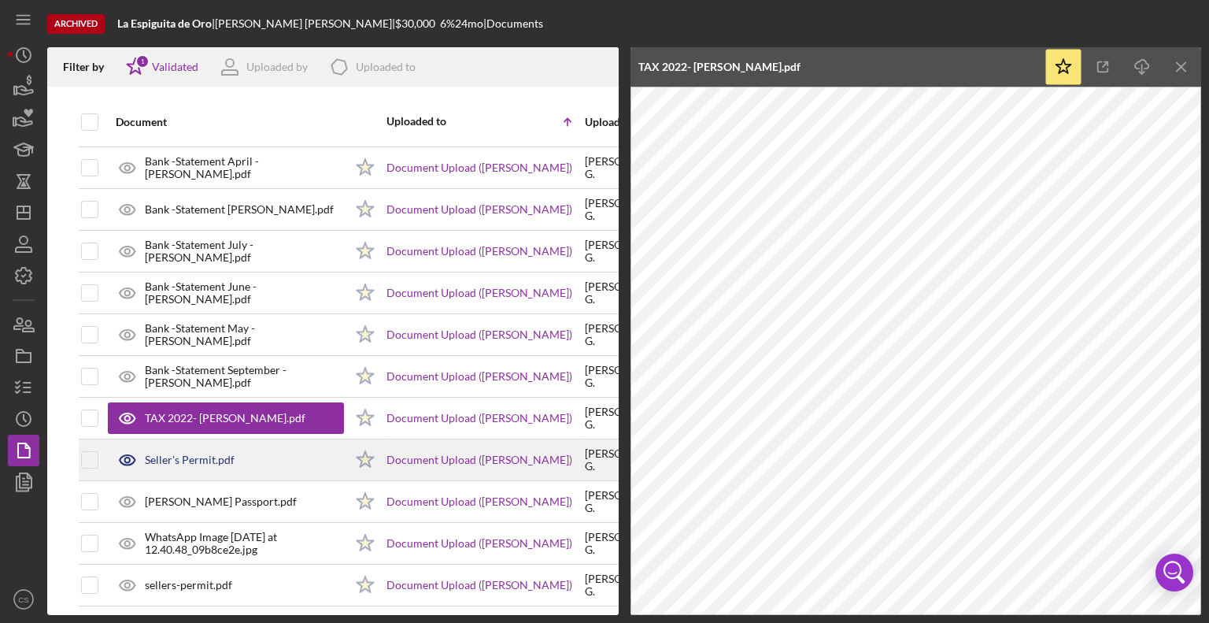
click at [190, 460] on div "Seller's Permit.pdf" at bounding box center [190, 459] width 90 height 13
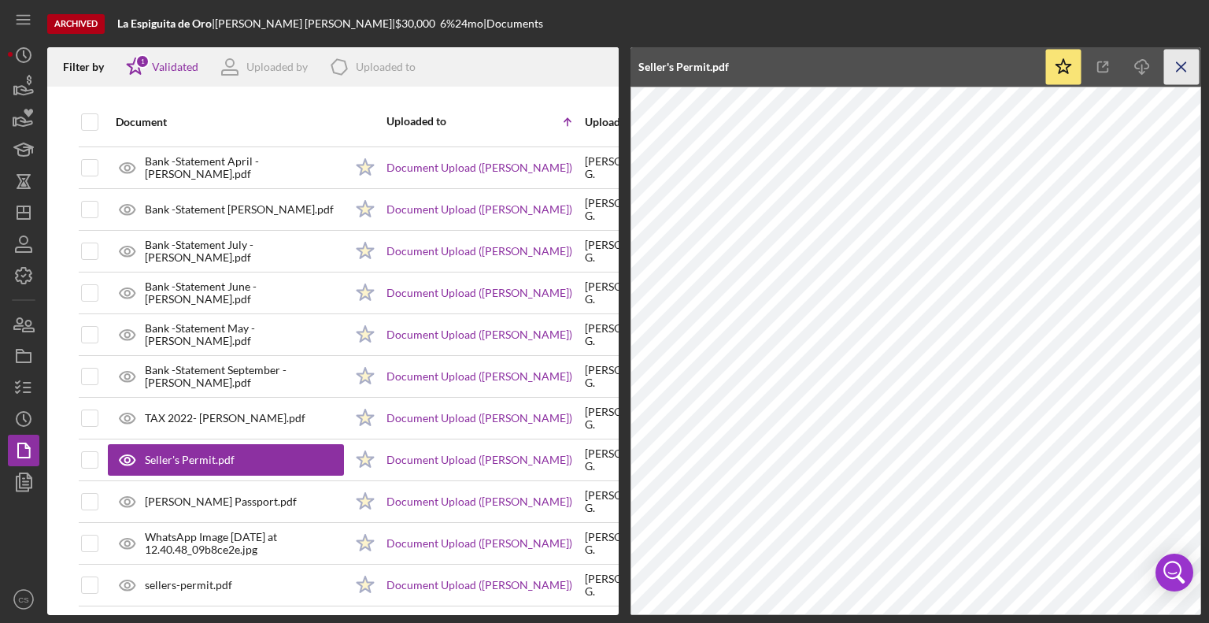
click at [1177, 68] on icon "Icon/Menu Close" at bounding box center [1181, 67] width 35 height 35
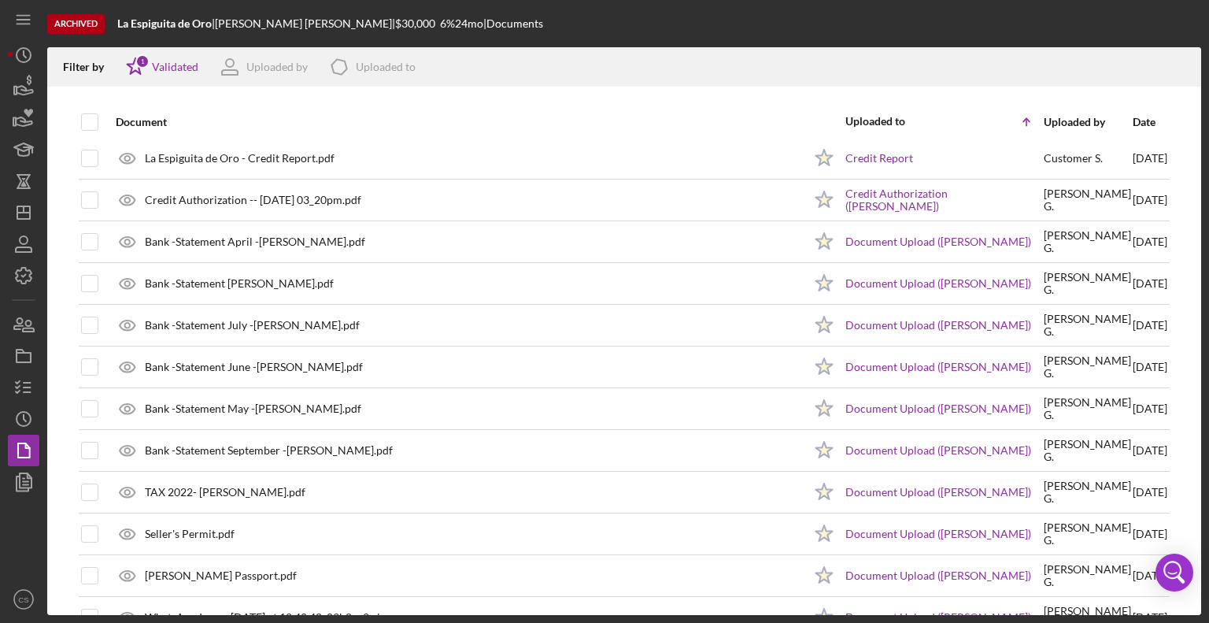
scroll to position [0, 0]
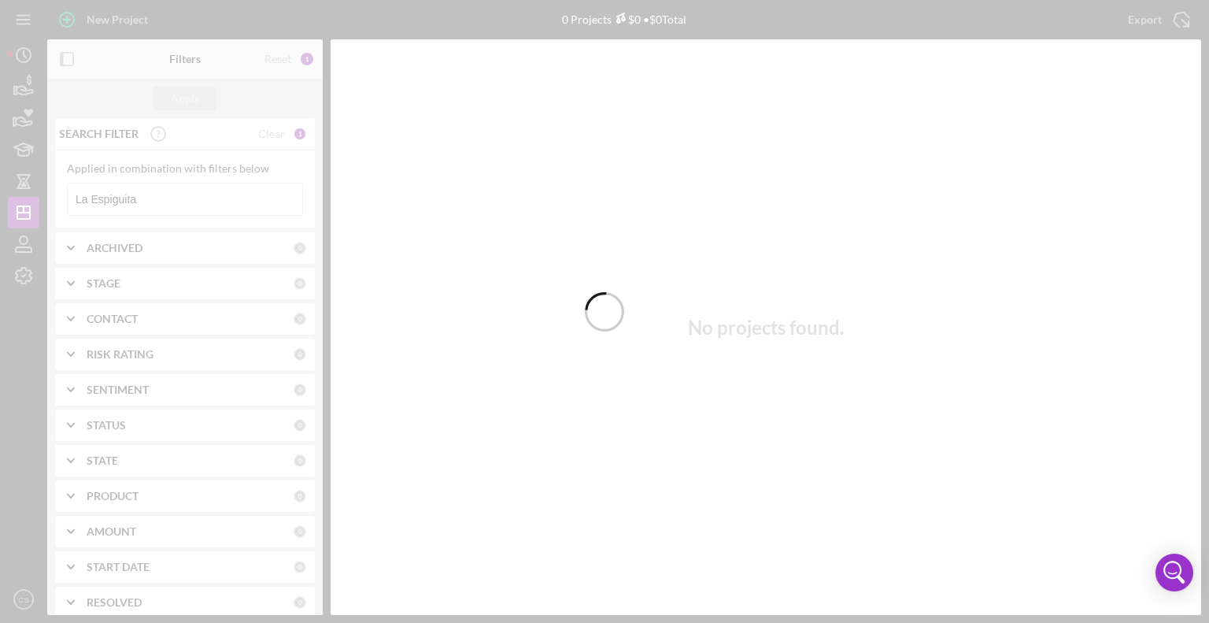
click at [190, 195] on div at bounding box center [604, 311] width 1209 height 623
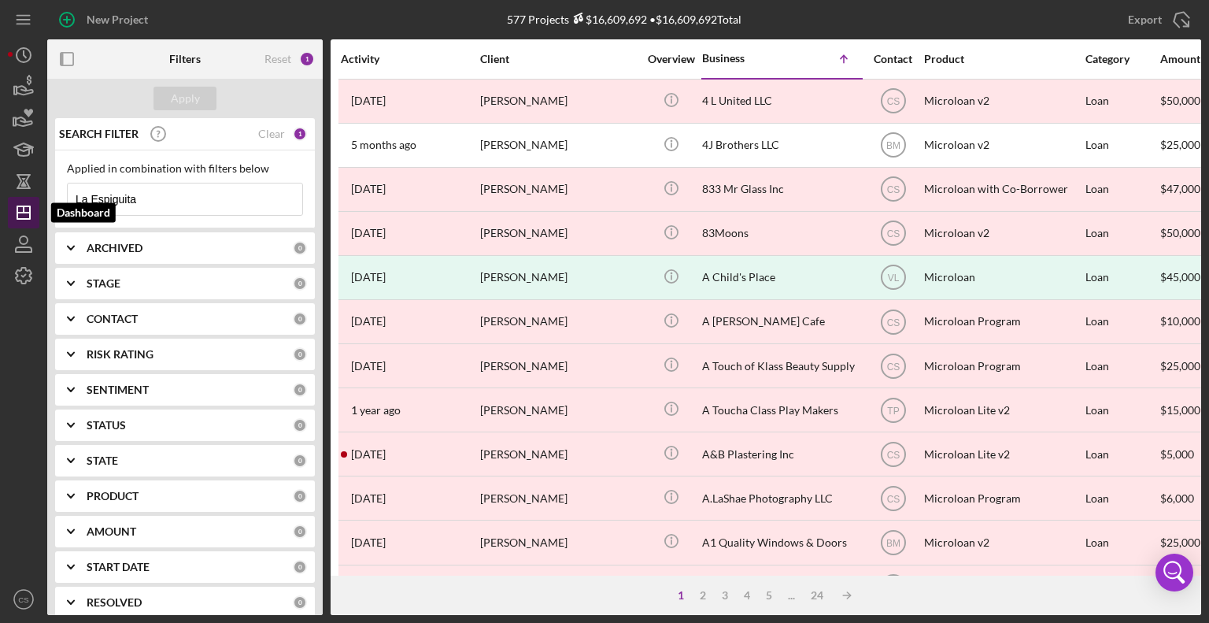
drag, startPoint x: 189, startPoint y: 195, endPoint x: 16, endPoint y: 205, distance: 173.4
click at [16, 205] on div "New Project 577 Projects $16,609,692 • $16,609,692 Total La Espiguita Export Ic…" at bounding box center [604, 307] width 1193 height 615
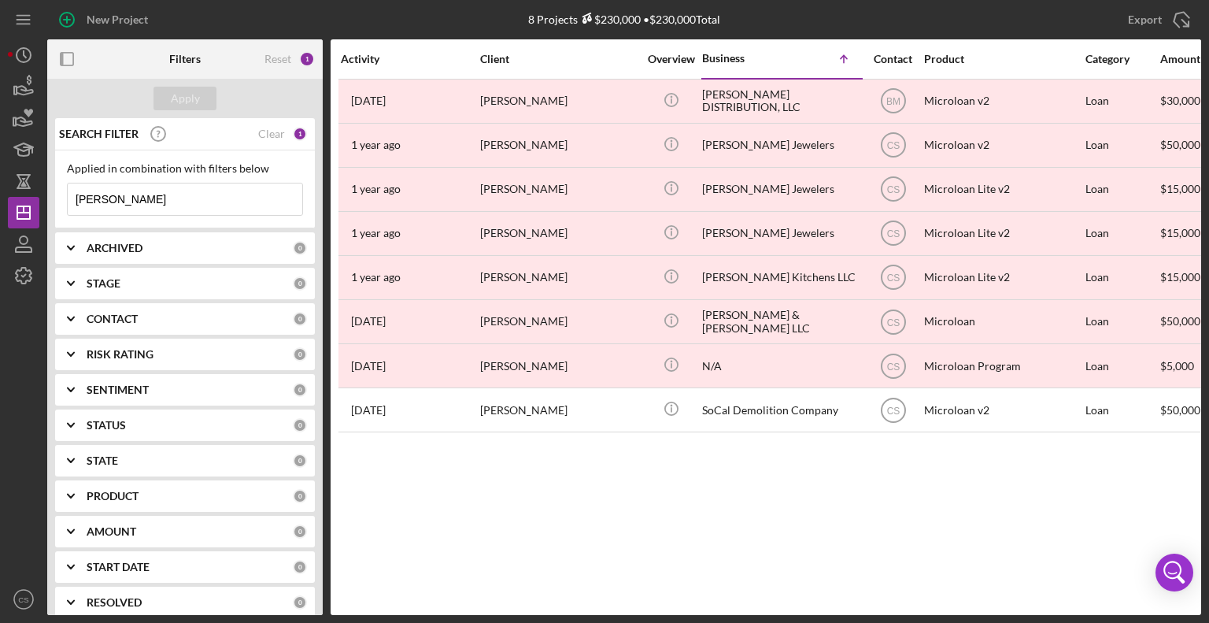
type input "[PERSON_NAME]"
